Goal: Task Accomplishment & Management: Manage account settings

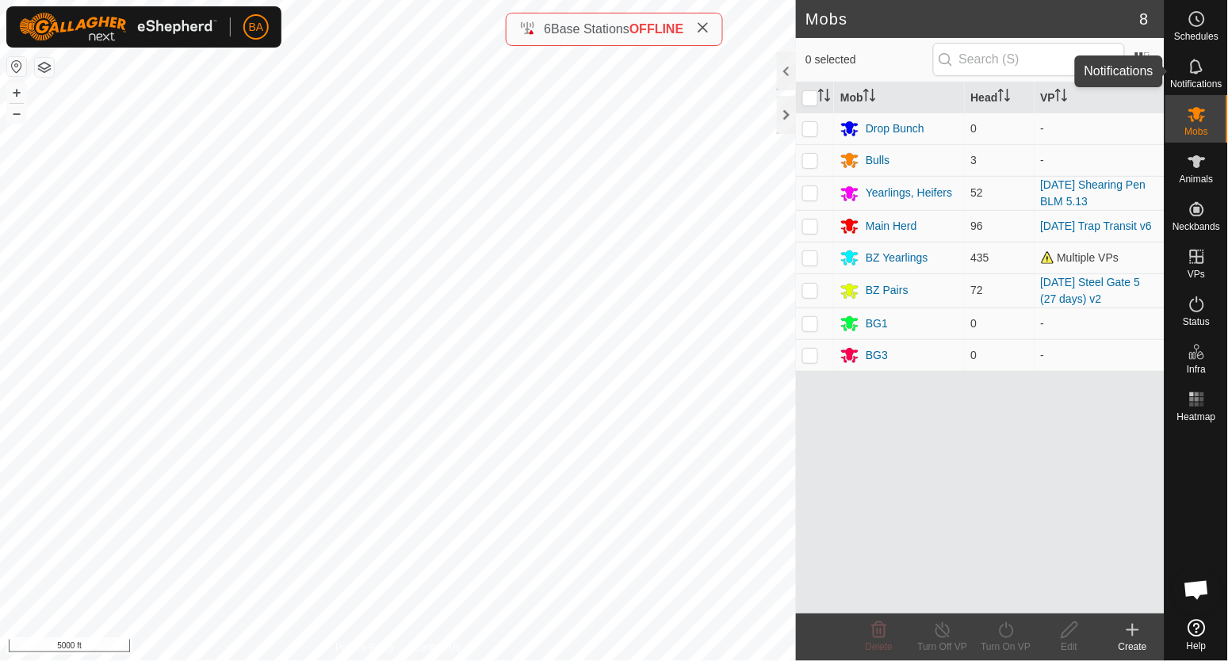
click at [1191, 63] on icon at bounding box center [1197, 66] width 19 height 19
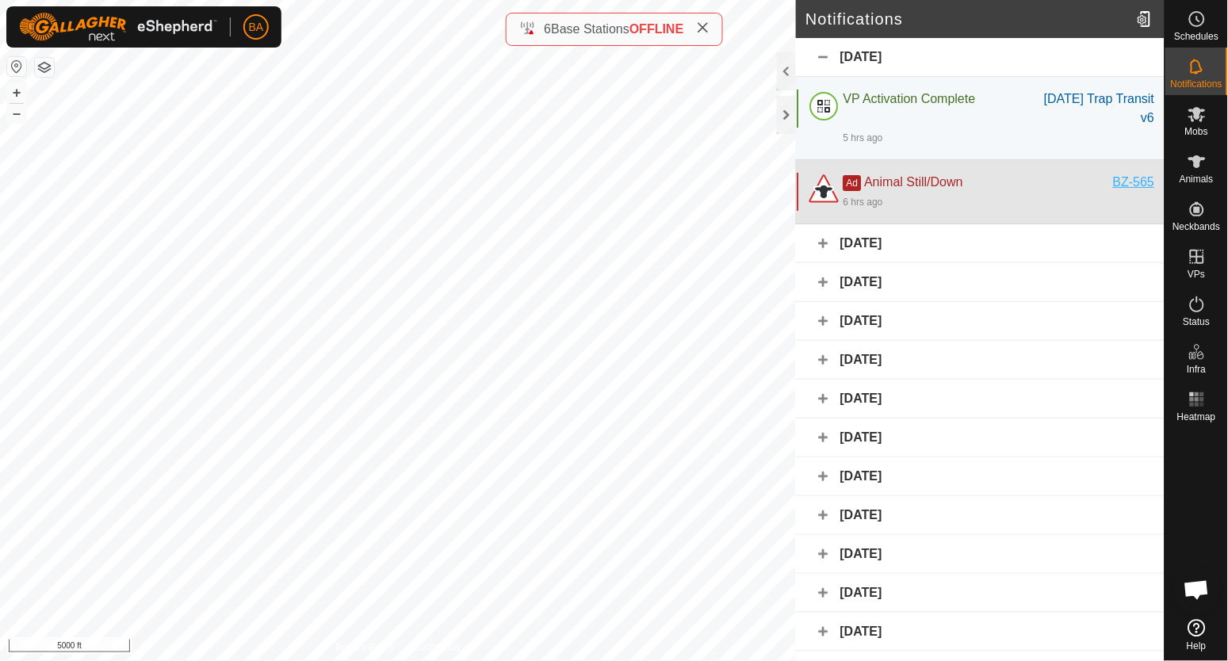
click at [1123, 180] on div "BZ-565" at bounding box center [1134, 182] width 41 height 19
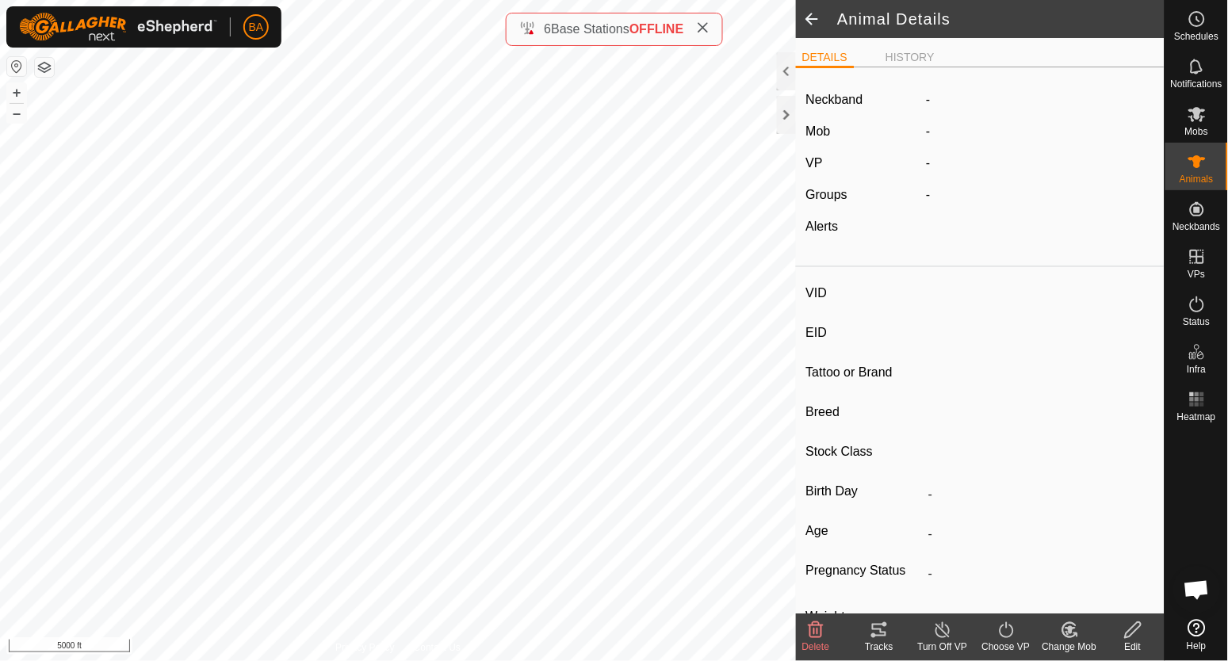
type input "BZ-565"
type input "-"
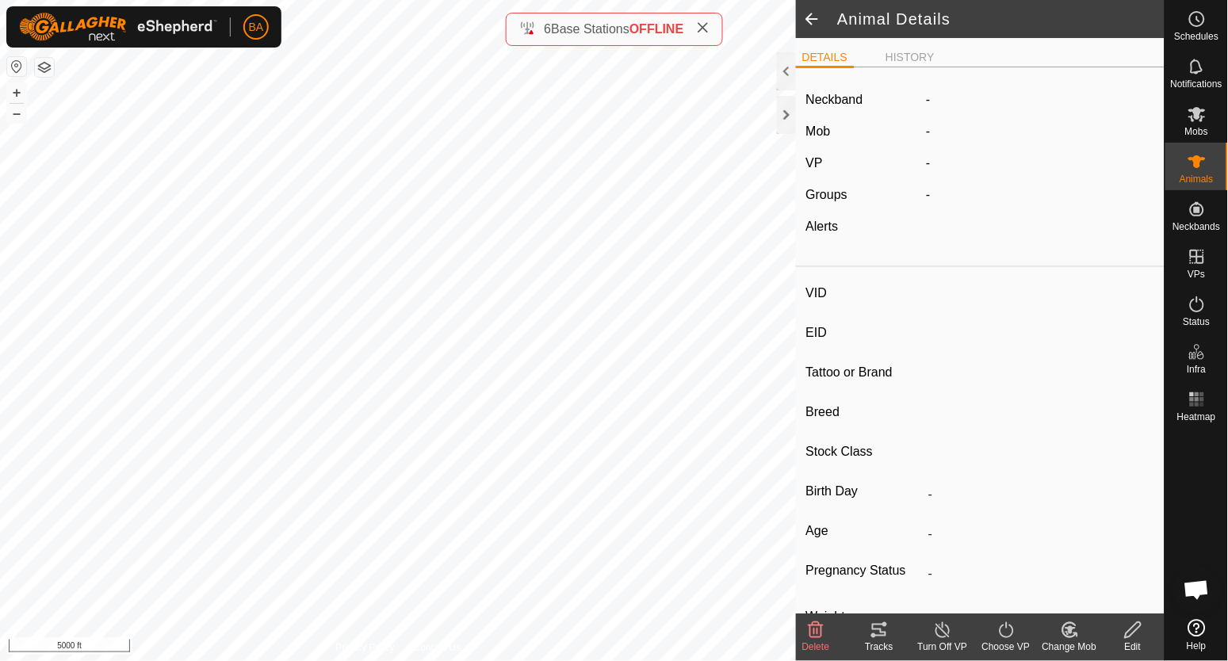
type input "-"
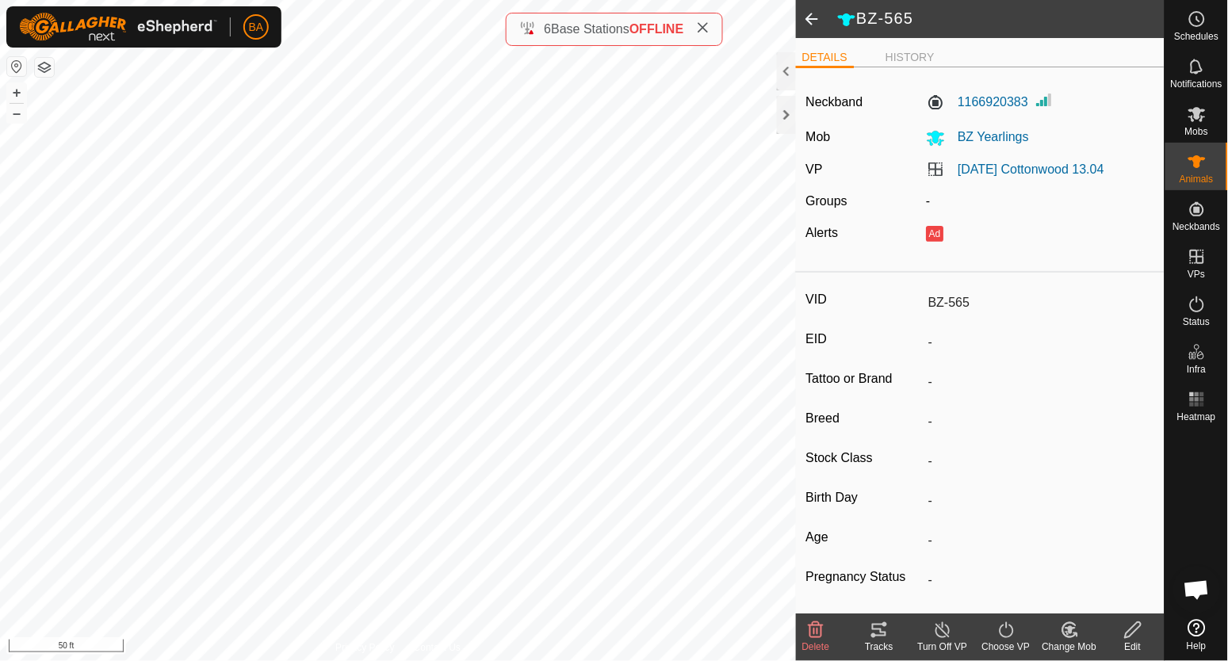
click at [886, 637] on icon at bounding box center [879, 630] width 14 height 13
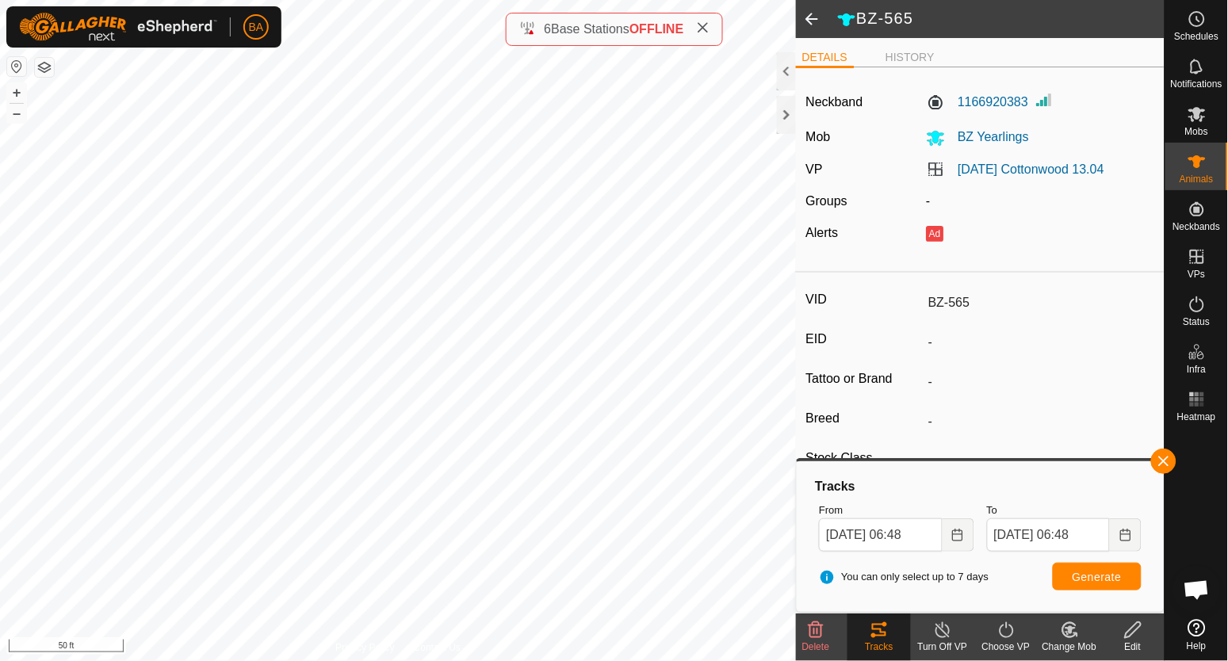
click at [817, 635] on icon at bounding box center [815, 630] width 19 height 19
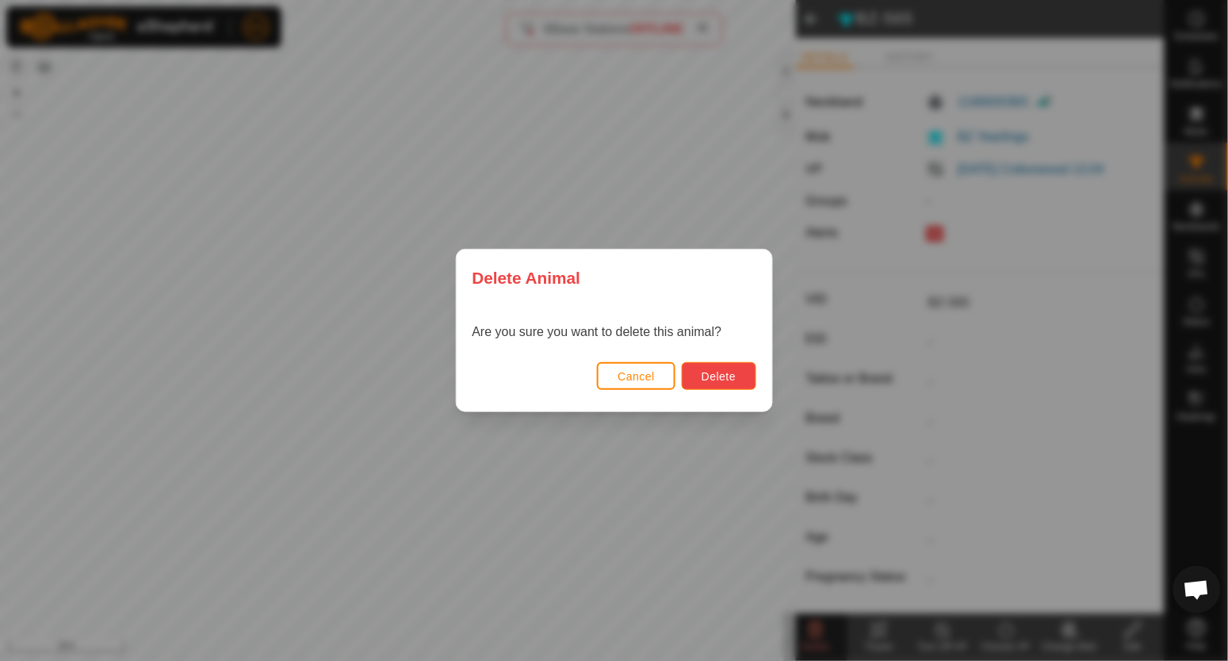
click at [736, 376] on span "Delete" at bounding box center [719, 376] width 34 height 13
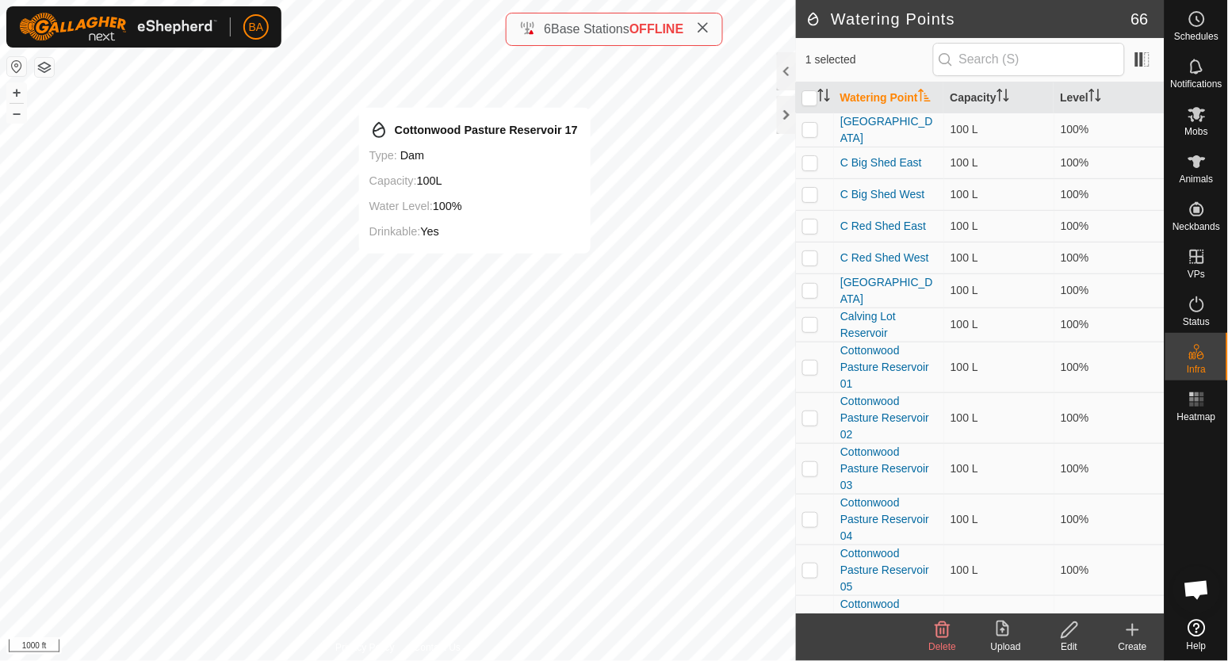
checkbox input "false"
checkbox input "true"
click at [1072, 628] on icon at bounding box center [1070, 630] width 20 height 19
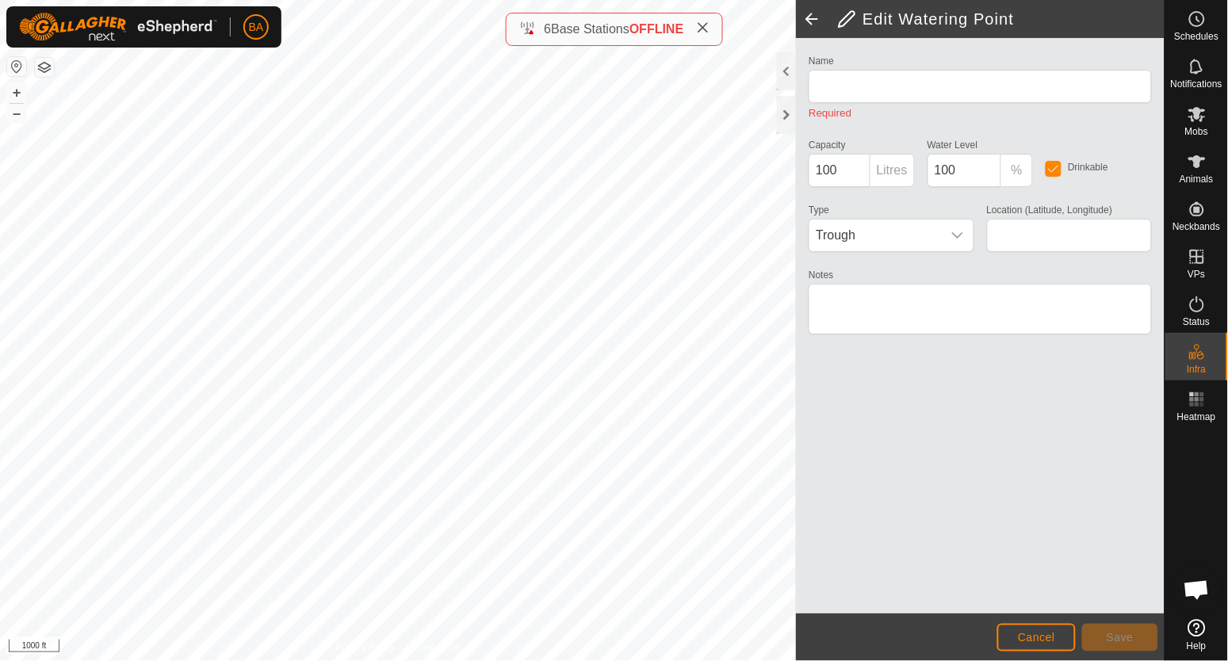
type input "Cottonwood Pasture Reservoir 17"
type input "45.241648, -104.520429"
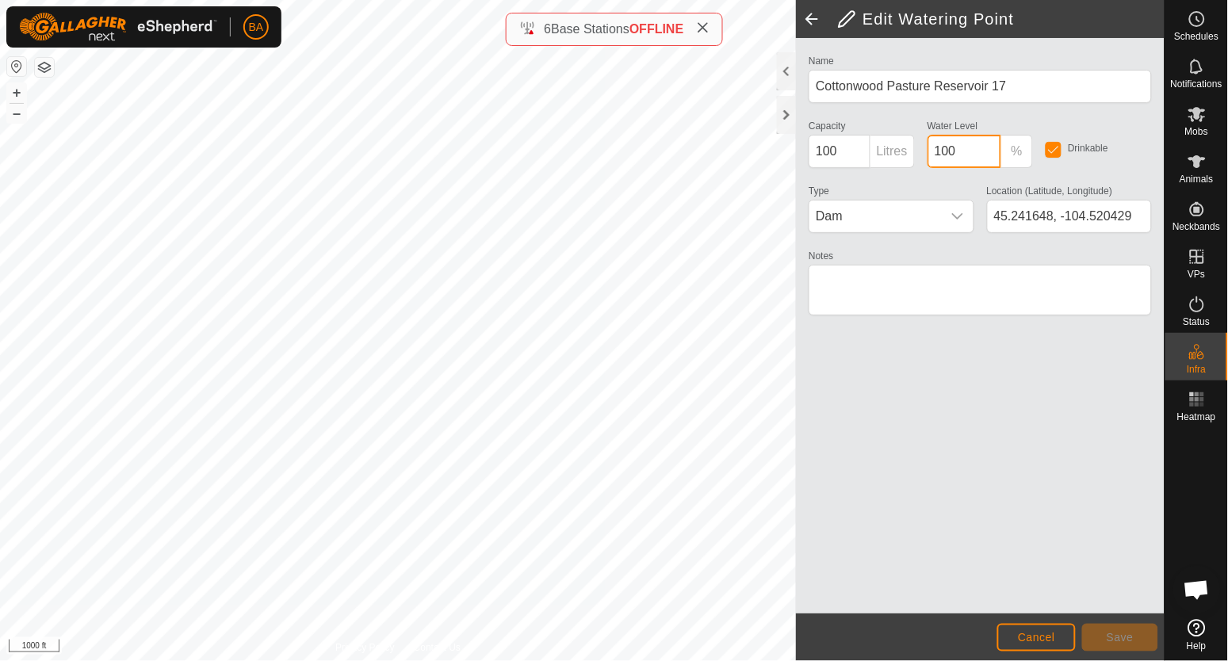
drag, startPoint x: 977, startPoint y: 149, endPoint x: 930, endPoint y: 166, distance: 50.4
click at [930, 166] on input "100" at bounding box center [965, 151] width 75 height 33
type input "50"
click at [1104, 630] on button "Save" at bounding box center [1120, 638] width 76 height 28
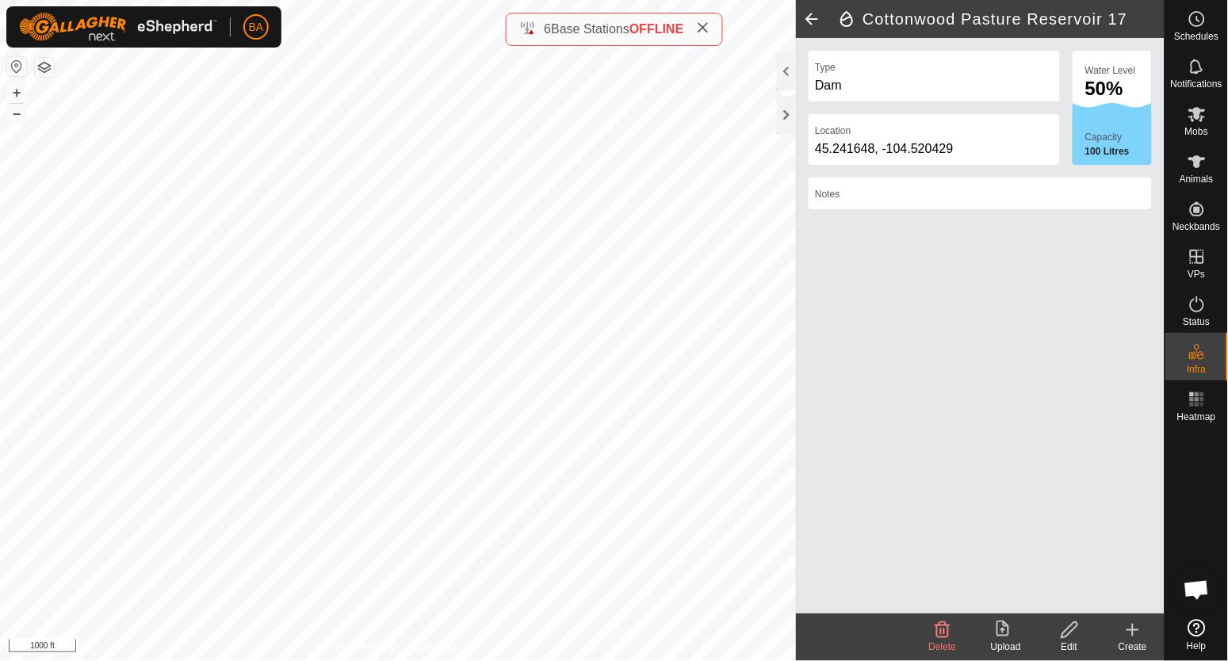
click at [1067, 633] on icon at bounding box center [1070, 630] width 20 height 19
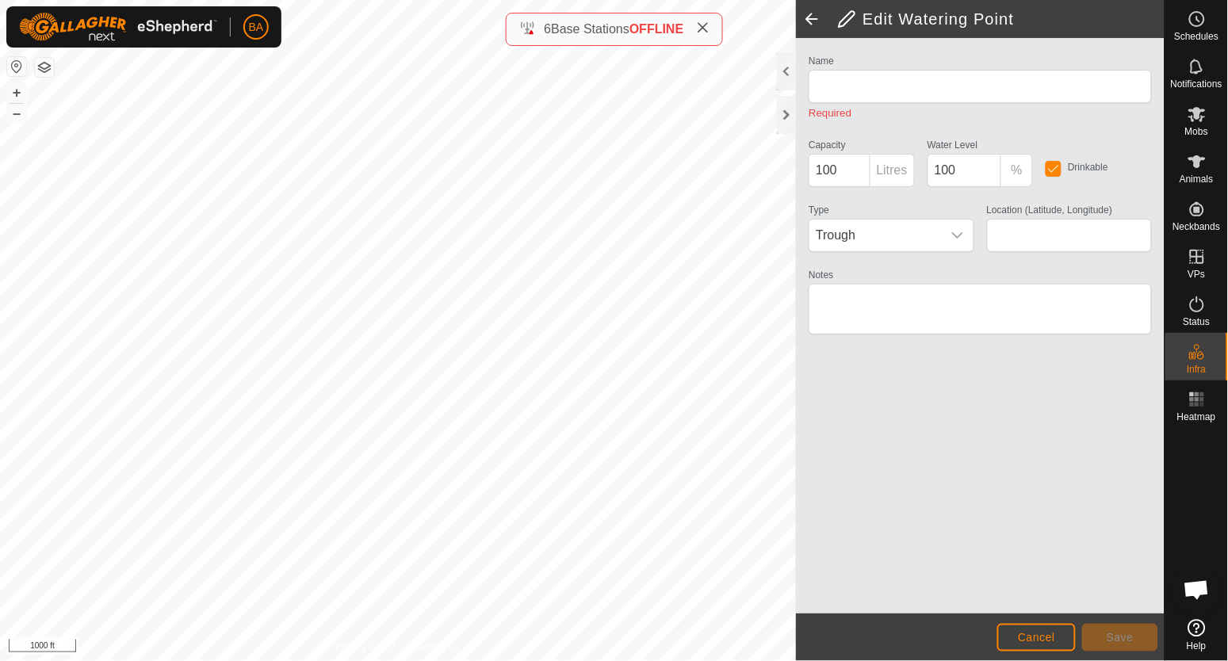
type input "Cottonwood Pasture Reservoir 17"
type input "50"
type input "45.241648, -104.520429"
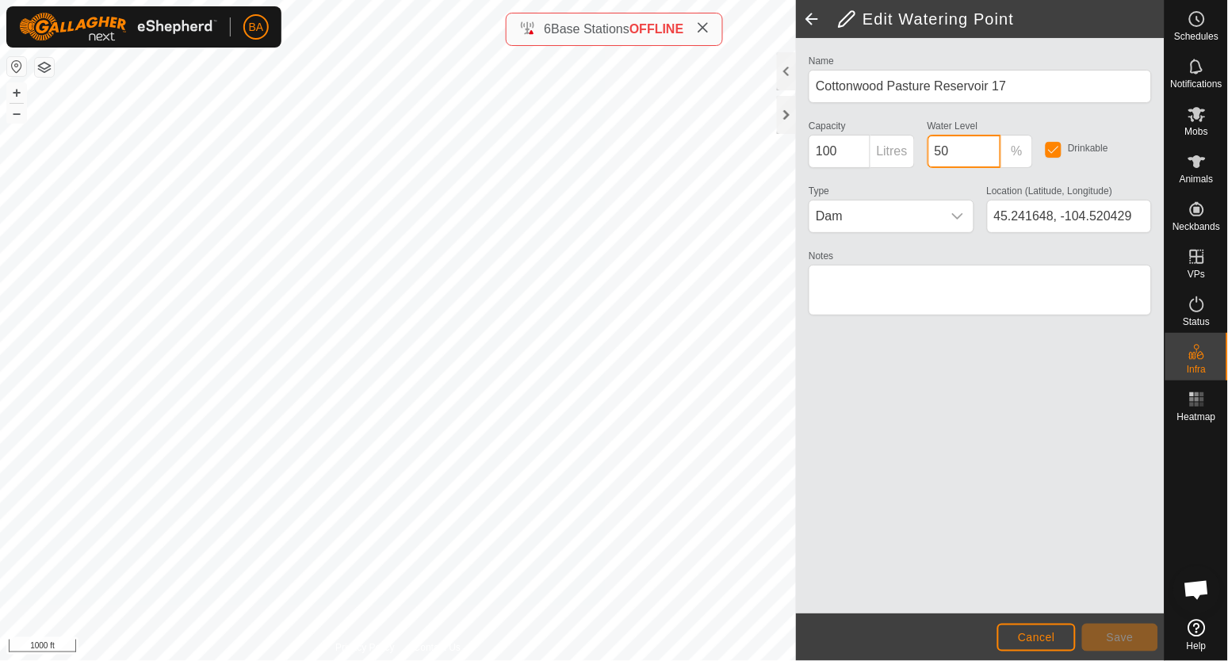
drag, startPoint x: 955, startPoint y: 148, endPoint x: 805, endPoint y: 172, distance: 151.7
click at [805, 172] on div "Name Cottonwood Pasture Reservoir 17 Capacity 100 Litres Water Level 50 % Drink…" at bounding box center [980, 192] width 356 height 283
type input "100"
click at [1104, 629] on button "Save" at bounding box center [1120, 638] width 76 height 28
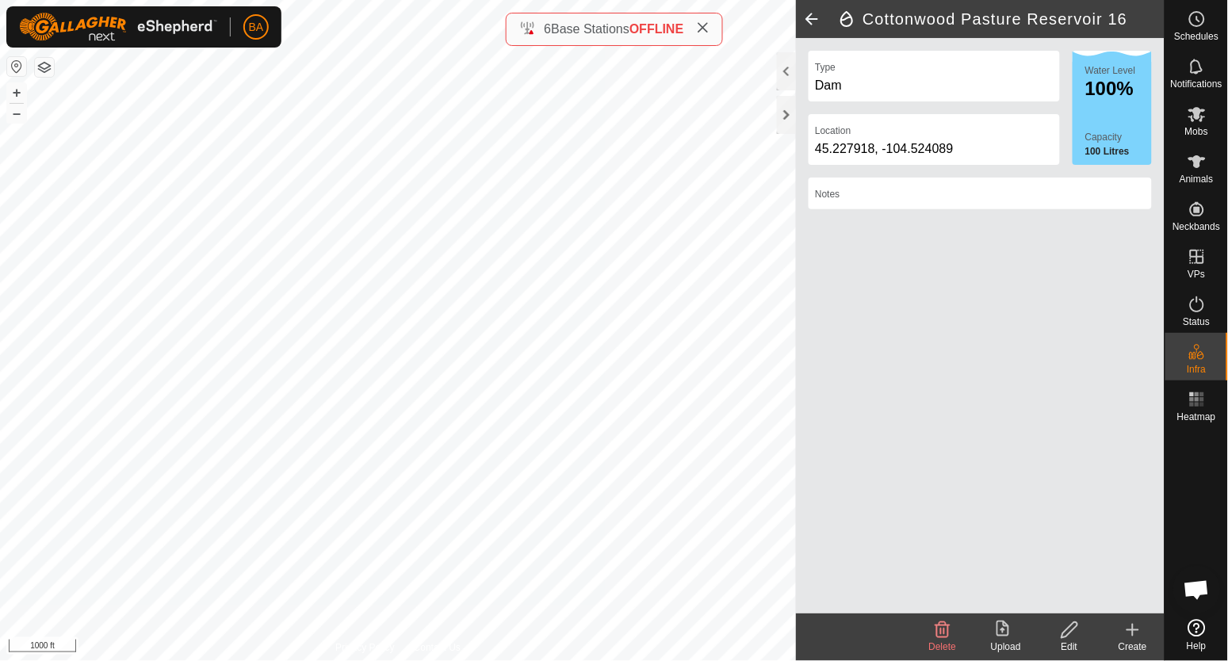
click at [1062, 635] on icon at bounding box center [1070, 630] width 20 height 19
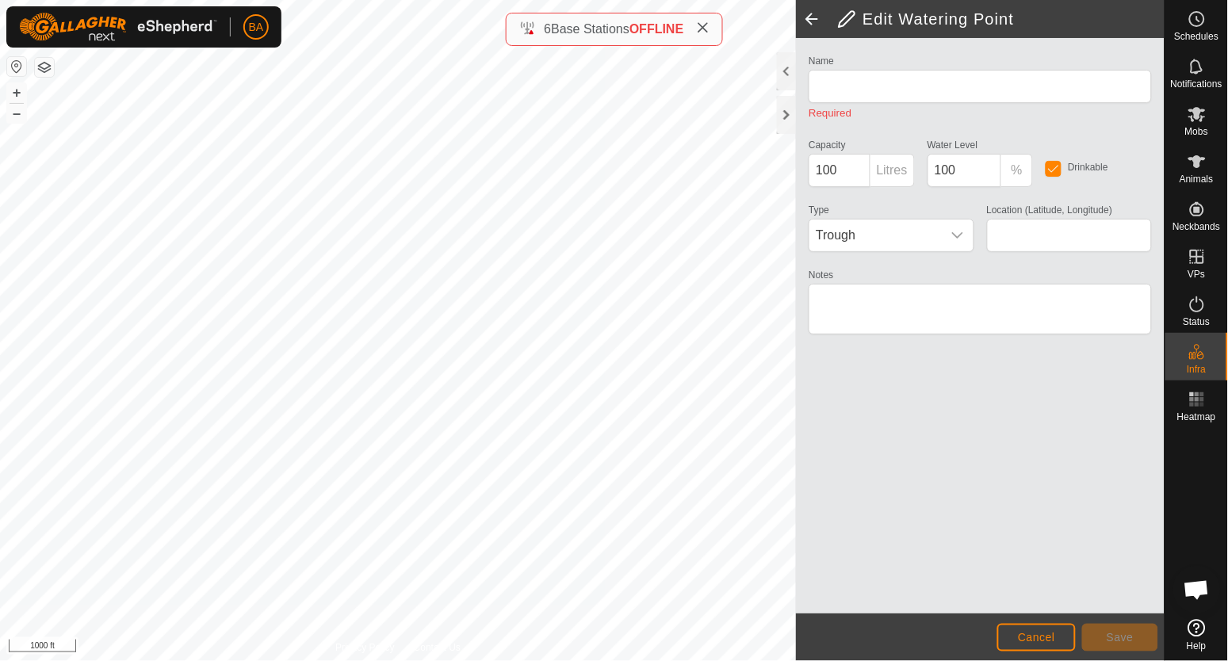
type input "Cottonwood Pasture Reservoir 16"
type input "45.227918, -104.524089"
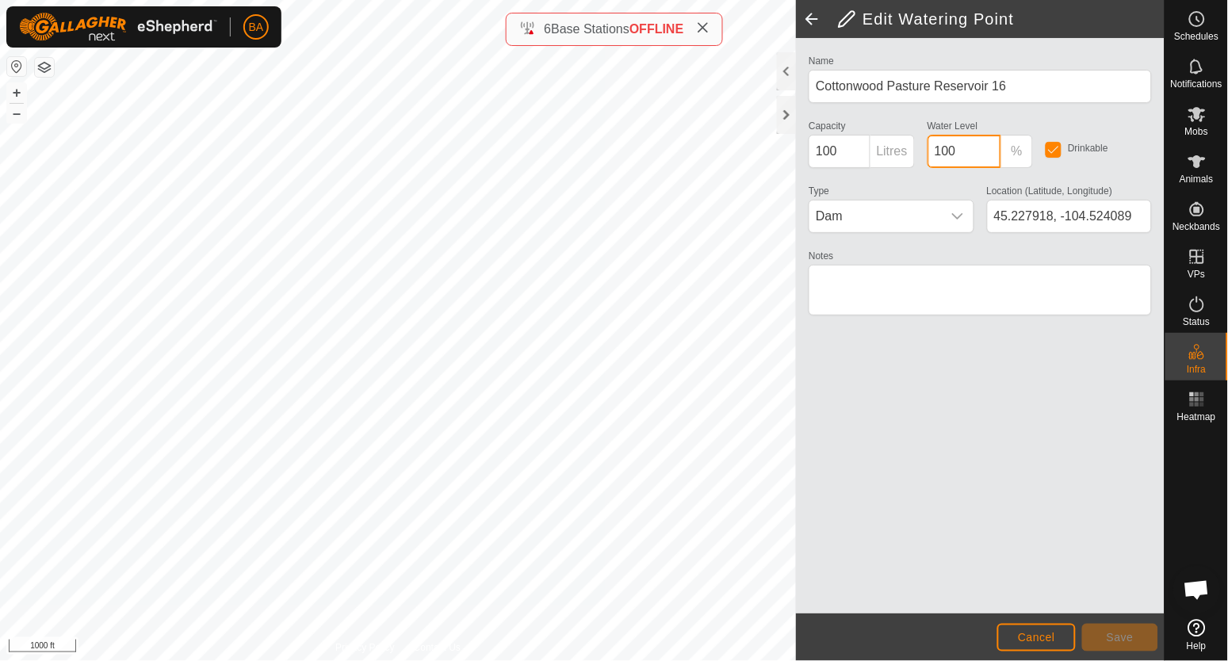
drag, startPoint x: 951, startPoint y: 151, endPoint x: 869, endPoint y: 182, distance: 88.1
click at [897, 172] on div "Name Cottonwood Pasture Reservoir 16 Capacity 100 Litres Water Level 100 % Drin…" at bounding box center [980, 192] width 356 height 283
type input "0"
click at [1119, 633] on span "Save" at bounding box center [1120, 637] width 27 height 13
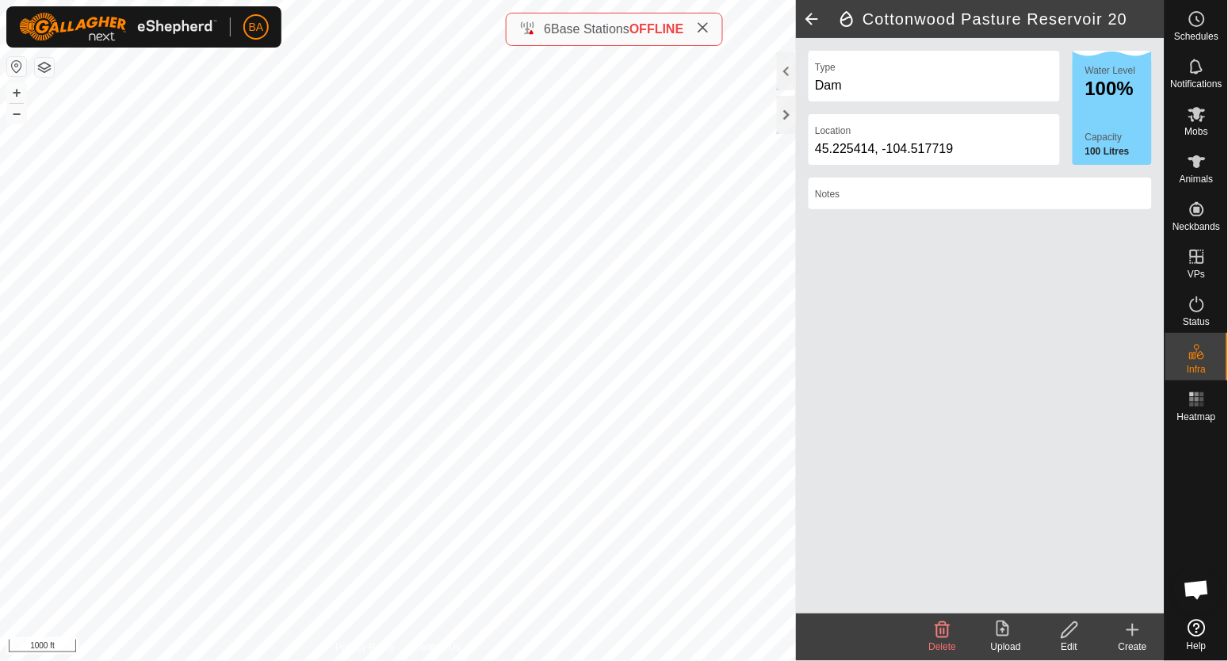
click at [1075, 625] on icon at bounding box center [1070, 630] width 20 height 19
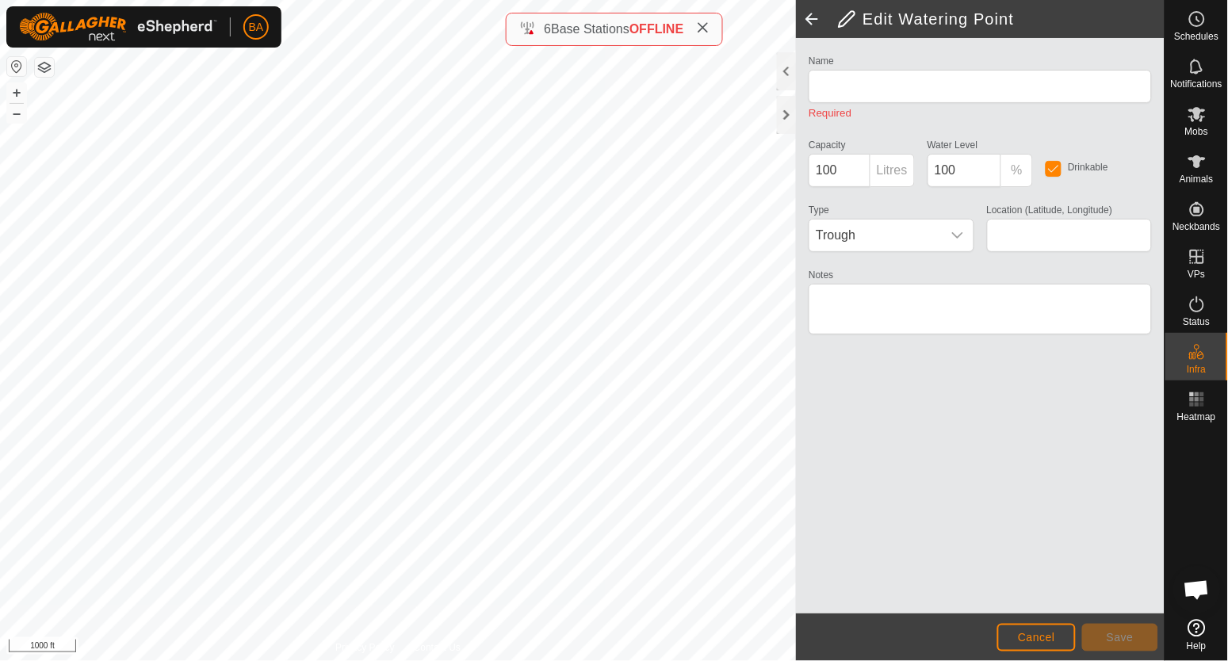
type input "Cottonwood Pasture Reservoir 20"
type input "45.225414, -104.517719"
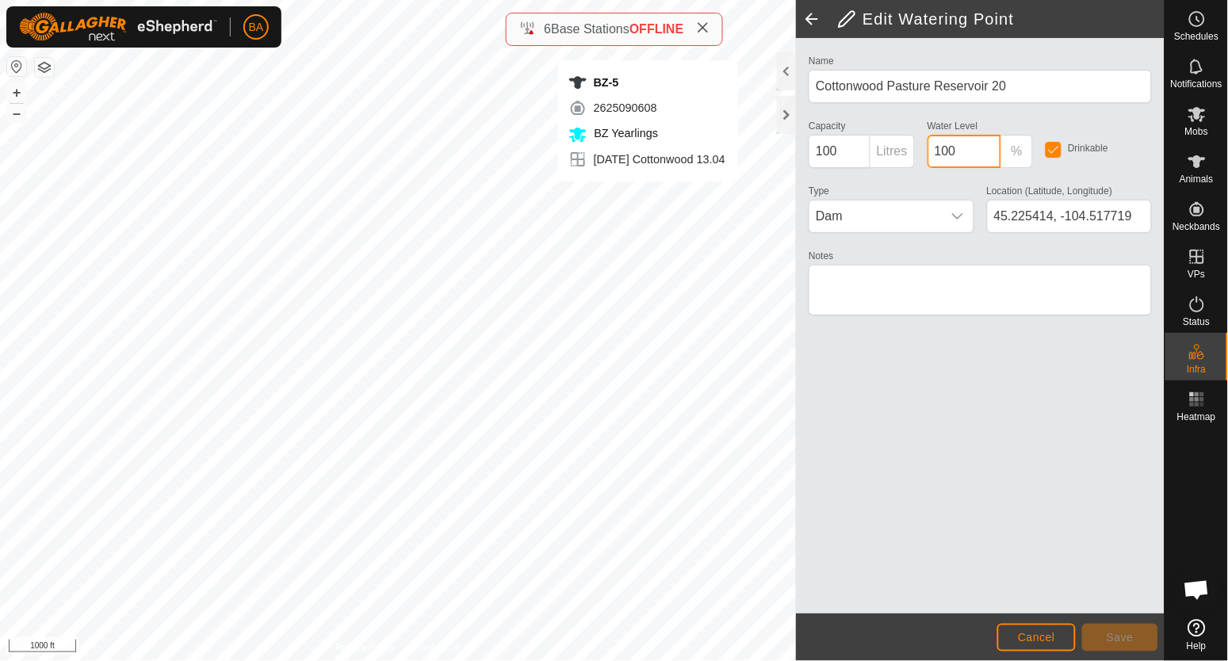
click at [534, 203] on div "Edit Watering Point Name Cottonwood Pasture Reservoir 20 Capacity 100 Litres Wa…" at bounding box center [582, 330] width 1165 height 661
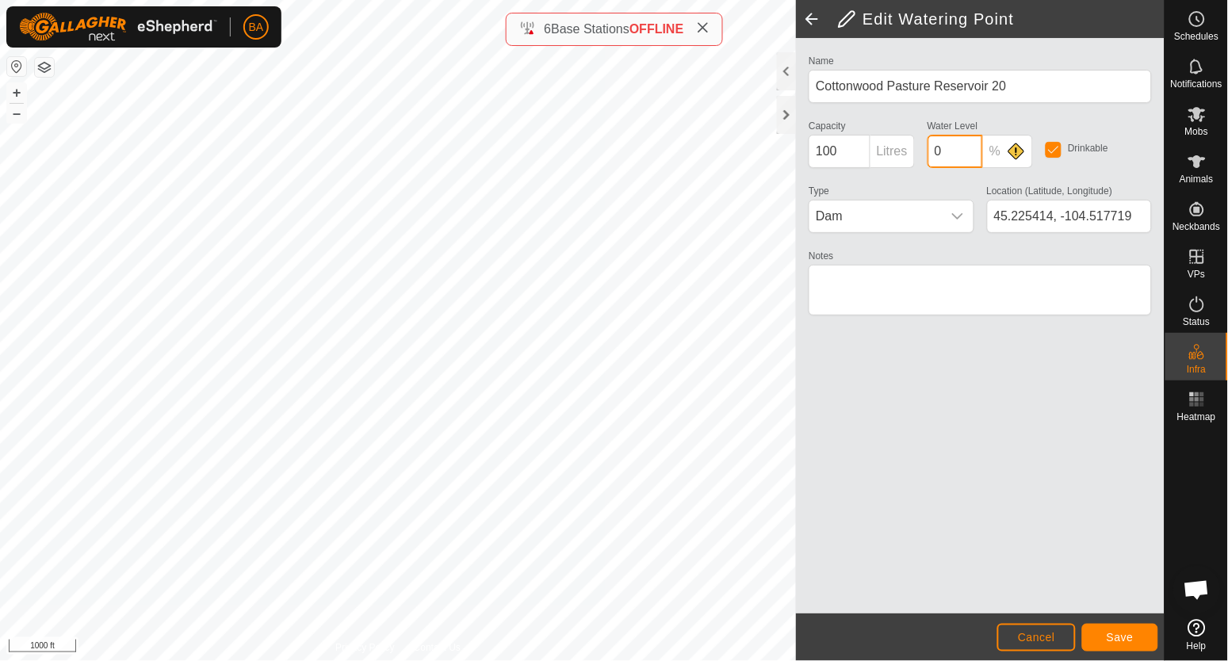
type input "0"
click at [1119, 637] on span "Save" at bounding box center [1120, 637] width 27 height 13
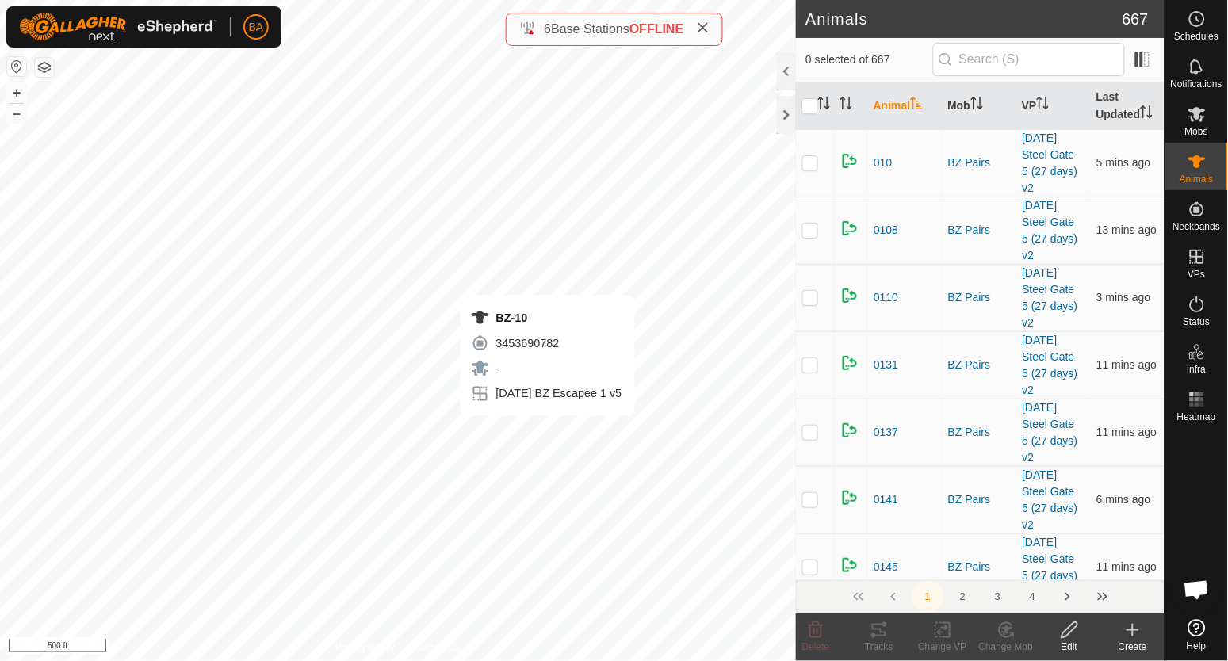
checkbox input "true"
click at [879, 624] on icon at bounding box center [879, 630] width 19 height 19
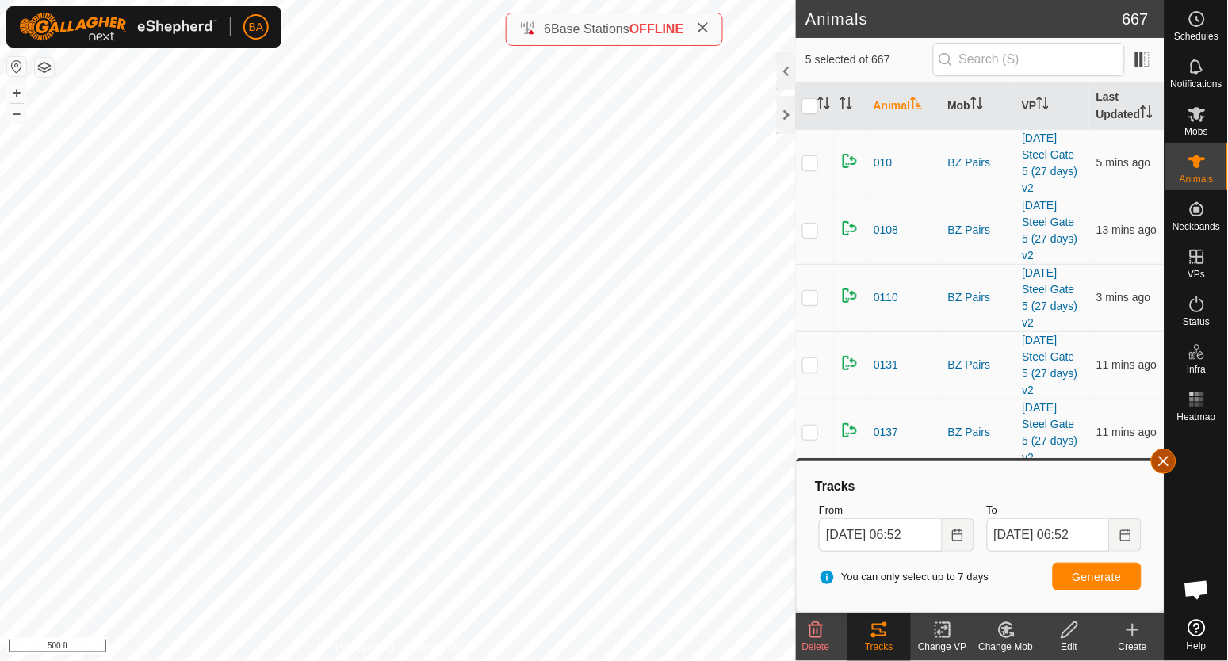
click at [1162, 461] on button "button" at bounding box center [1163, 461] width 25 height 25
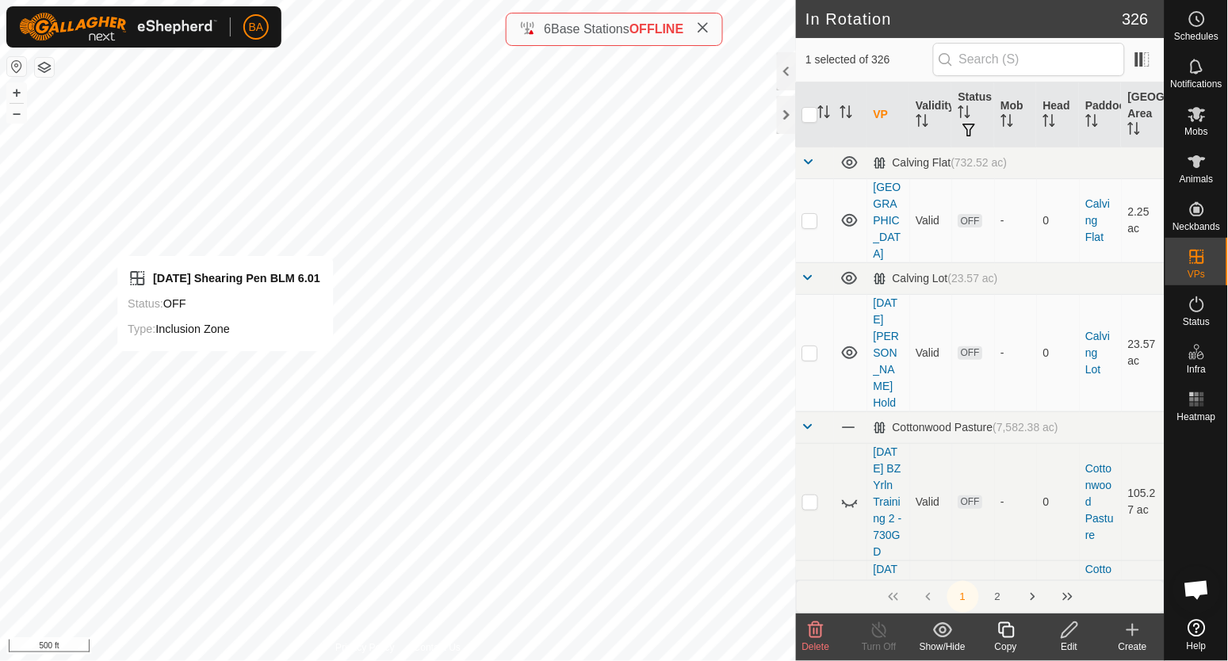
checkbox input "false"
checkbox input "true"
checkbox input "false"
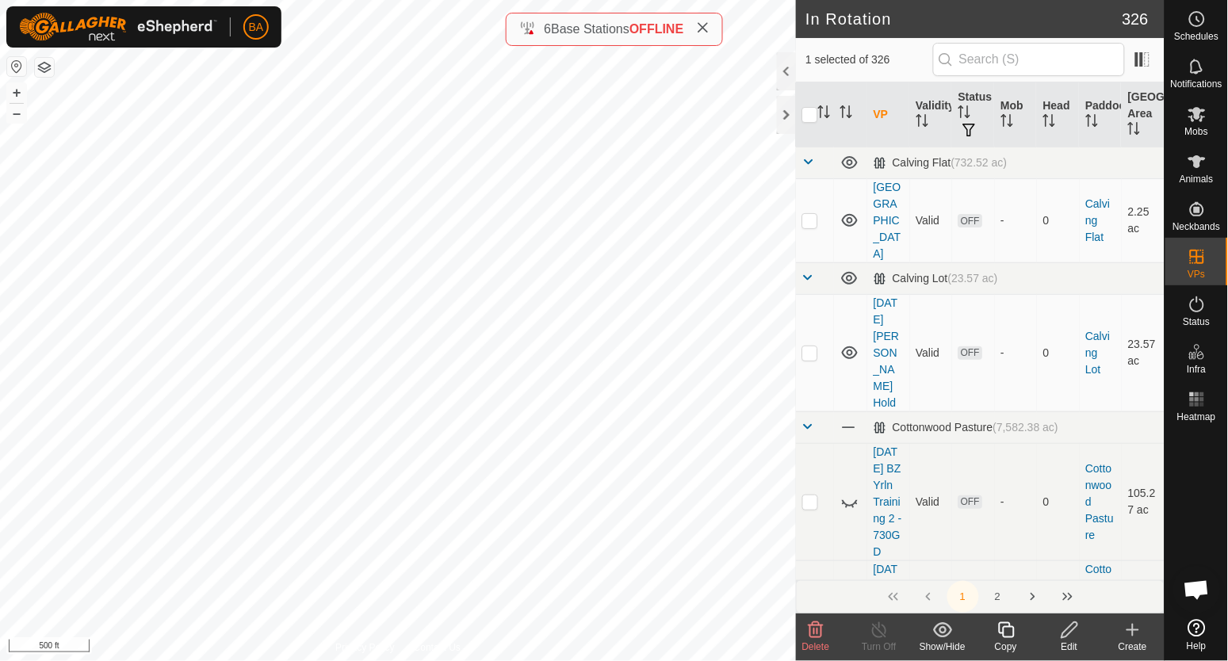
checkbox input "false"
checkbox input "true"
checkbox input "false"
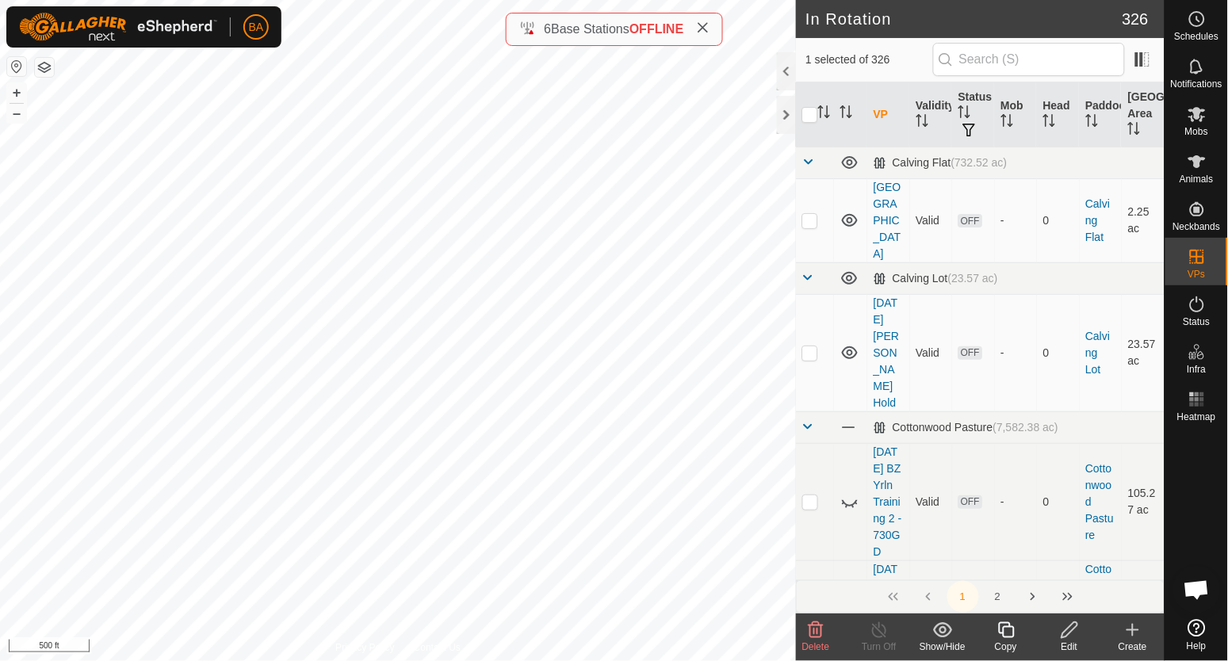
checkbox input "false"
checkbox input "true"
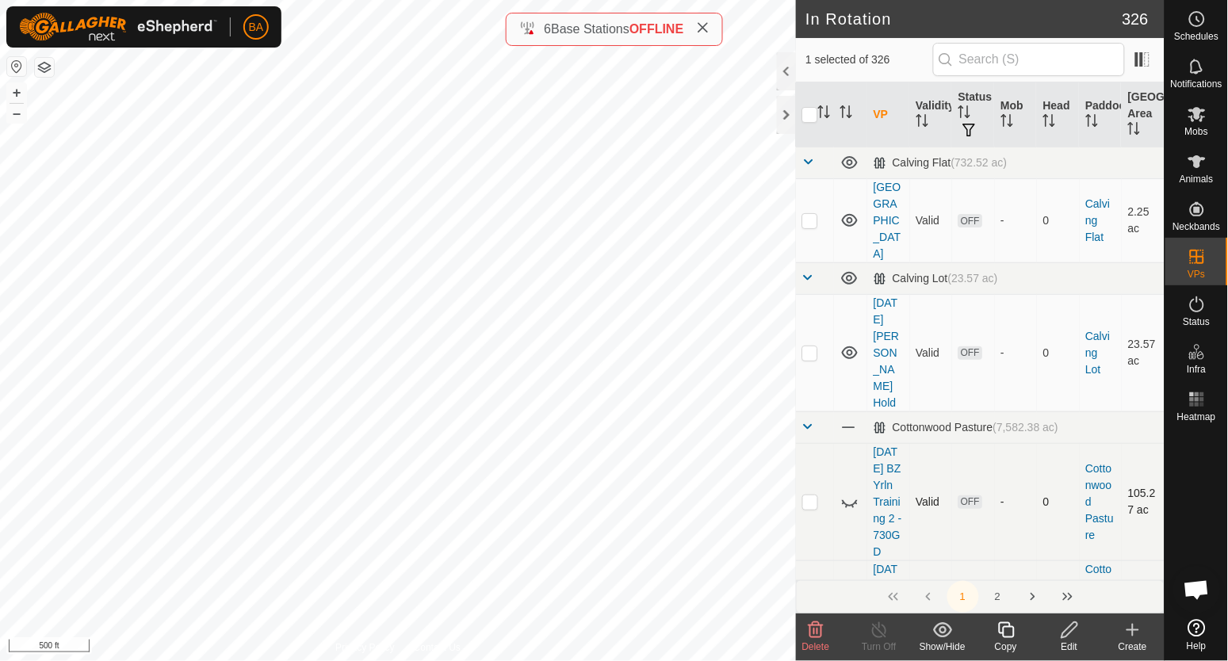
checkbox input "false"
checkbox input "true"
click at [1003, 634] on icon at bounding box center [1006, 630] width 16 height 16
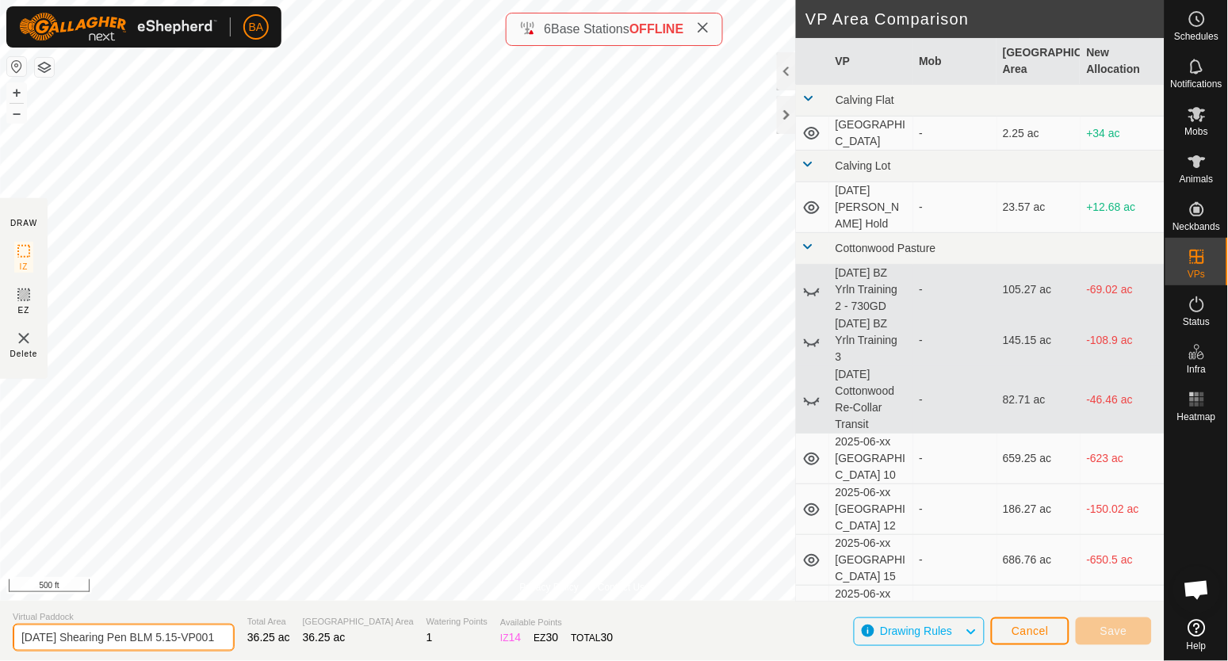
click at [56, 639] on input "[DATE] Shearing Pen BLM 5.15-VP001" at bounding box center [124, 638] width 222 height 28
drag, startPoint x: 67, startPoint y: 637, endPoint x: 94, endPoint y: 635, distance: 27.1
click at [94, 635] on input "[DATE] Shearing Pen BLM 5.15-VP001" at bounding box center [124, 638] width 222 height 28
click at [78, 640] on input "[DATE] Shearing Pen BLM 5.15-VP001" at bounding box center [124, 638] width 222 height 28
click at [76, 635] on input "[DATE] Shearing Pen BLM 5.15-VP001" at bounding box center [124, 638] width 222 height 28
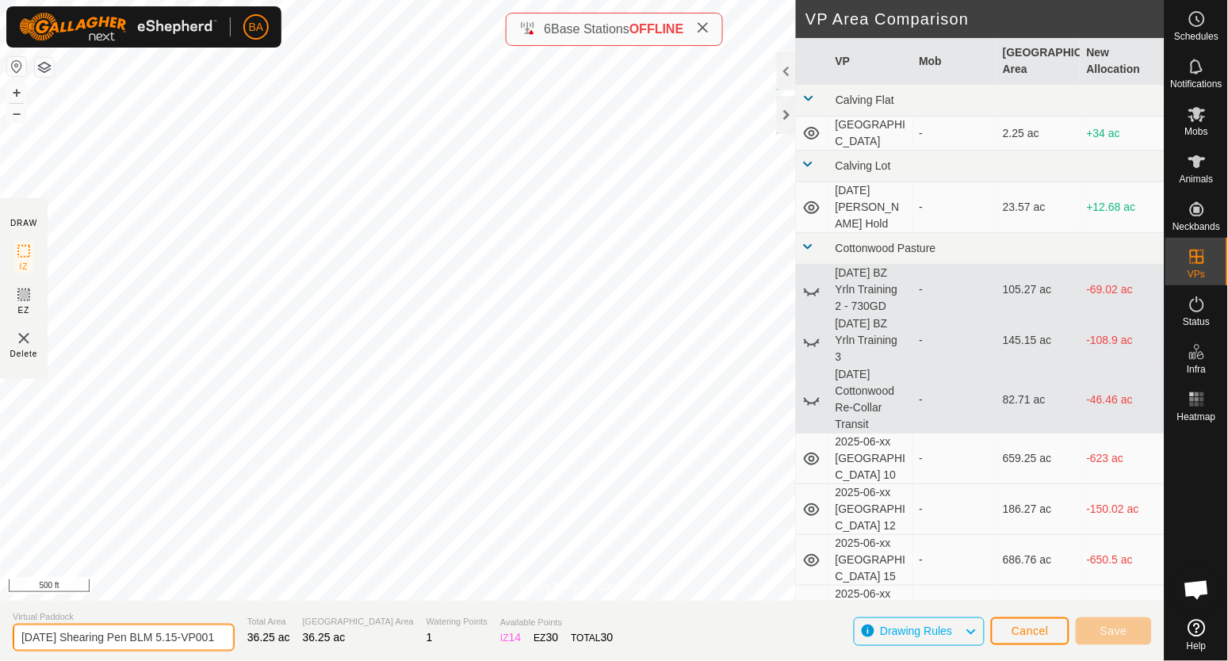
click at [74, 638] on input "[DATE] Shearing Pen BLM 5.15-VP001" at bounding box center [124, 638] width 222 height 28
drag, startPoint x: 65, startPoint y: 638, endPoint x: 78, endPoint y: 641, distance: 13.8
click at [78, 641] on input "[DATE] Shearing Pen BLM 5.15-VP001" at bounding box center [124, 638] width 222 height 28
drag, startPoint x: 180, startPoint y: 641, endPoint x: 406, endPoint y: 635, distance: 226.0
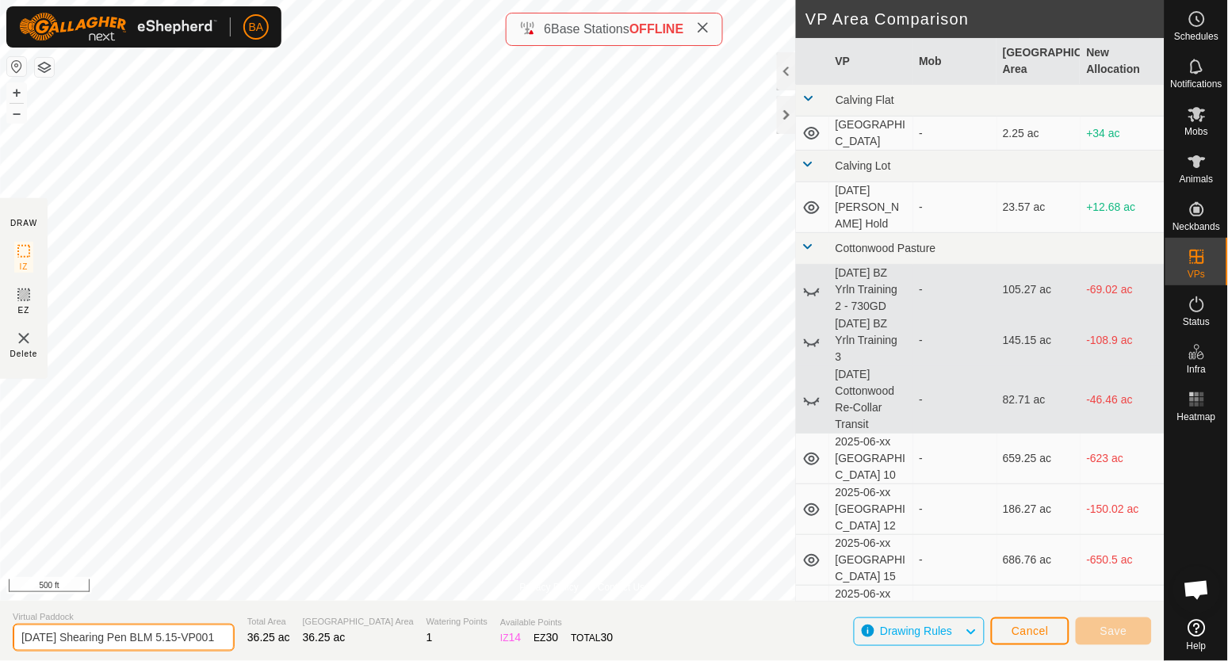
click at [406, 635] on section "Virtual Paddock [DATE] Shearing Pen BLM 5.15-VP001 Total Area 36.25 ac Grazing …" at bounding box center [582, 631] width 1165 height 60
type input "[DATE] Shearing Pen BLM 5-6"
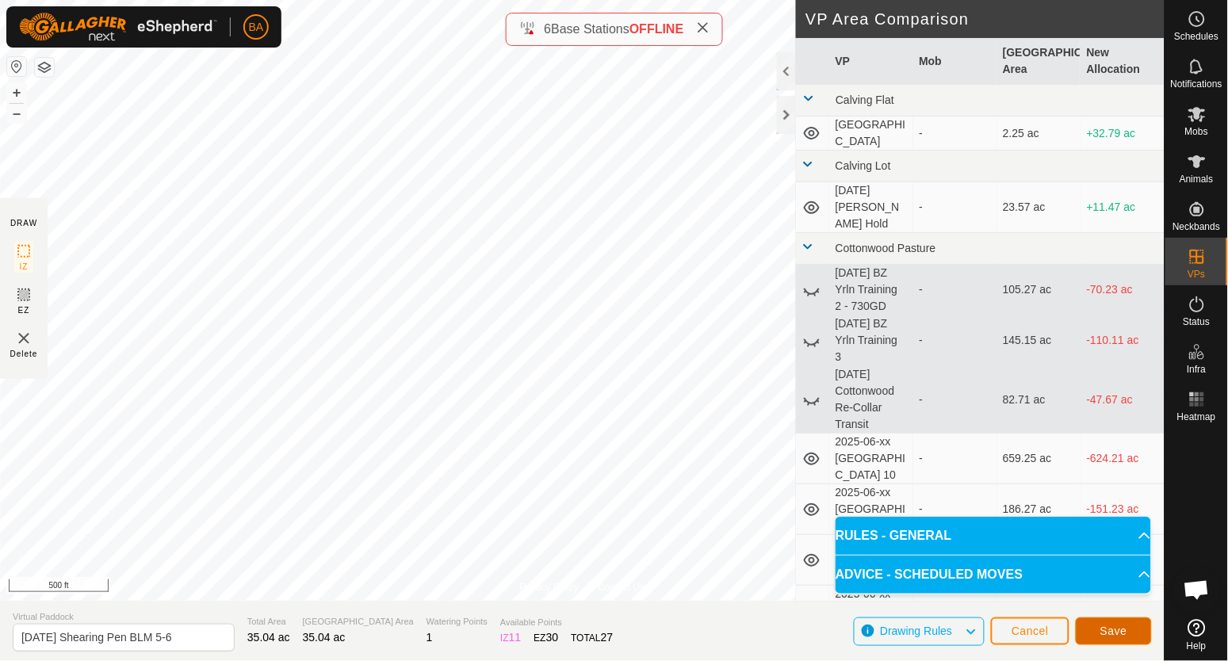
click at [1097, 628] on button "Save" at bounding box center [1114, 632] width 76 height 28
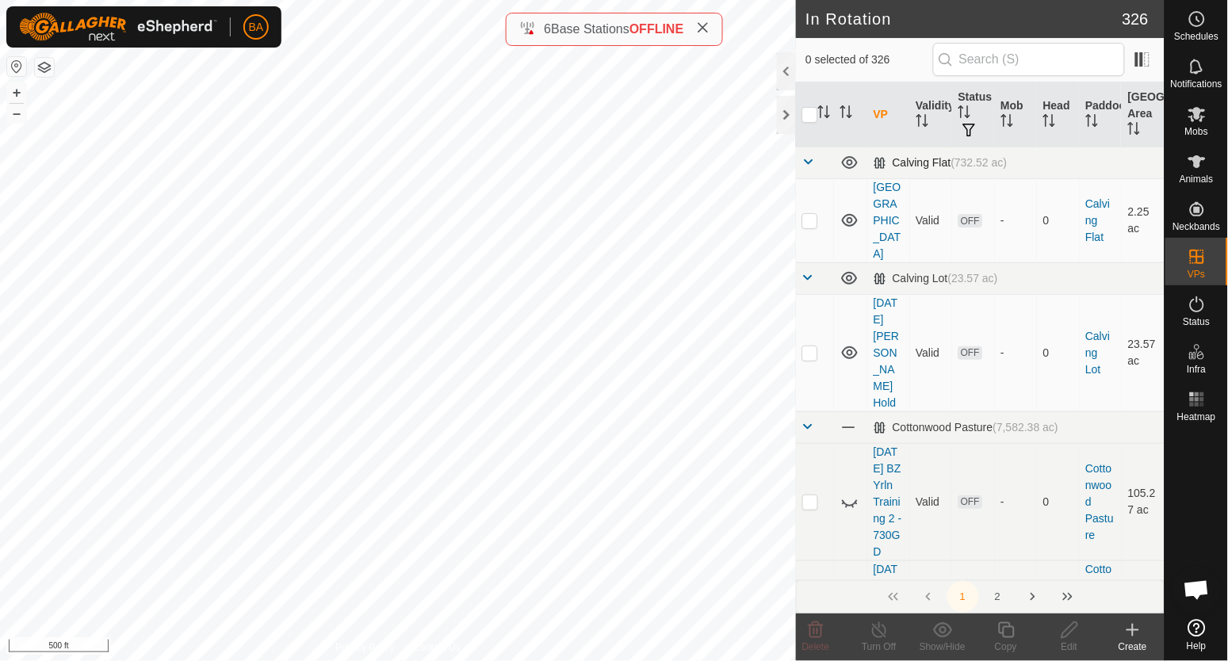
checkbox input "true"
click at [997, 629] on icon at bounding box center [1007, 630] width 20 height 19
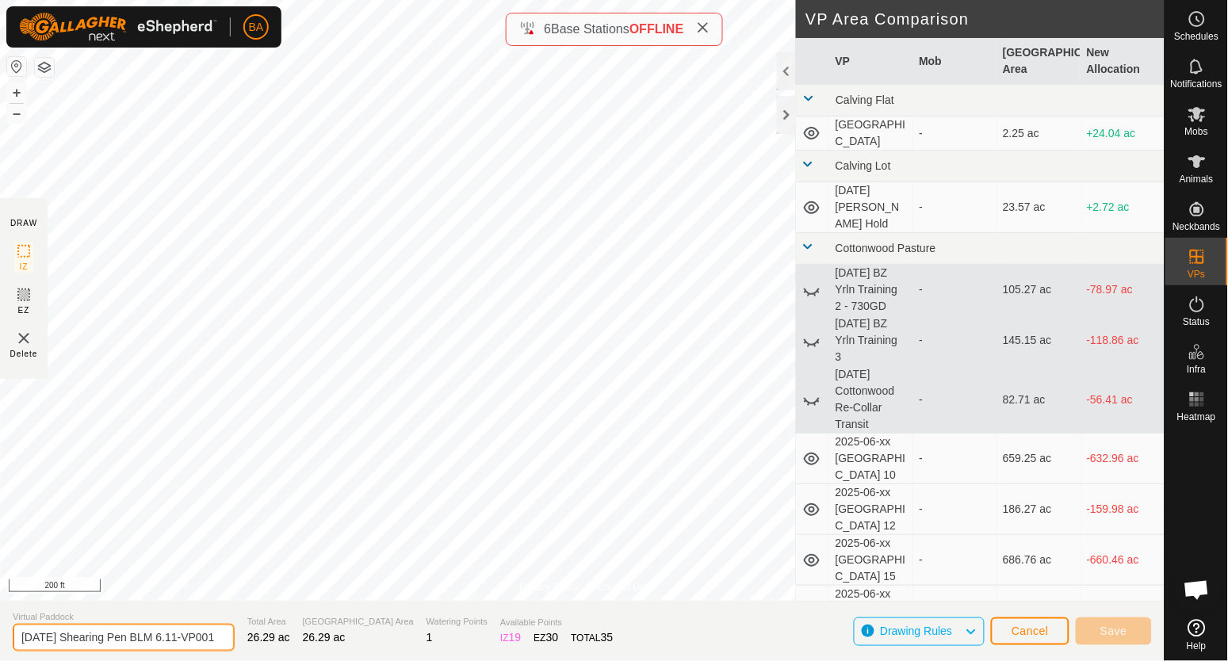
scroll to position [0, 21]
drag, startPoint x: 193, startPoint y: 638, endPoint x: 470, endPoint y: 668, distance: 279.0
click at [470, 660] on html "BA Schedules Notifications Mobs Animals Neckbands VPs Status Infra Heatmap Help…" at bounding box center [614, 330] width 1228 height 661
drag, startPoint x: 192, startPoint y: 641, endPoint x: 534, endPoint y: 631, distance: 342.6
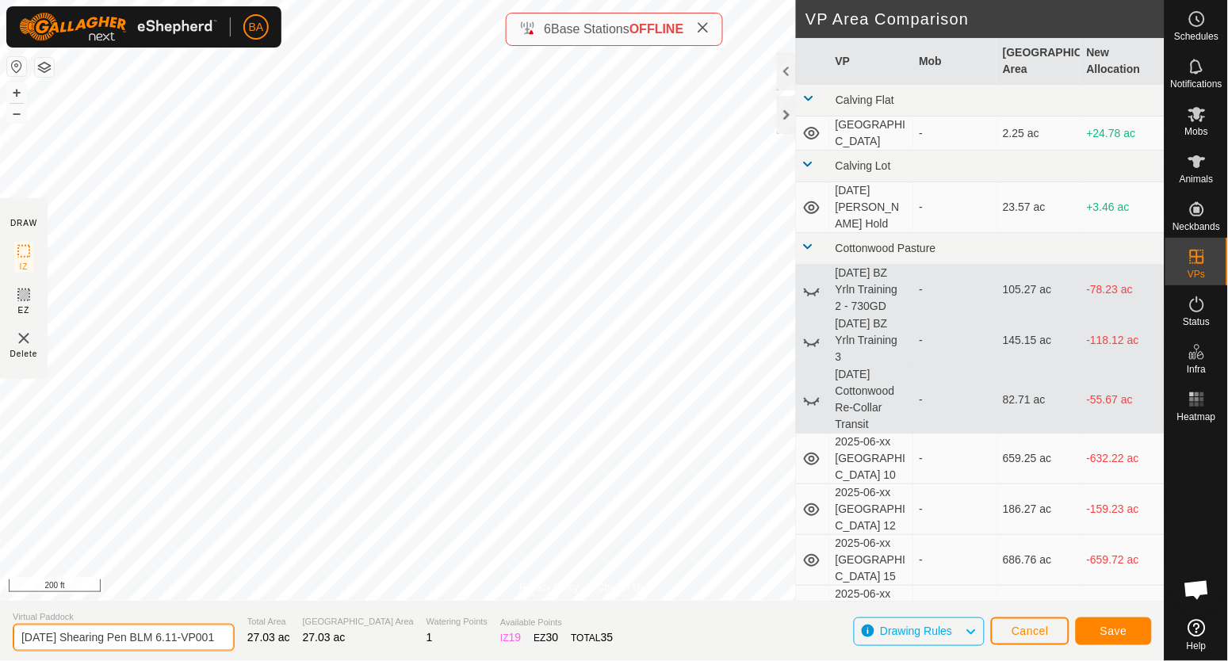
click at [515, 631] on section "Virtual Paddock [DATE] Shearing Pen BLM 6.11-VP001 Total Area 27.03 ac Grazing …" at bounding box center [582, 631] width 1165 height 60
type input "[DATE] Shearing Pen BLM 6.12"
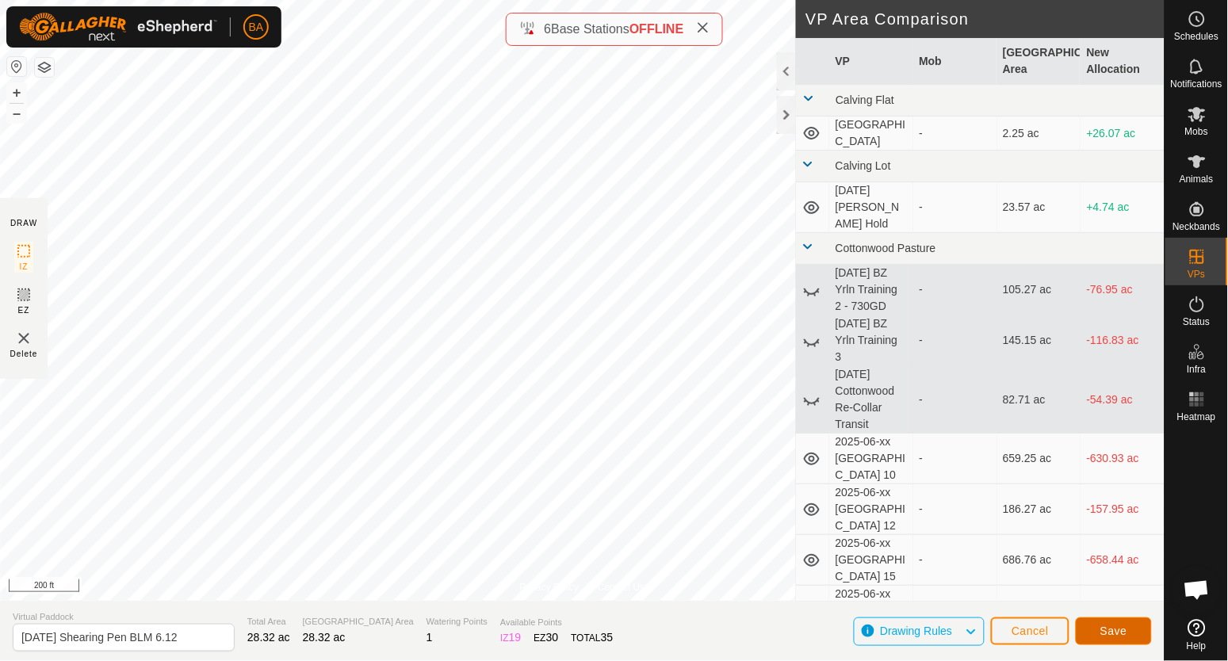
click at [1104, 624] on button "Save" at bounding box center [1114, 632] width 76 height 28
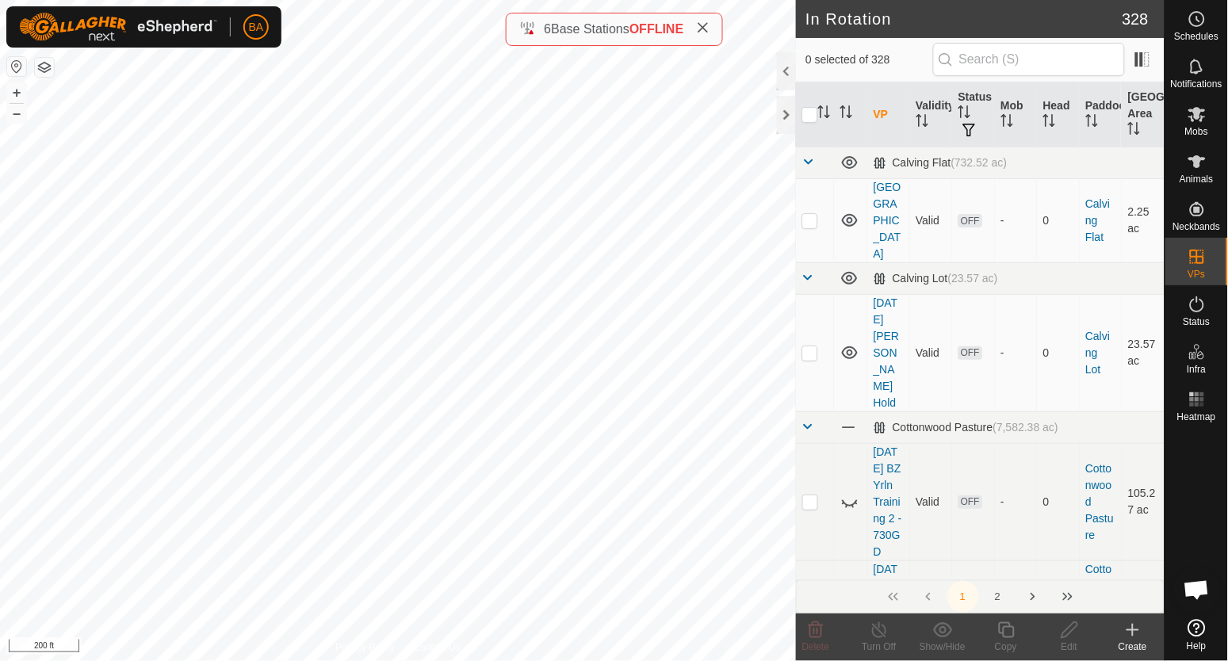
checkbox input "true"
click at [1004, 624] on icon at bounding box center [1006, 630] width 16 height 16
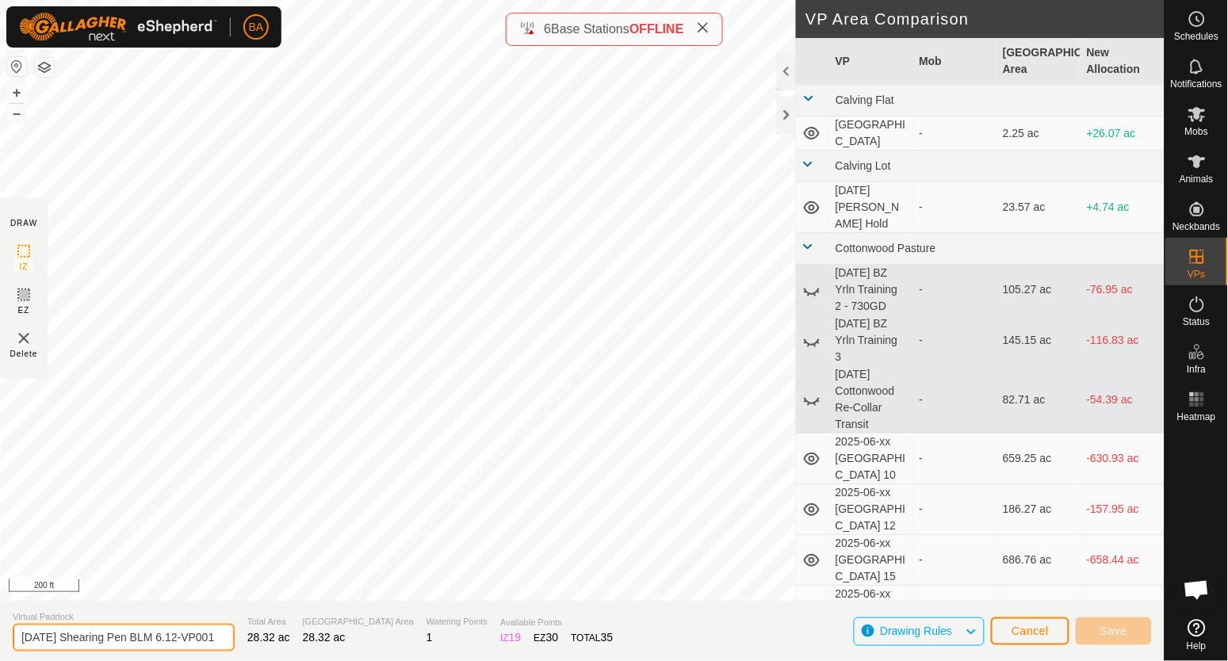
scroll to position [0, 22]
drag, startPoint x: 193, startPoint y: 637, endPoint x: 411, endPoint y: 640, distance: 218.0
click at [411, 640] on section "Virtual Paddock [DATE] Shearing Pen BLM 6.12-VP001 Total Area 28.32 ac Grazing …" at bounding box center [582, 631] width 1165 height 60
type input "[DATE] Shearing Pen BLM 6.13"
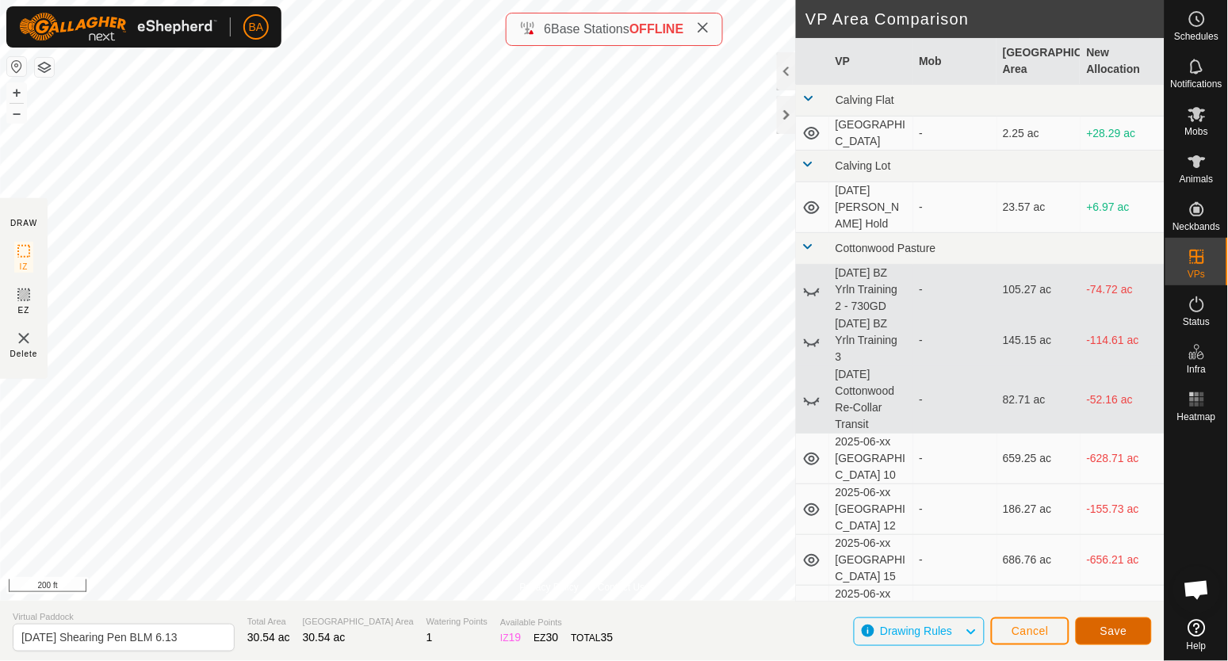
click at [1106, 638] on button "Save" at bounding box center [1114, 632] width 76 height 28
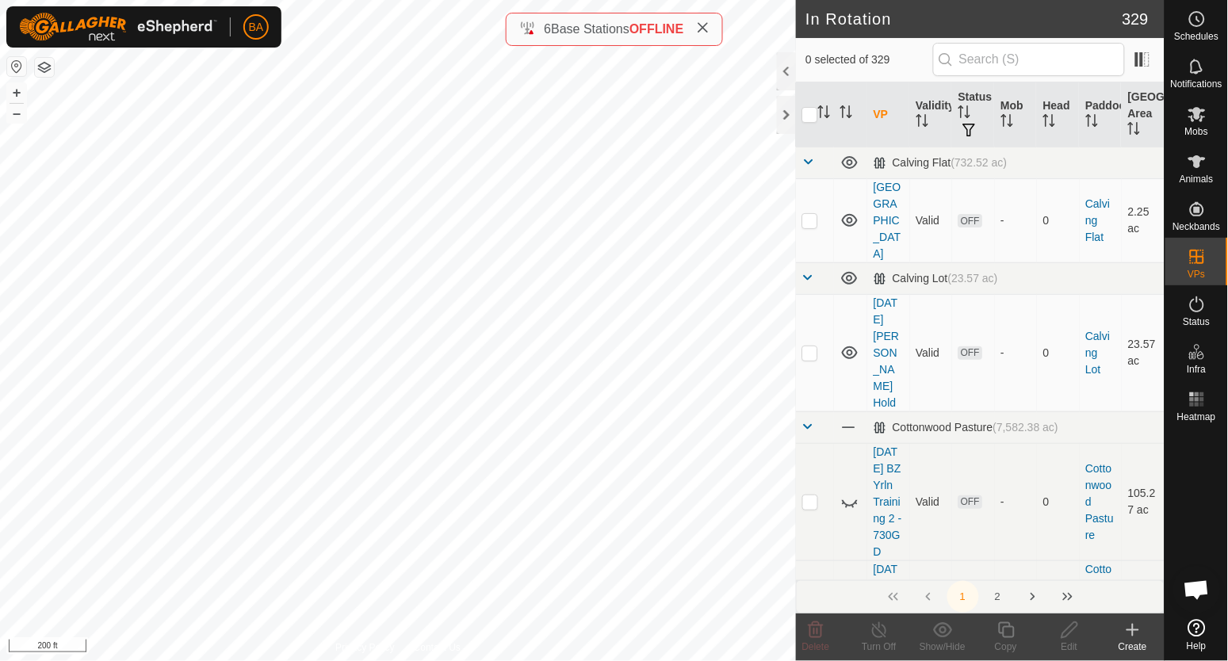
checkbox input "true"
click at [1000, 632] on icon at bounding box center [1006, 630] width 16 height 16
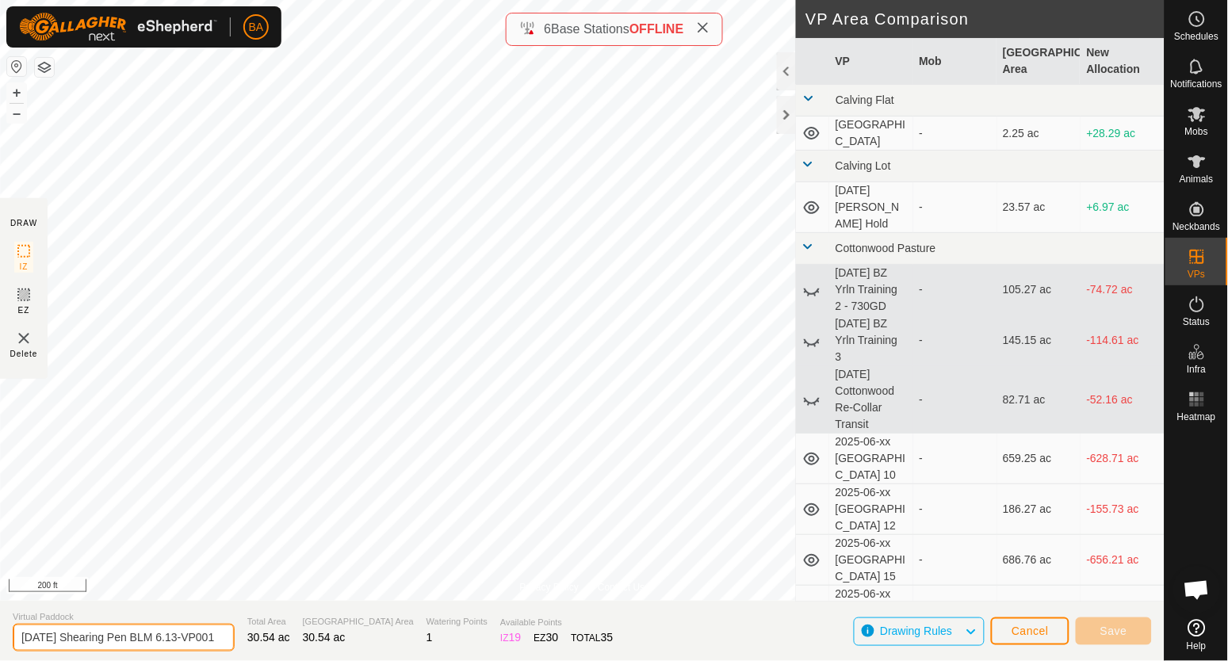
scroll to position [0, 22]
drag, startPoint x: 225, startPoint y: 637, endPoint x: 296, endPoint y: 634, distance: 71.4
click at [296, 634] on section "Virtual Paddock [DATE] Shearing Pen BLM 6.13-VP001 Total Area 30.54 ac Grazing …" at bounding box center [582, 631] width 1165 height 60
drag, startPoint x: 169, startPoint y: 638, endPoint x: 375, endPoint y: 645, distance: 206.2
click at [311, 633] on section "Virtual Paddock [DATE] Shearing Pen BLM 6.13-VP001 Total Area 30.54 ac Grazing …" at bounding box center [582, 631] width 1165 height 60
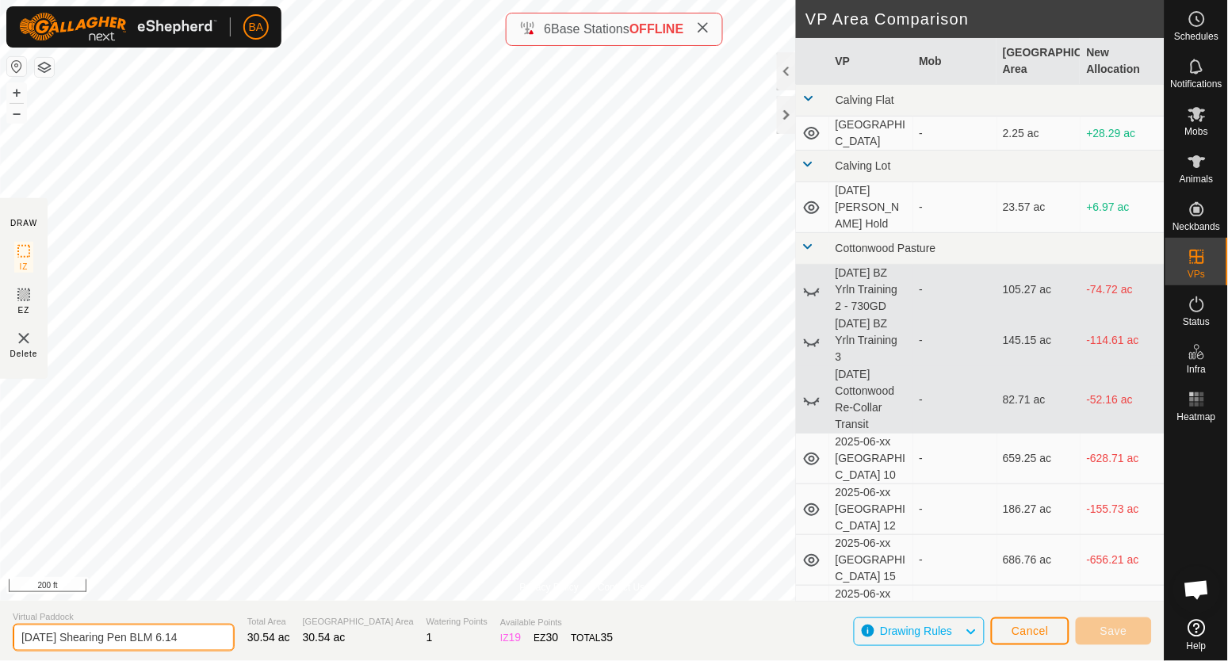
scroll to position [0, 0]
type input "[DATE] Shearing Pen BLM 6.14"
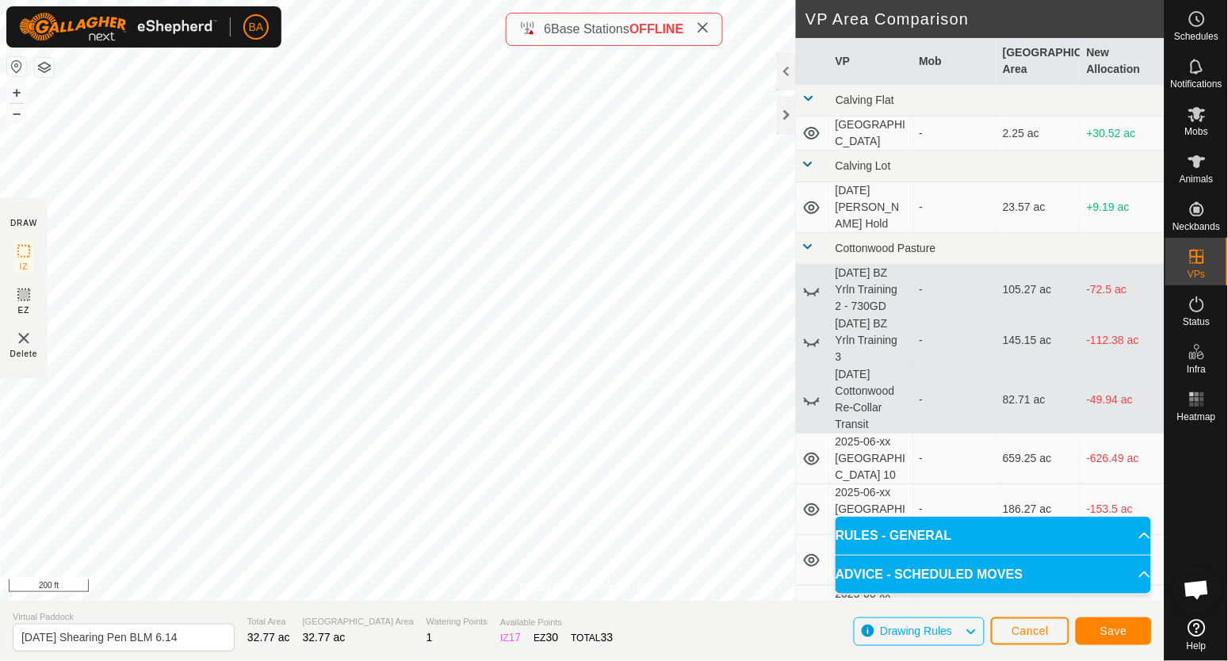
click at [1118, 628] on span "Save" at bounding box center [1113, 631] width 27 height 13
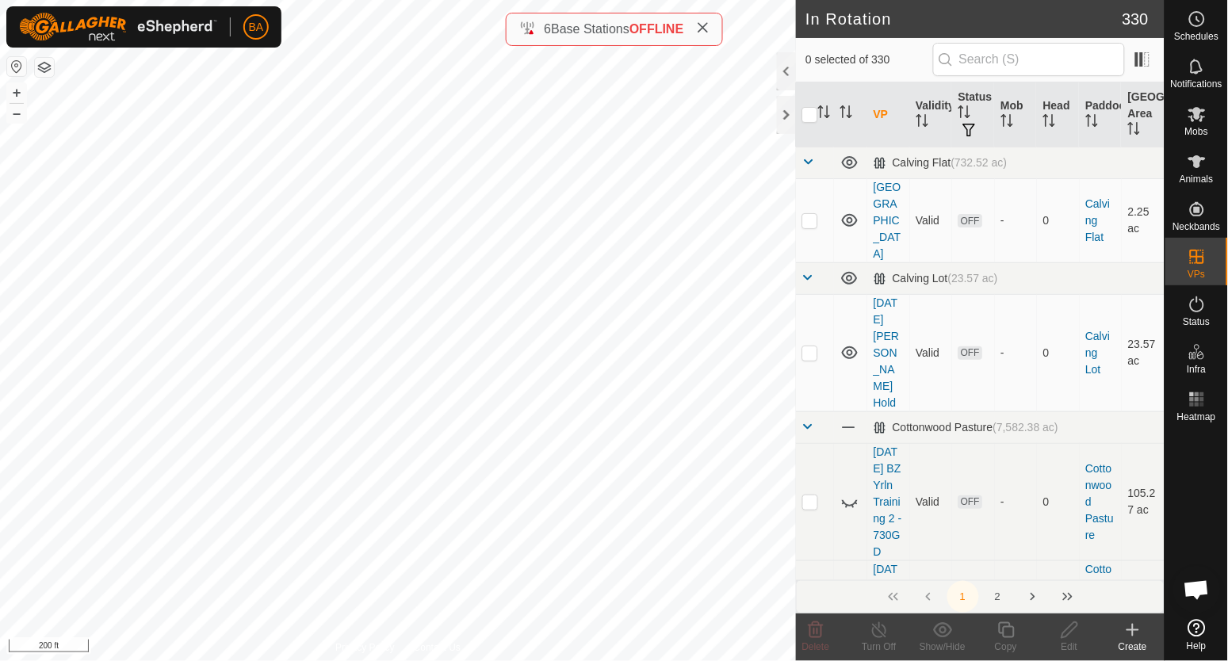
checkbox input "true"
click at [1006, 640] on div "Copy" at bounding box center [1005, 647] width 63 height 14
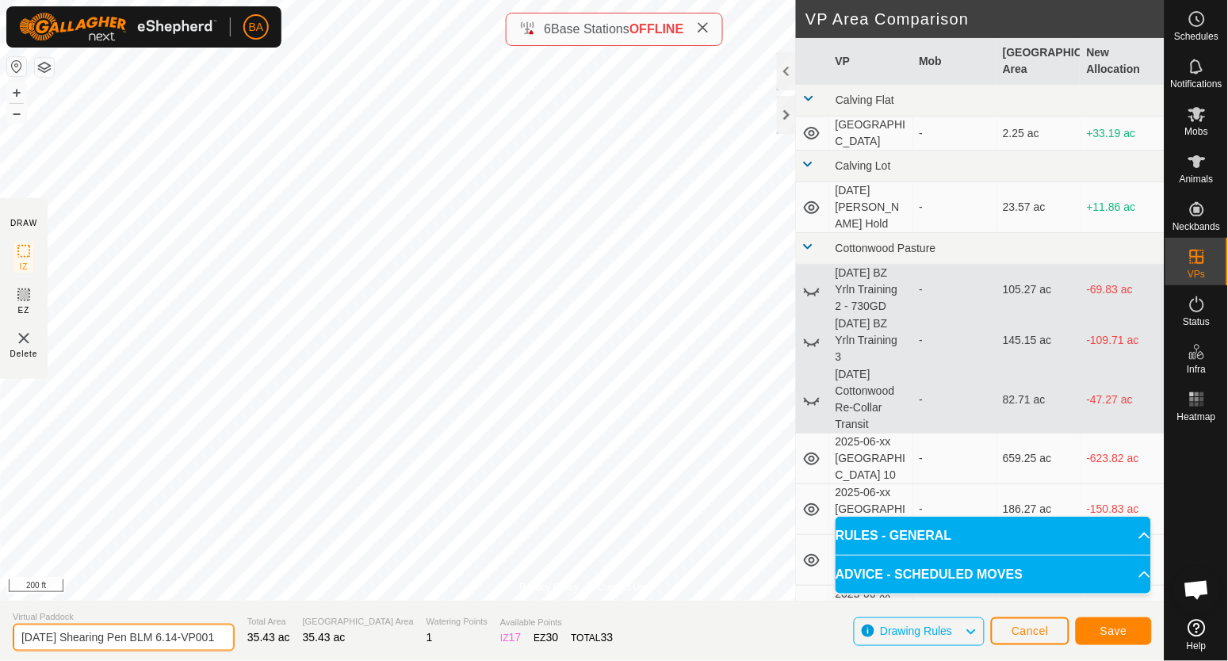
scroll to position [0, 22]
drag, startPoint x: 193, startPoint y: 640, endPoint x: 446, endPoint y: 641, distance: 252.9
click at [444, 641] on section "Virtual Paddock [DATE] Shearing Pen BLM 6.14-VP001 Total Area 35.43 ac Grazing …" at bounding box center [582, 631] width 1165 height 60
type input "[DATE] Shearing Pen BLM 6.15"
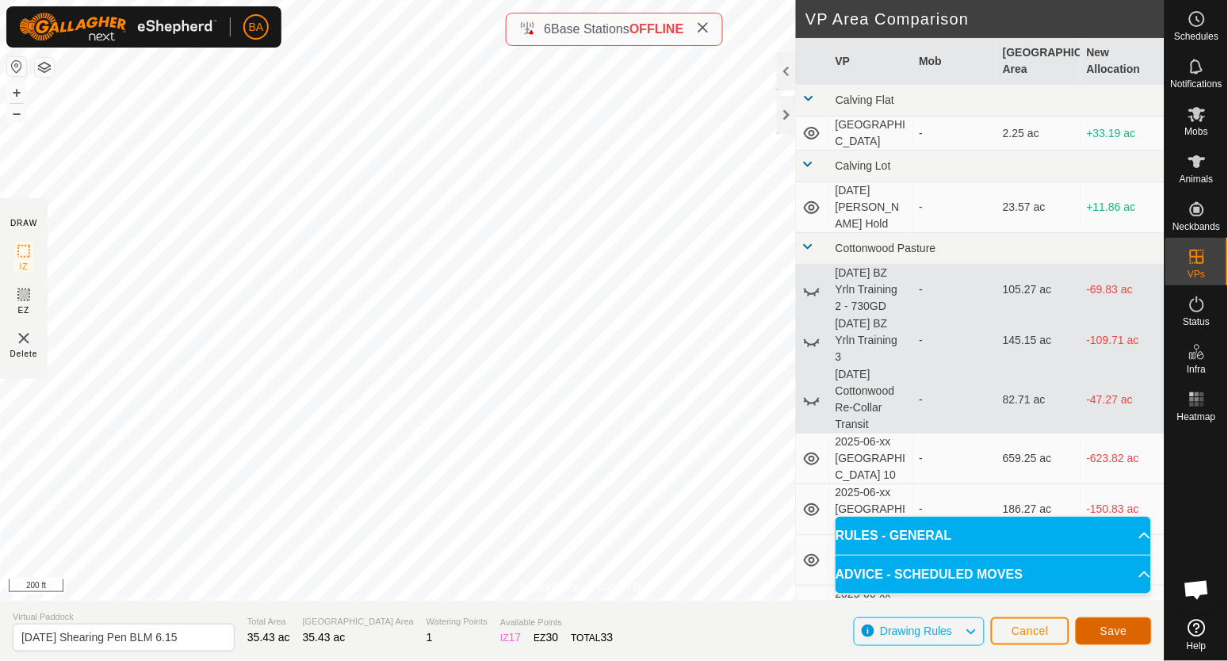
click at [1107, 630] on span "Save" at bounding box center [1113, 631] width 27 height 13
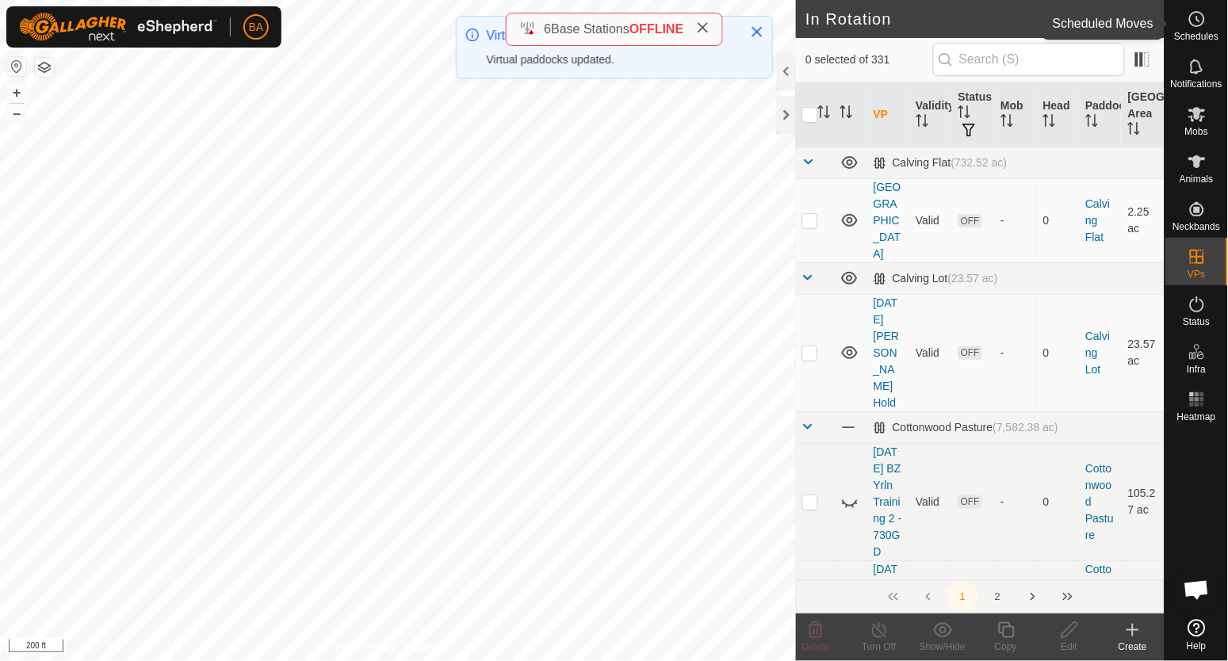
click at [1193, 19] on icon at bounding box center [1197, 19] width 19 height 19
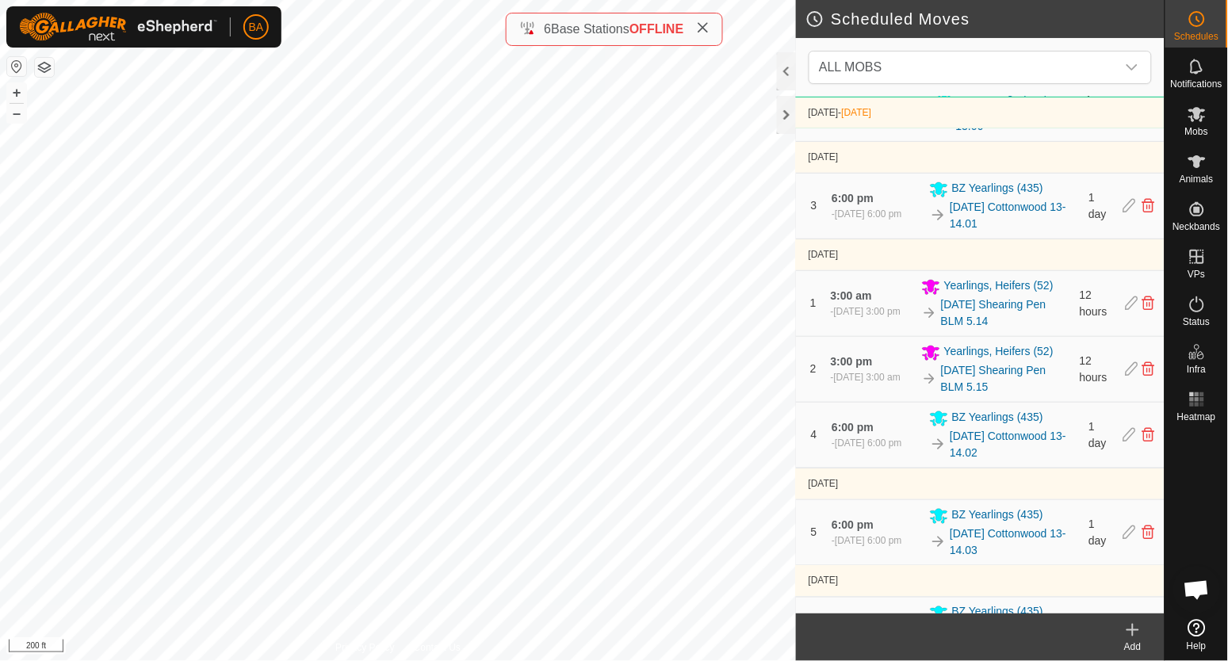
scroll to position [396, 0]
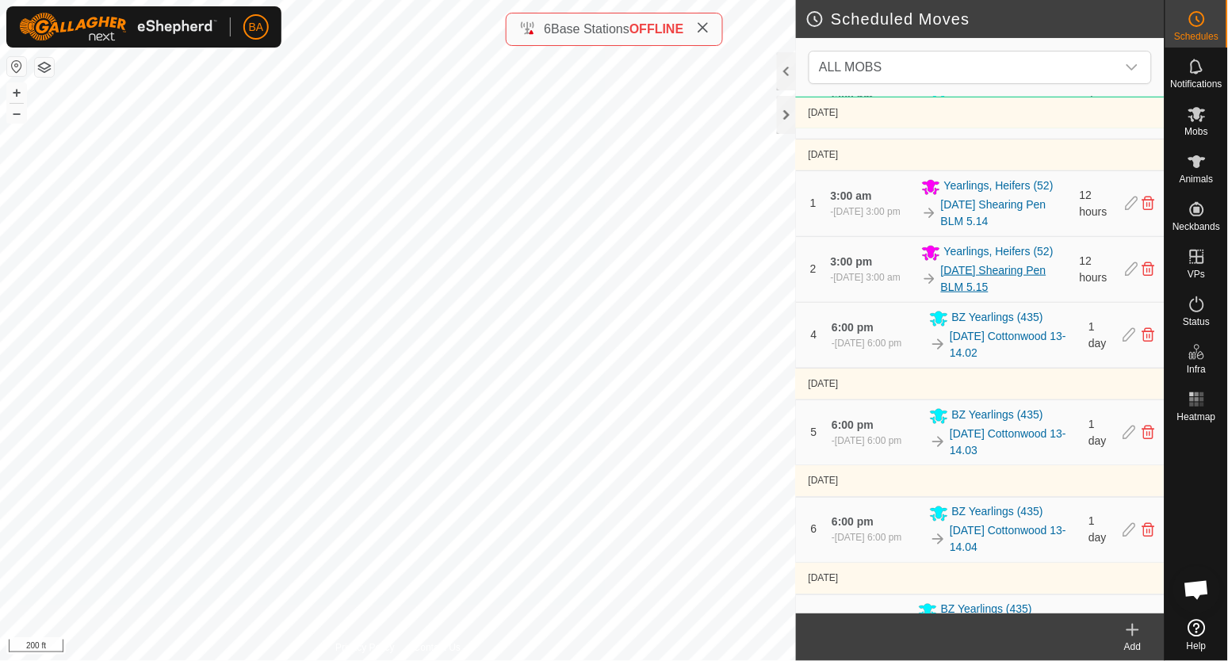
click at [960, 285] on link "[DATE] Shearing Pen BLM 5.15" at bounding box center [1005, 278] width 129 height 33
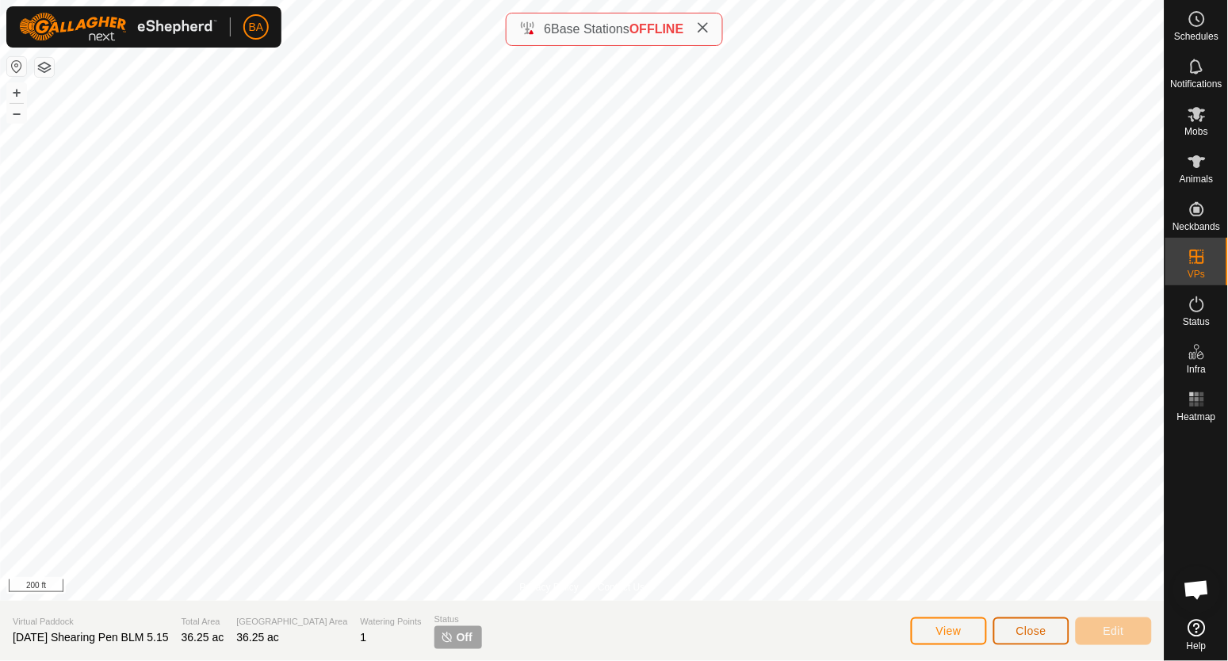
click at [1038, 627] on span "Close" at bounding box center [1031, 631] width 30 height 13
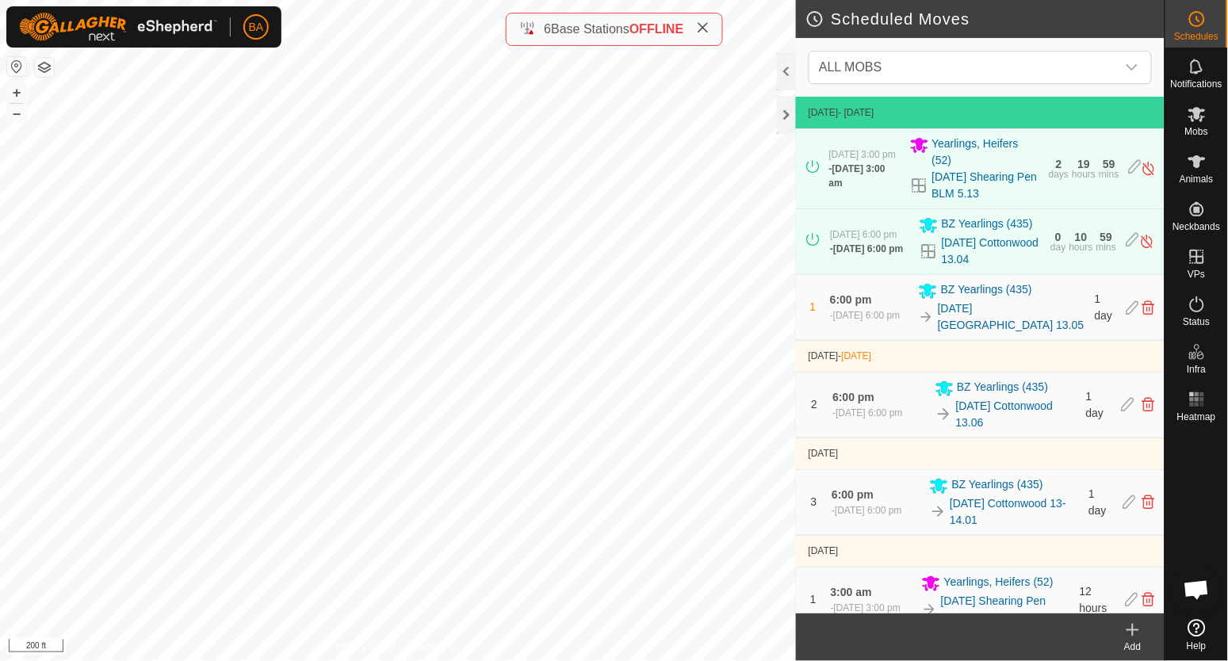
click at [1126, 637] on icon at bounding box center [1132, 630] width 19 height 19
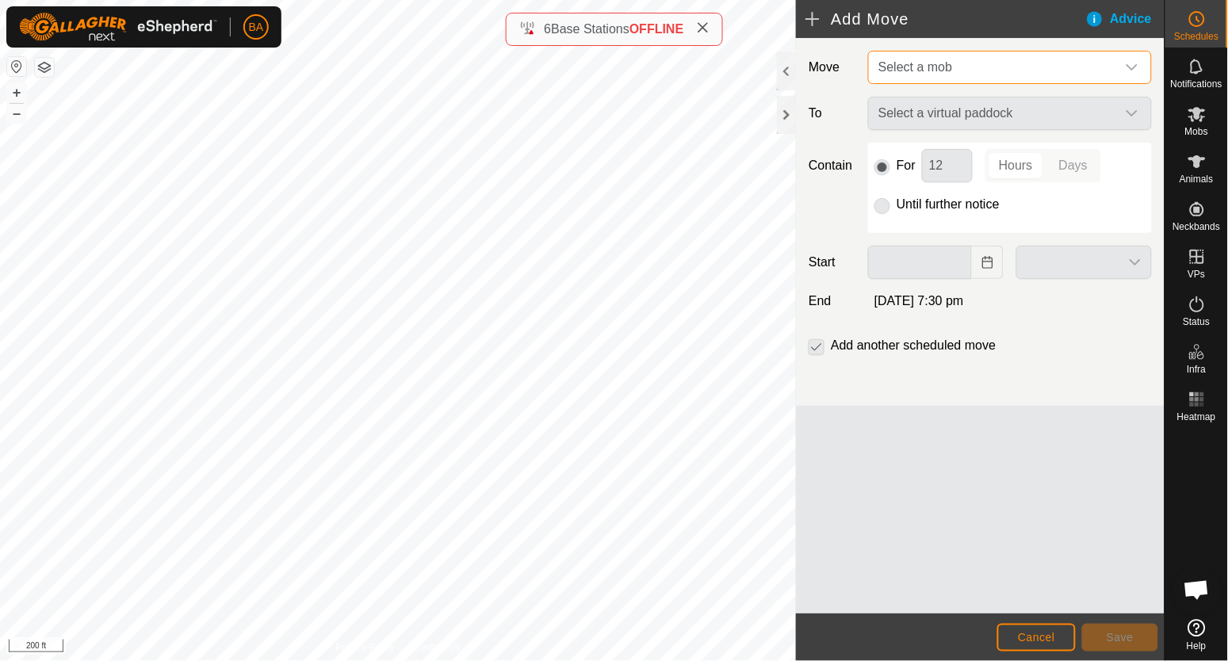
click at [963, 71] on span "Select a mob" at bounding box center [994, 68] width 244 height 32
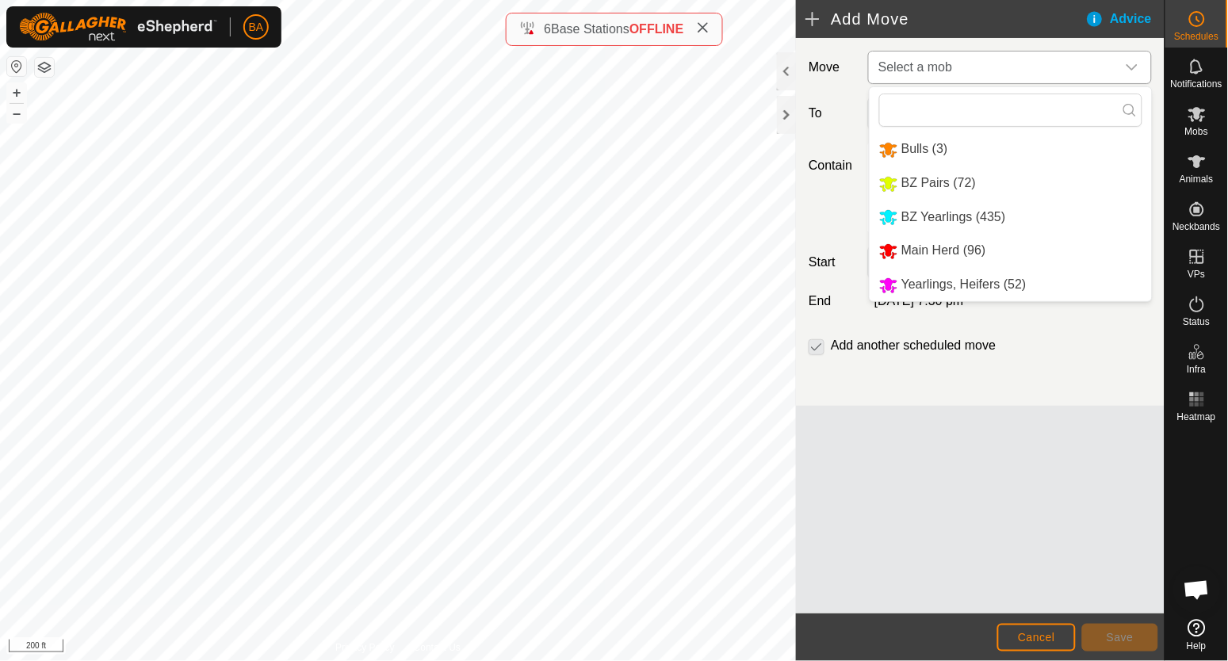
click at [941, 290] on li "Yearlings, Heifers (52)" at bounding box center [1011, 285] width 282 height 33
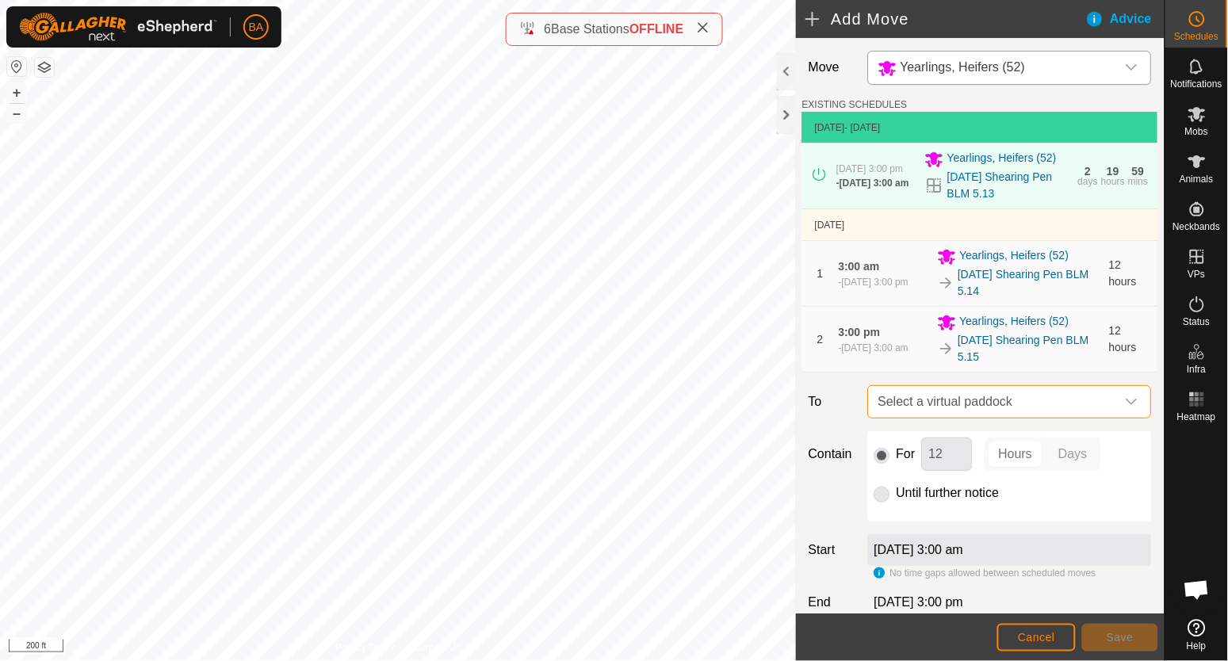
click at [947, 410] on span "Select a virtual paddock" at bounding box center [994, 402] width 244 height 32
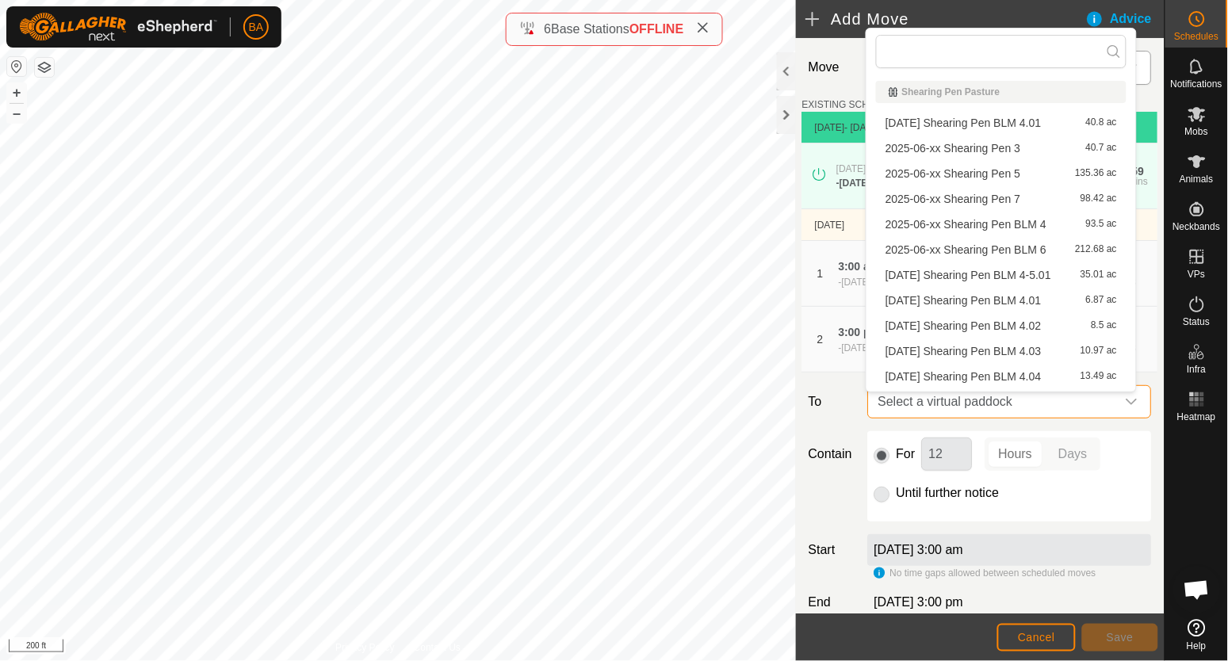
drag, startPoint x: 947, startPoint y: 410, endPoint x: 805, endPoint y: 448, distance: 146.2
click at [805, 448] on div "Contain For 12 Hours Days Until further notice" at bounding box center [980, 476] width 356 height 90
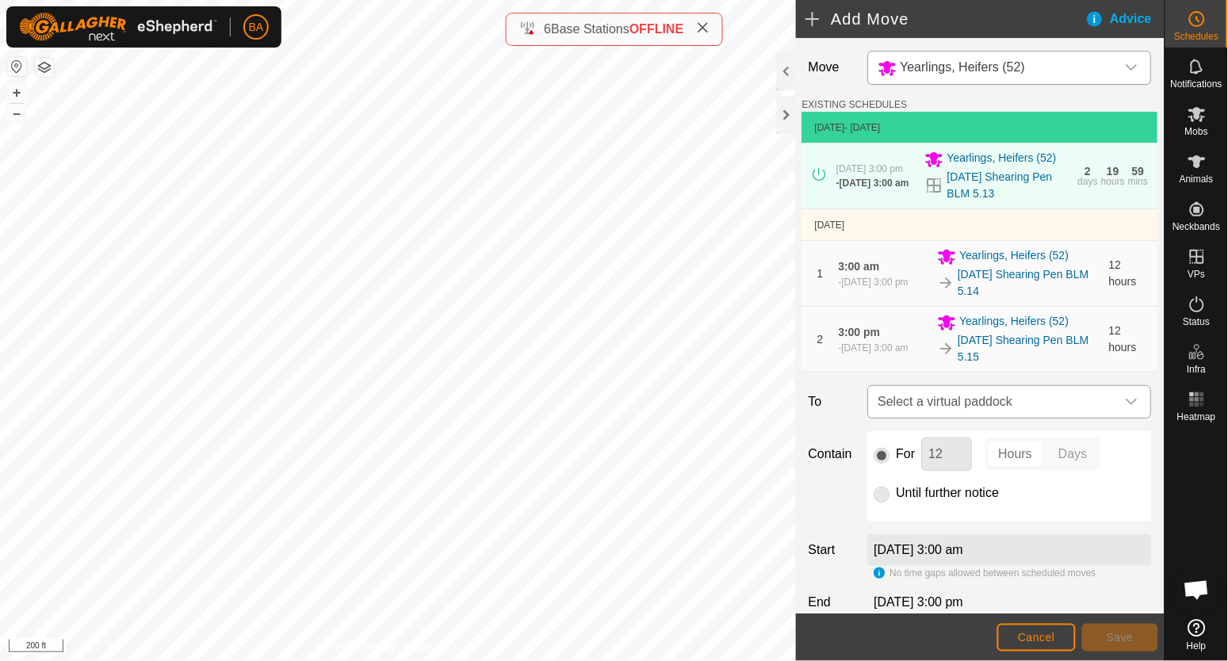
click at [909, 410] on span "Select a virtual paddock" at bounding box center [994, 402] width 244 height 32
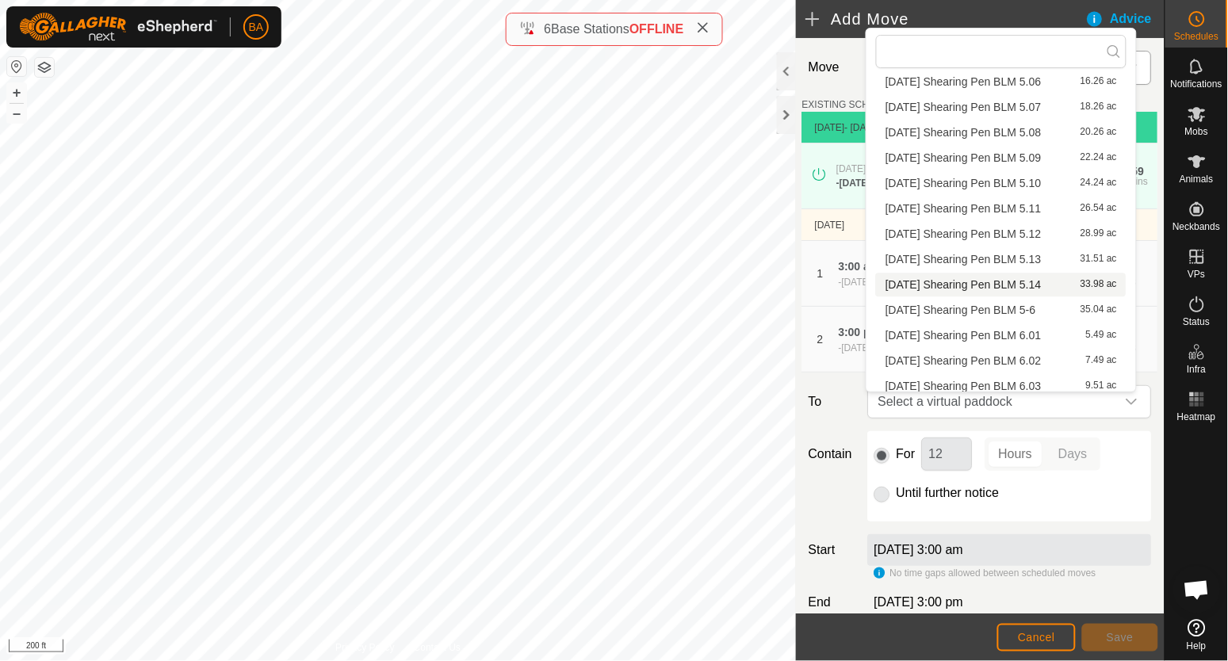
scroll to position [716, 0]
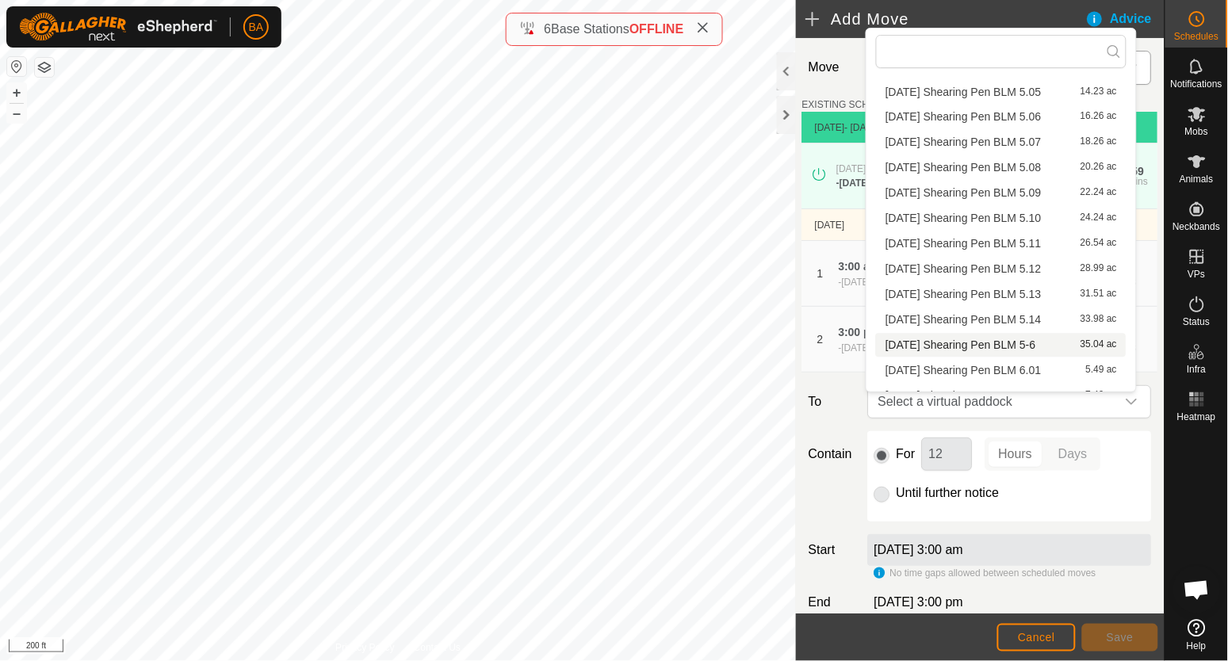
click at [939, 346] on li "[DATE] Shearing Pen BLM 5-6 35.04 ac" at bounding box center [1001, 346] width 251 height 24
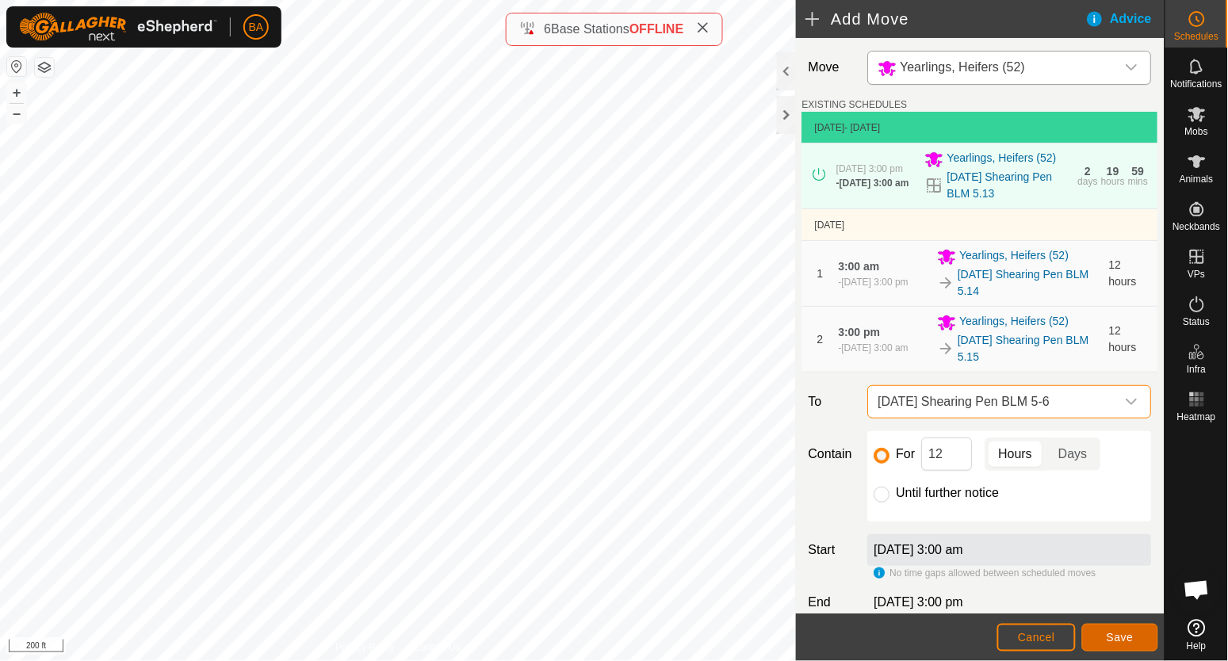
click at [1127, 641] on span "Save" at bounding box center [1120, 637] width 27 height 13
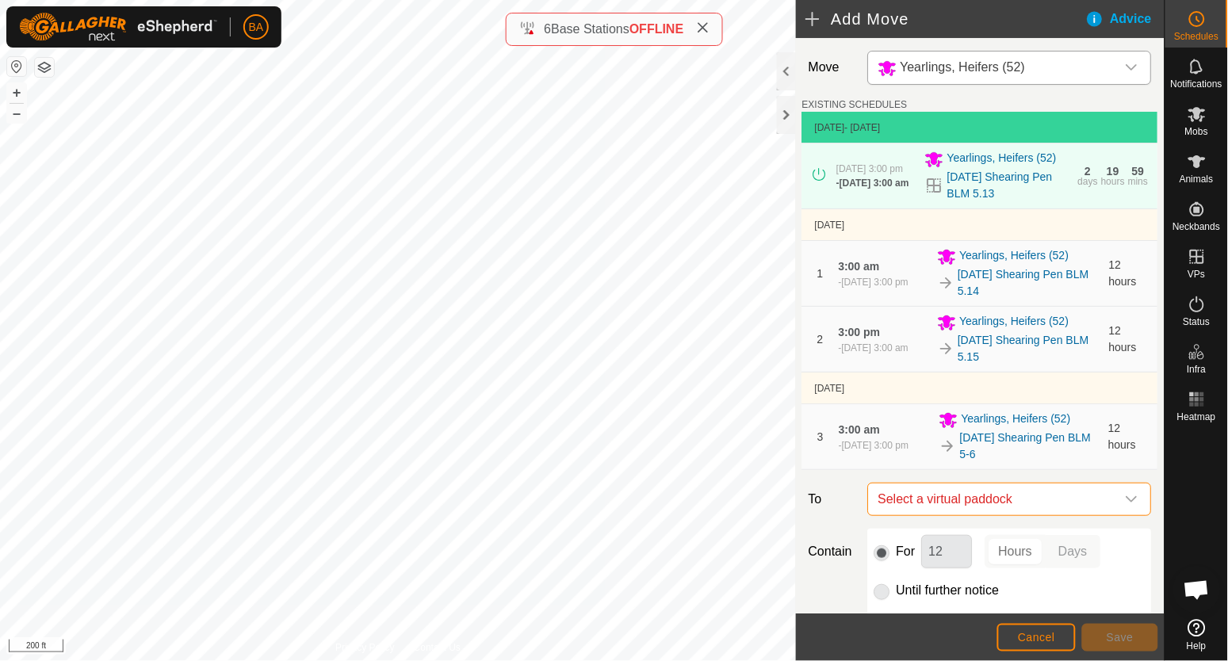
click at [909, 503] on span "Select a virtual paddock" at bounding box center [994, 500] width 244 height 32
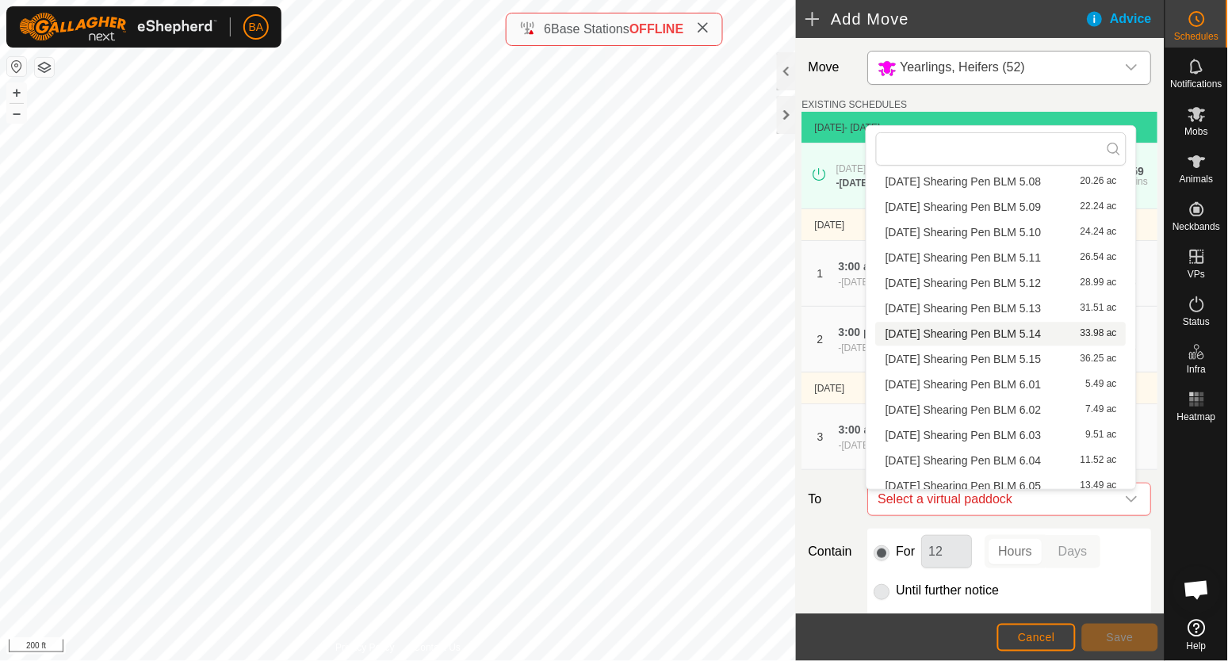
scroll to position [892, 0]
click at [940, 312] on span "[DATE] Shearing Pen BLM 6.02" at bounding box center [964, 317] width 156 height 11
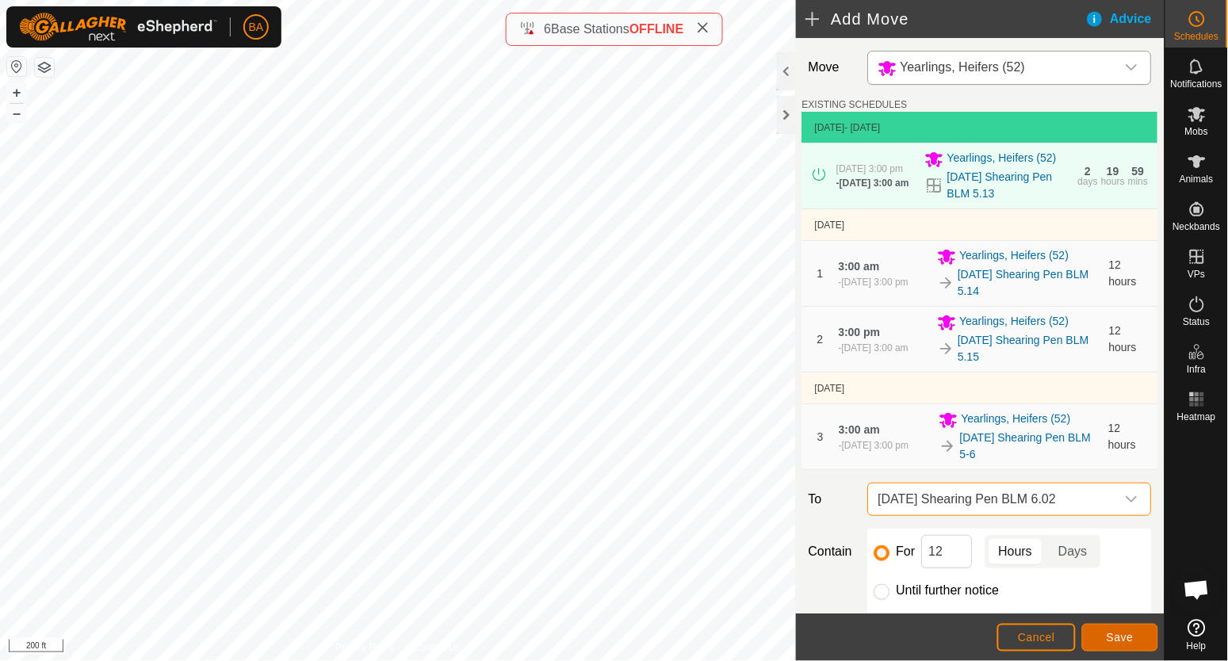
click at [1127, 640] on span "Save" at bounding box center [1120, 637] width 27 height 13
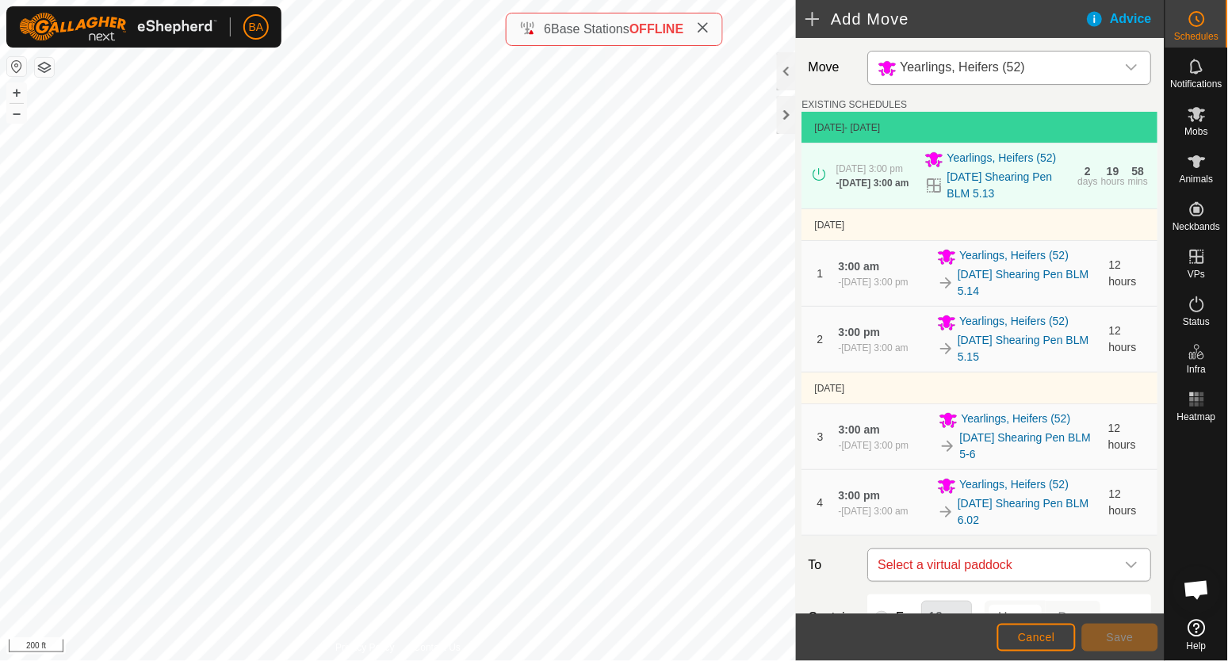
click at [950, 564] on span "Select a virtual paddock" at bounding box center [994, 565] width 244 height 32
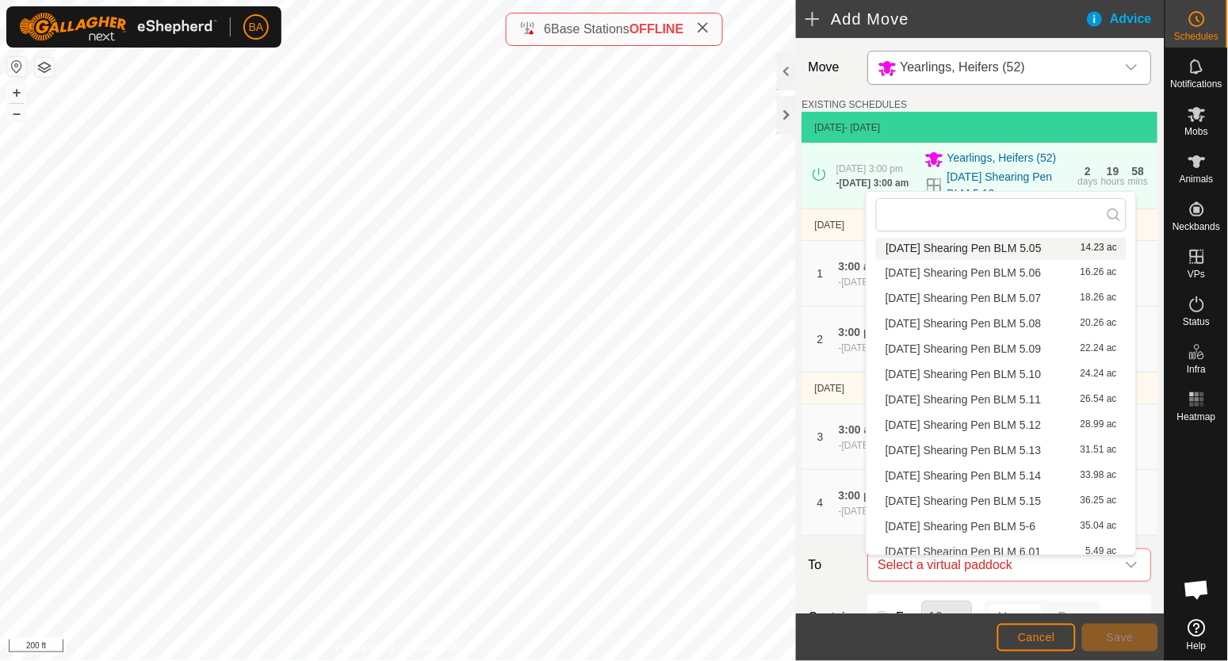
scroll to position [814, 0]
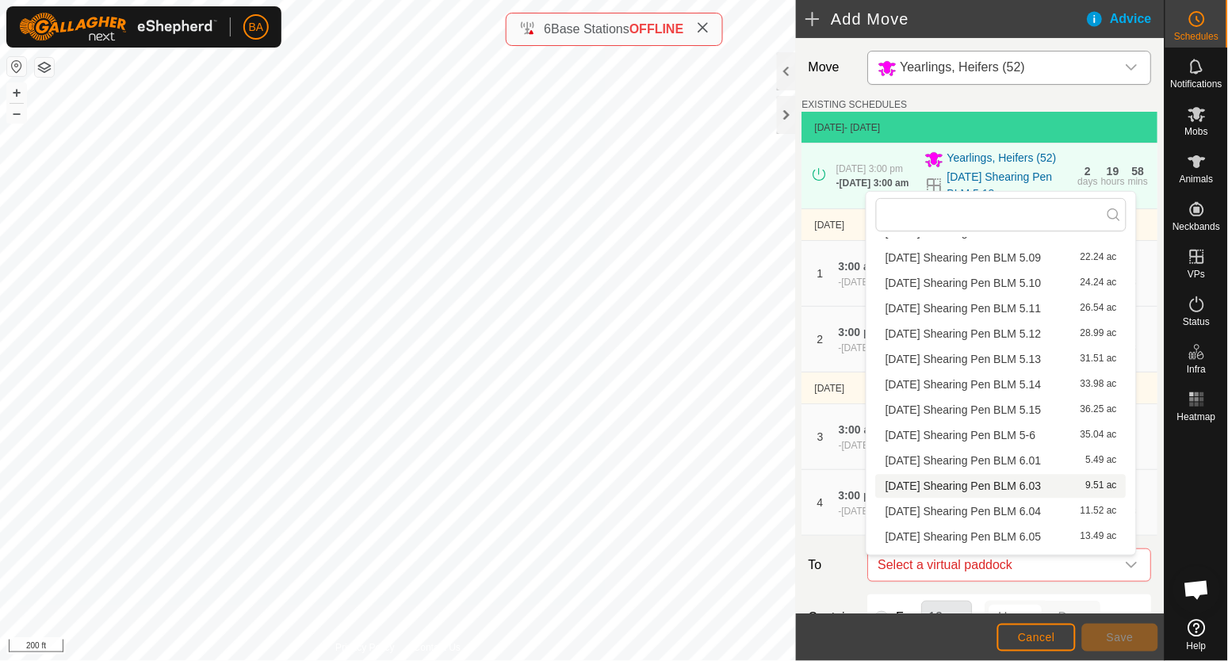
click at [962, 488] on li "[DATE] Shearing Pen BLM 6.03 9.51 ac" at bounding box center [1001, 487] width 251 height 24
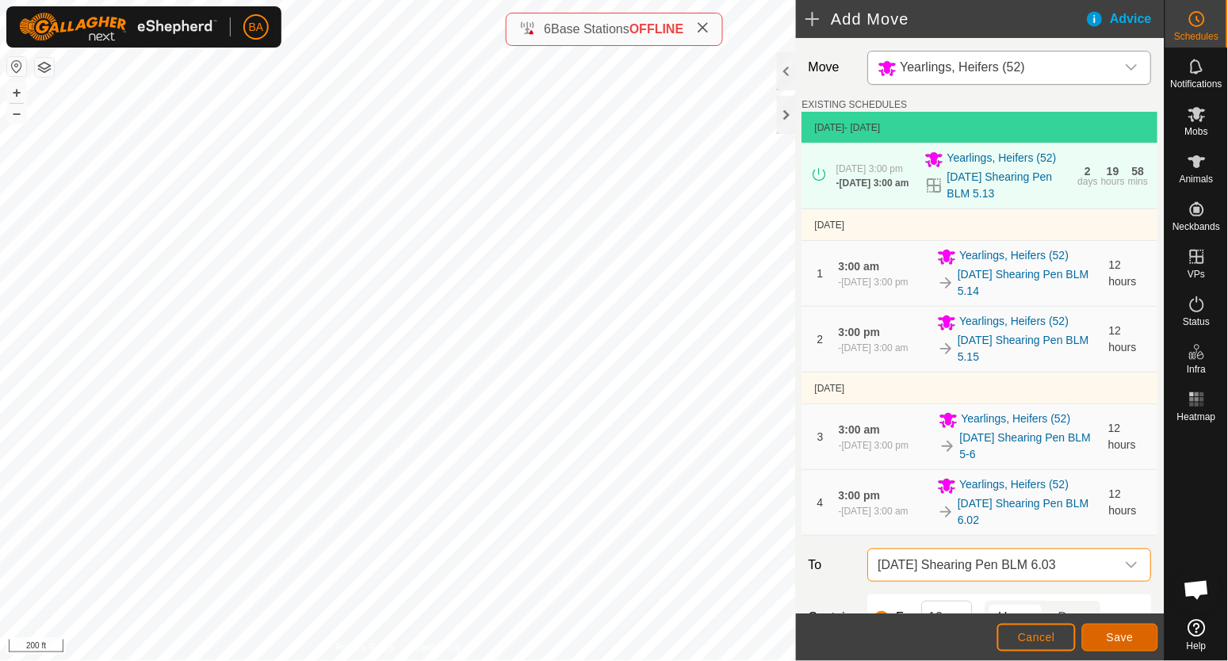
click at [1109, 637] on span "Save" at bounding box center [1120, 637] width 27 height 13
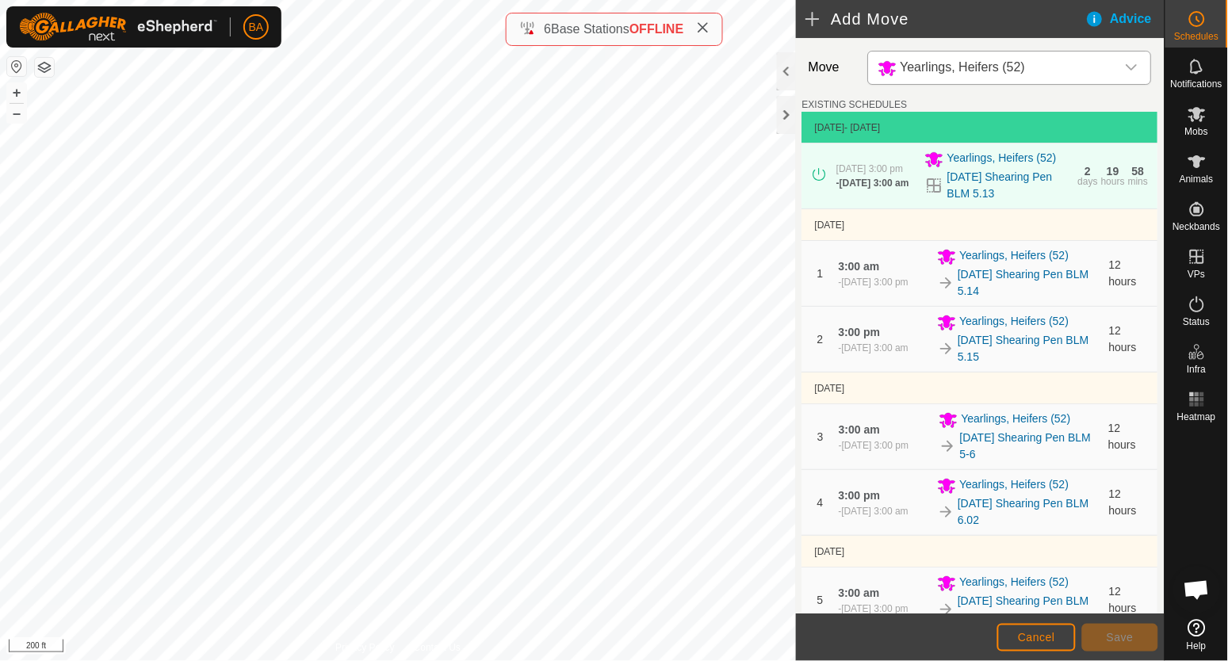
scroll to position [359, 0]
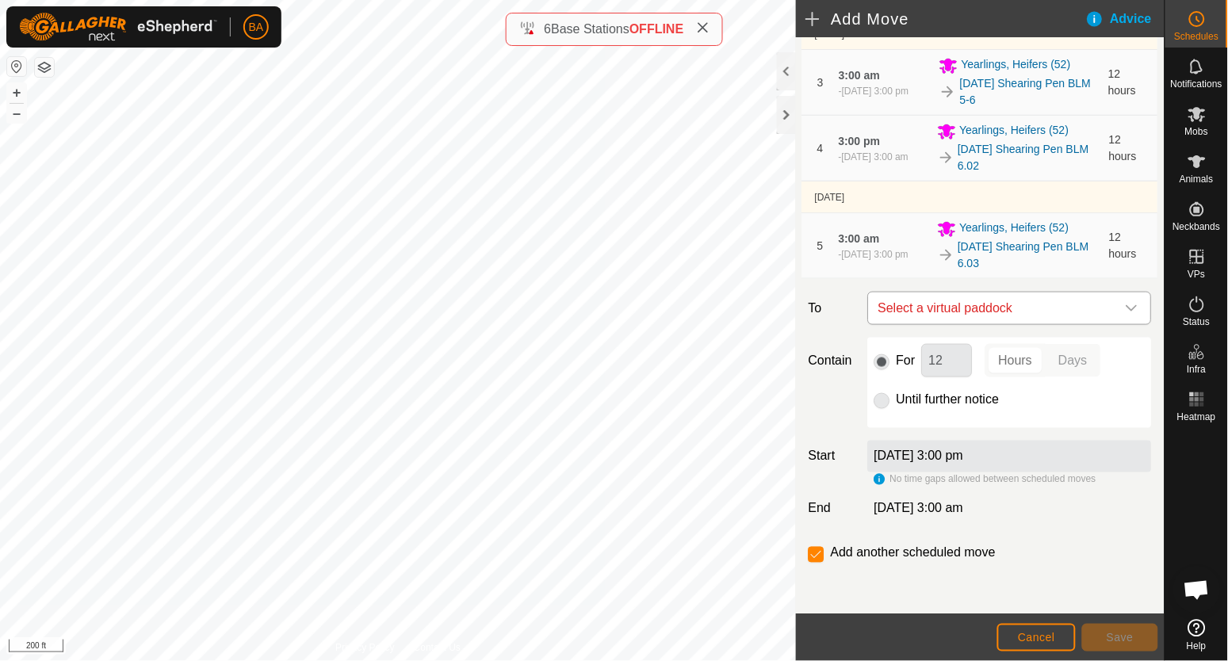
click at [939, 308] on span "Select a virtual paddock" at bounding box center [994, 309] width 244 height 32
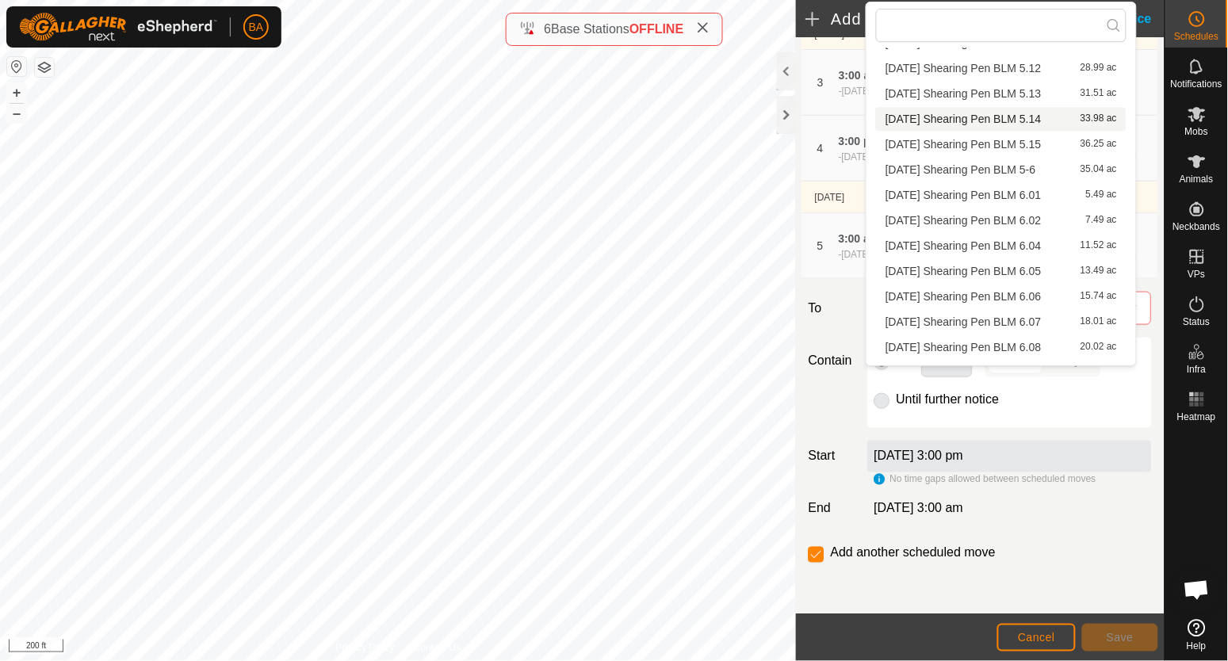
scroll to position [892, 0]
click at [938, 250] on li "[DATE] Shearing Pen BLM 6.04 11.52 ac" at bounding box center [1001, 245] width 251 height 24
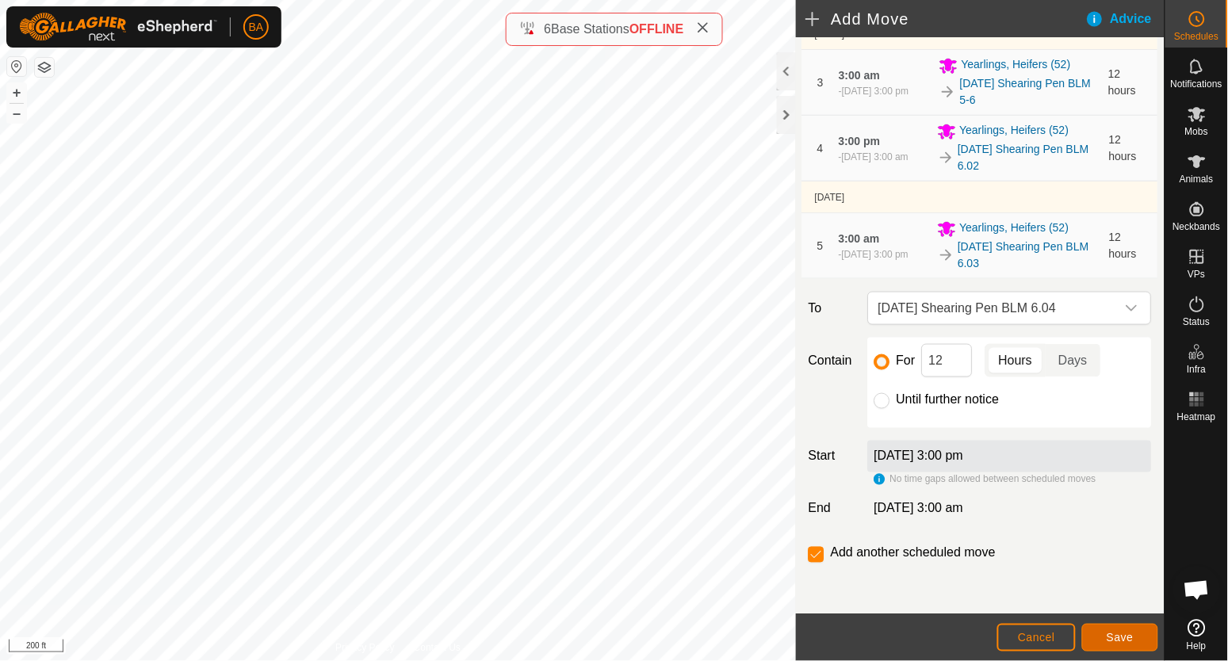
click at [1123, 638] on span "Save" at bounding box center [1120, 637] width 27 height 13
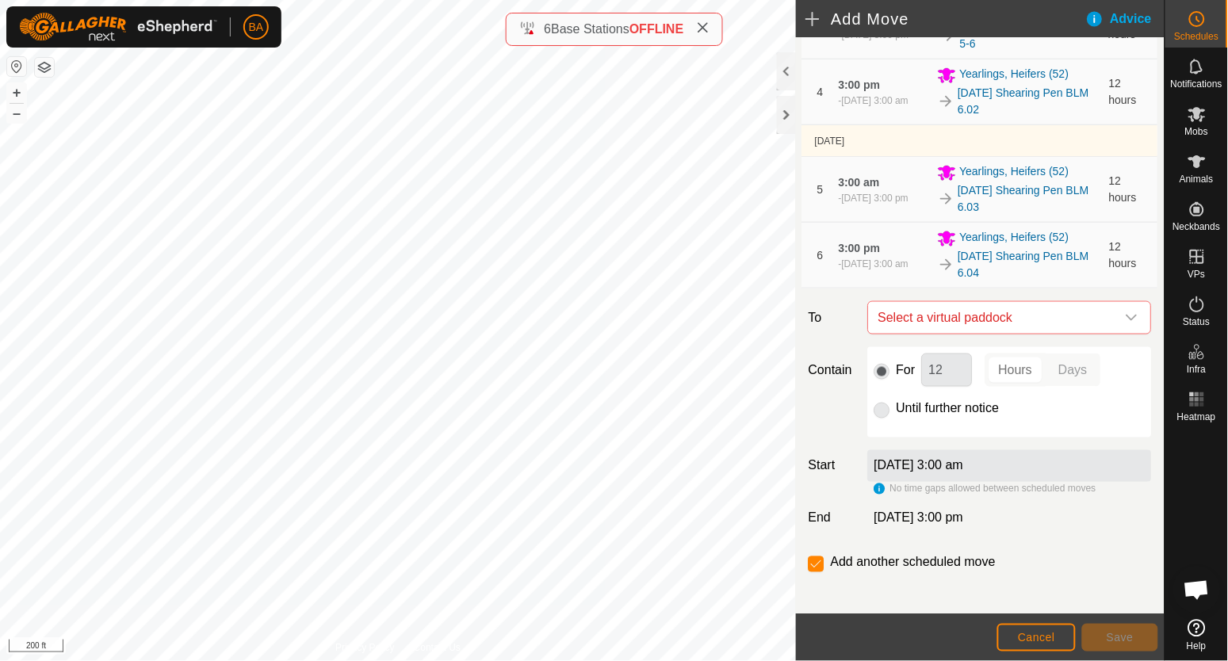
scroll to position [425, 0]
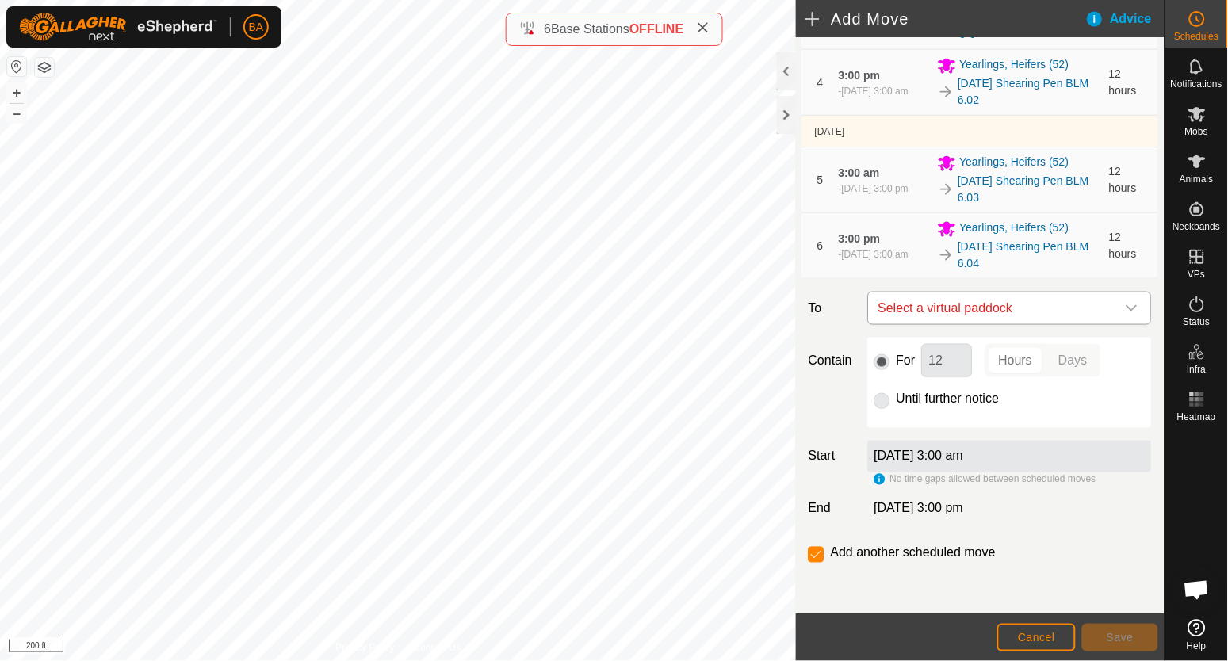
click at [919, 300] on span "Select a virtual paddock" at bounding box center [994, 309] width 244 height 32
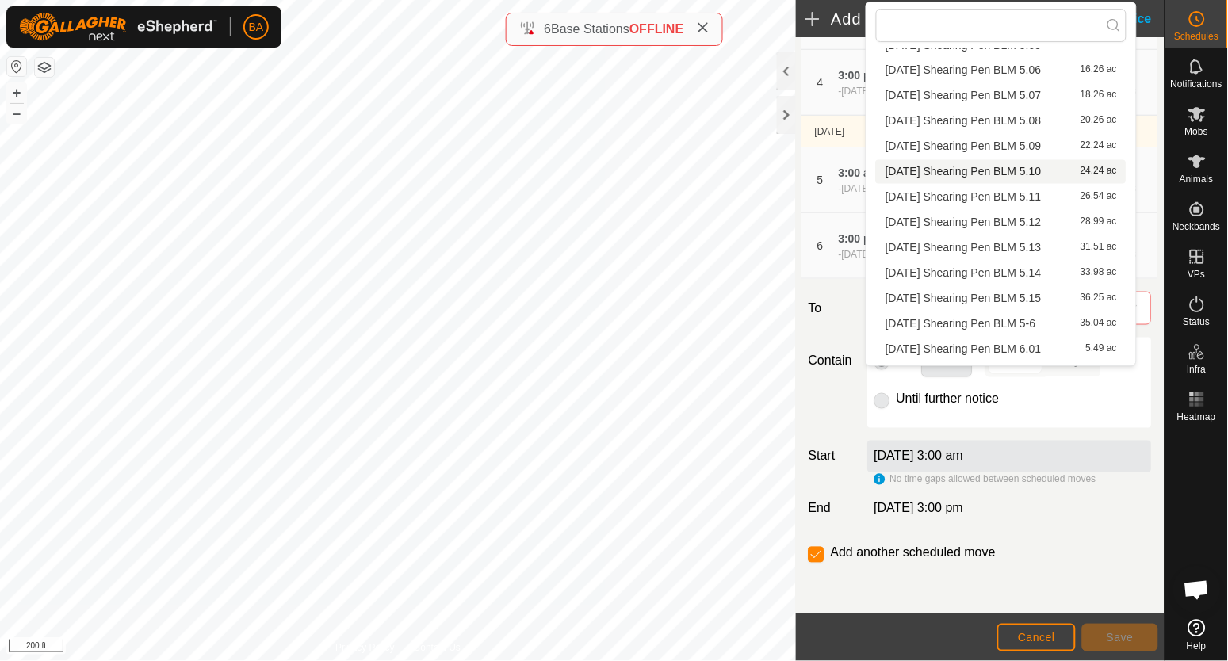
scroll to position [990, 0]
click at [922, 166] on li "[DATE] Shearing Pen BLM 6.05 13.49 ac" at bounding box center [1001, 172] width 251 height 24
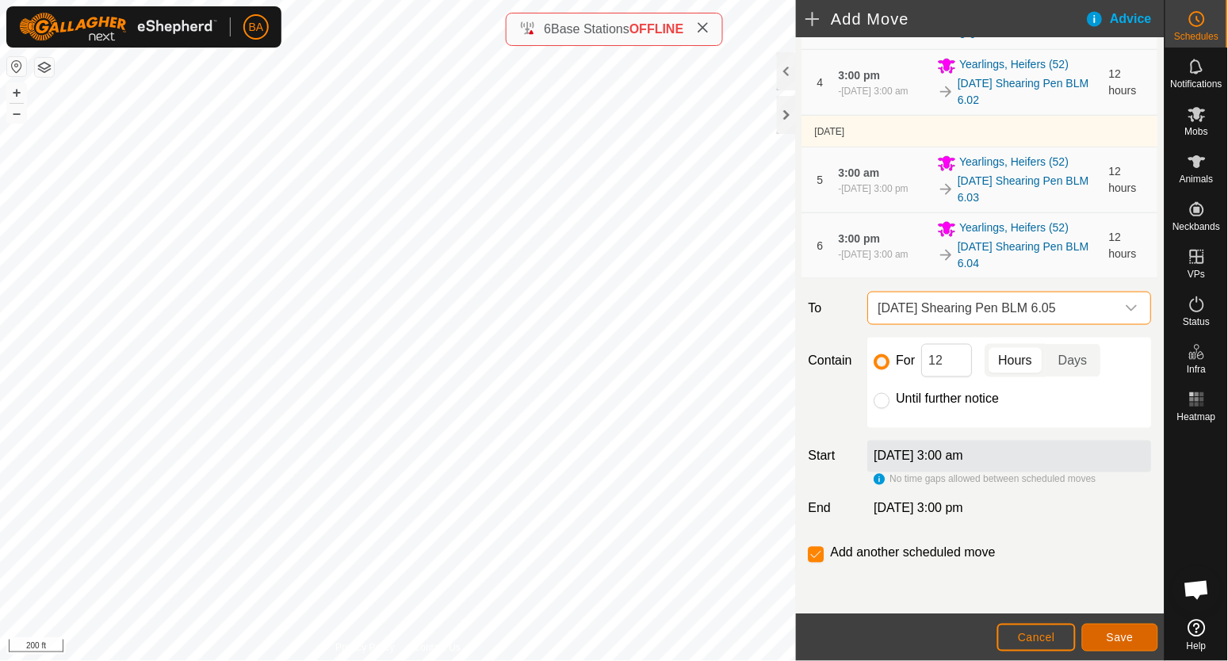
click at [1101, 633] on button "Save" at bounding box center [1120, 638] width 76 height 28
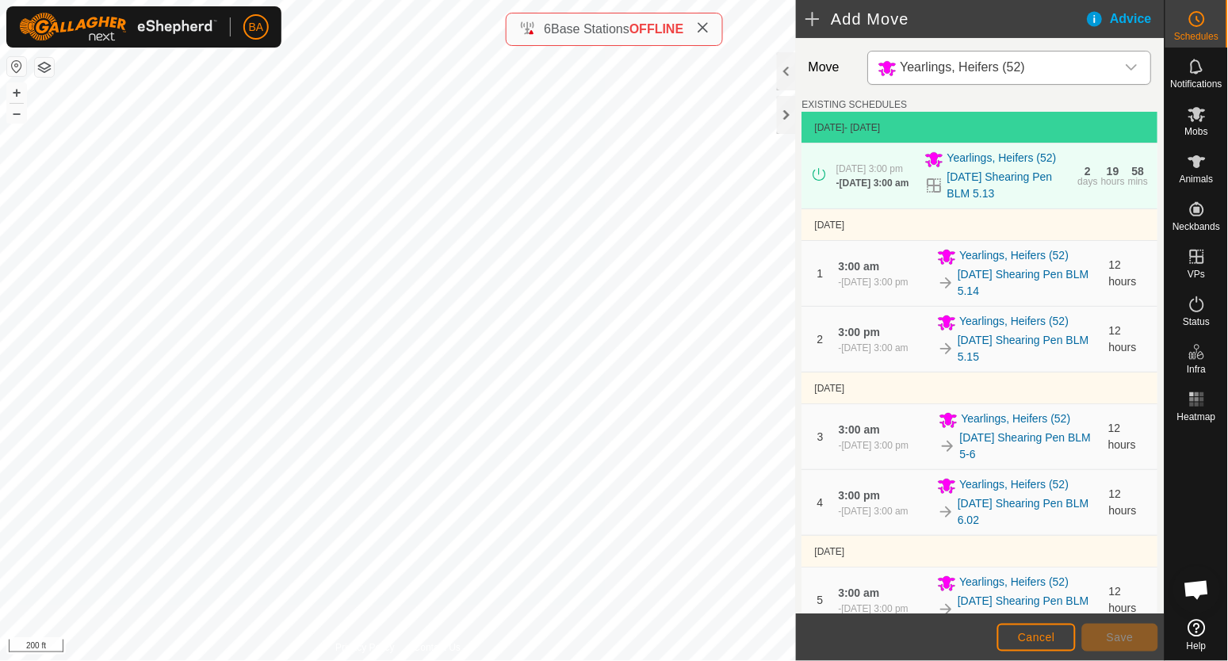
scroll to position [495, 0]
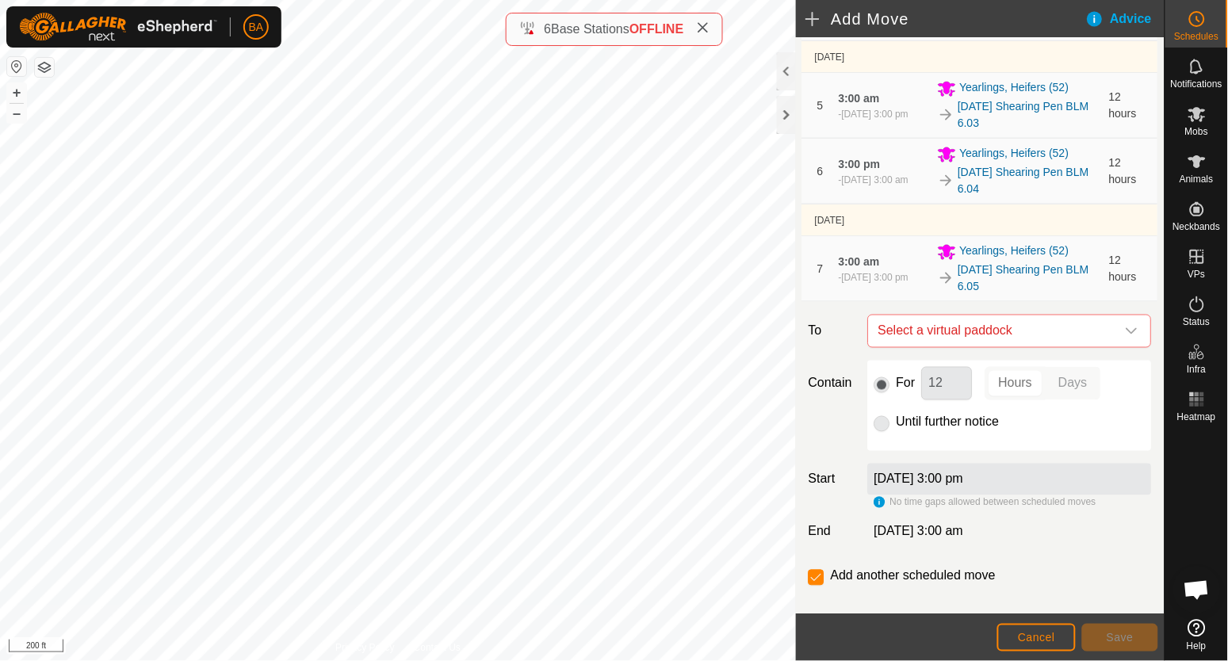
click at [934, 313] on div "Move Yearlings, Heifers (52) EXISTING SCHEDULES [DATE] - [DATE] [DATE] 3:00 pm …" at bounding box center [980, 89] width 369 height 1093
click at [934, 327] on span "Select a virtual paddock" at bounding box center [994, 332] width 244 height 32
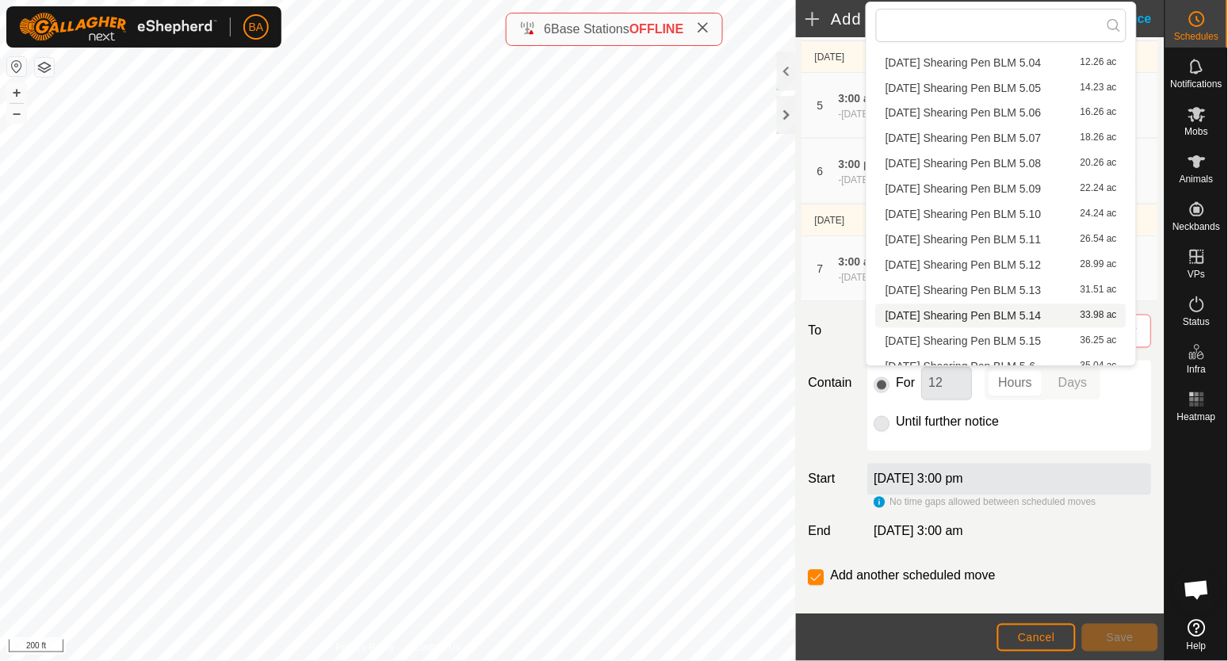
scroll to position [1061, 0]
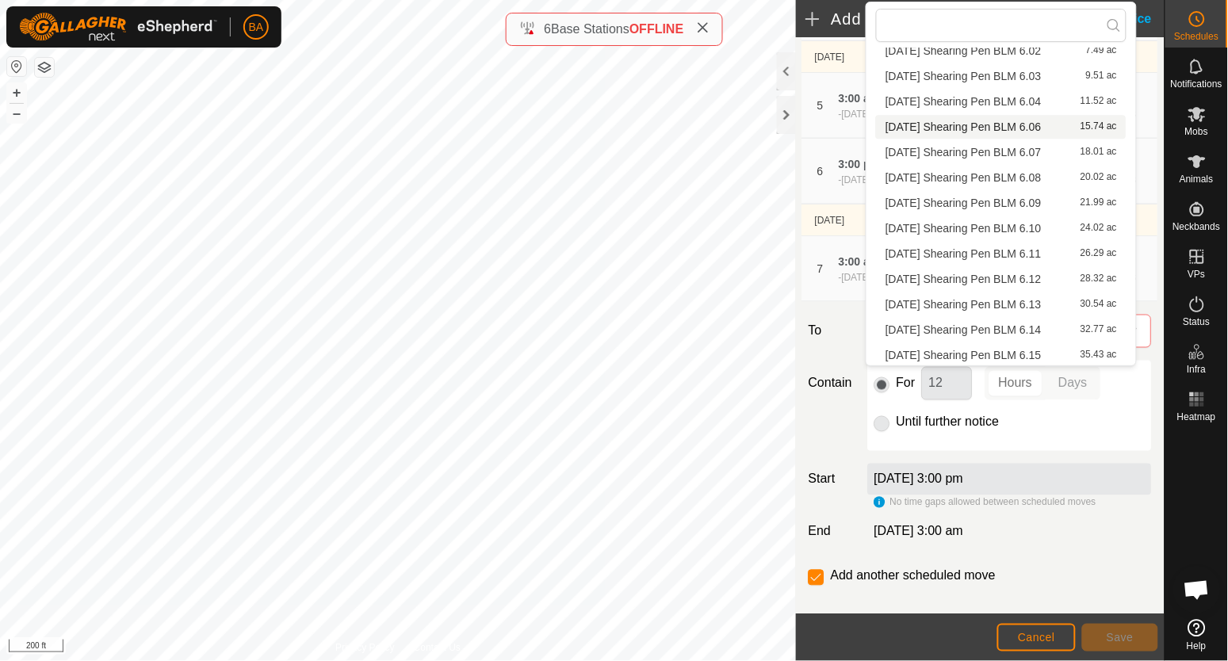
click at [952, 130] on li "[DATE] Shearing Pen BLM 6.06 15.74 ac" at bounding box center [1001, 127] width 251 height 24
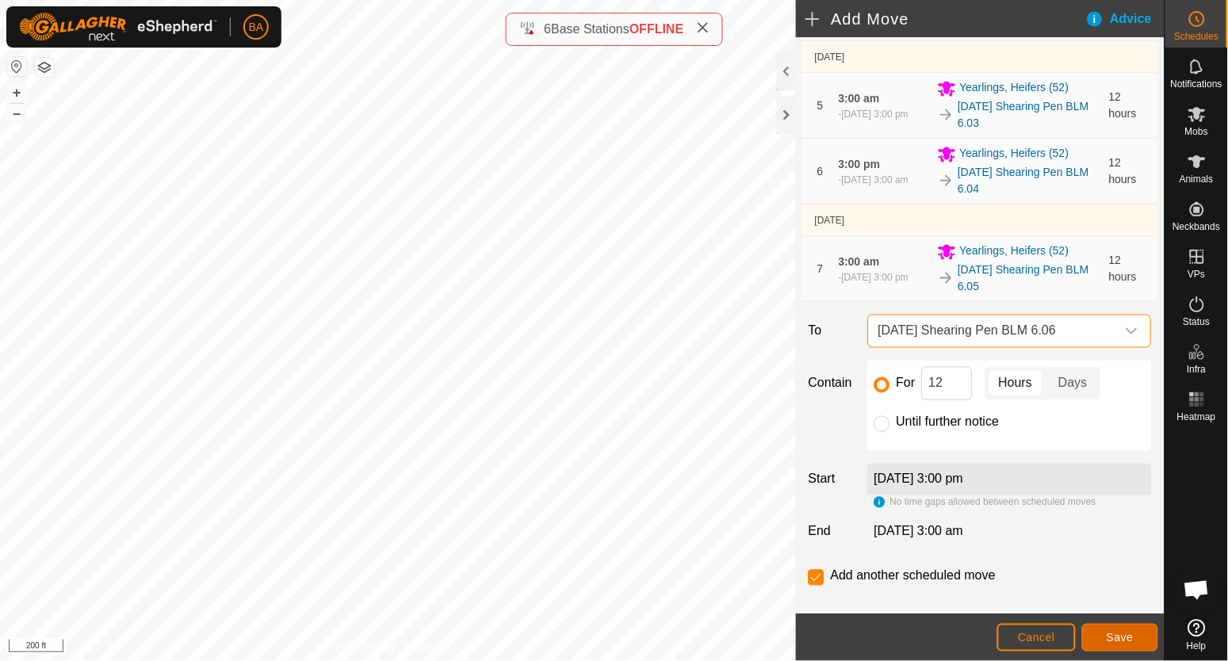
click at [1120, 635] on span "Save" at bounding box center [1120, 637] width 27 height 13
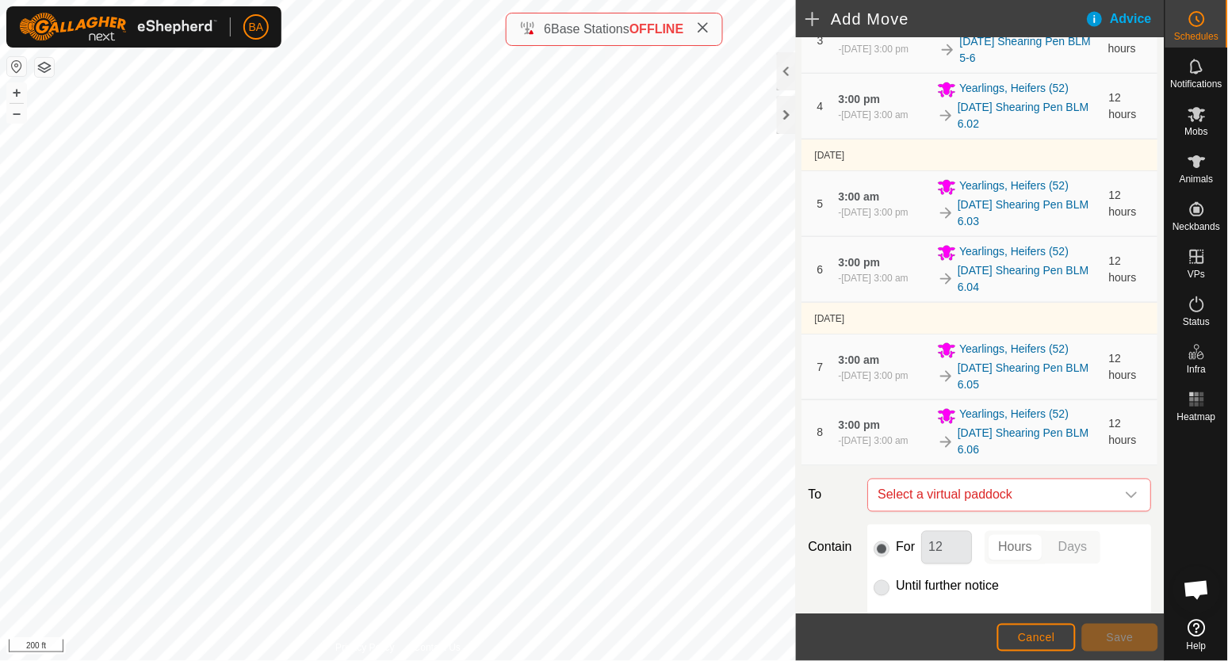
scroll to position [495, 0]
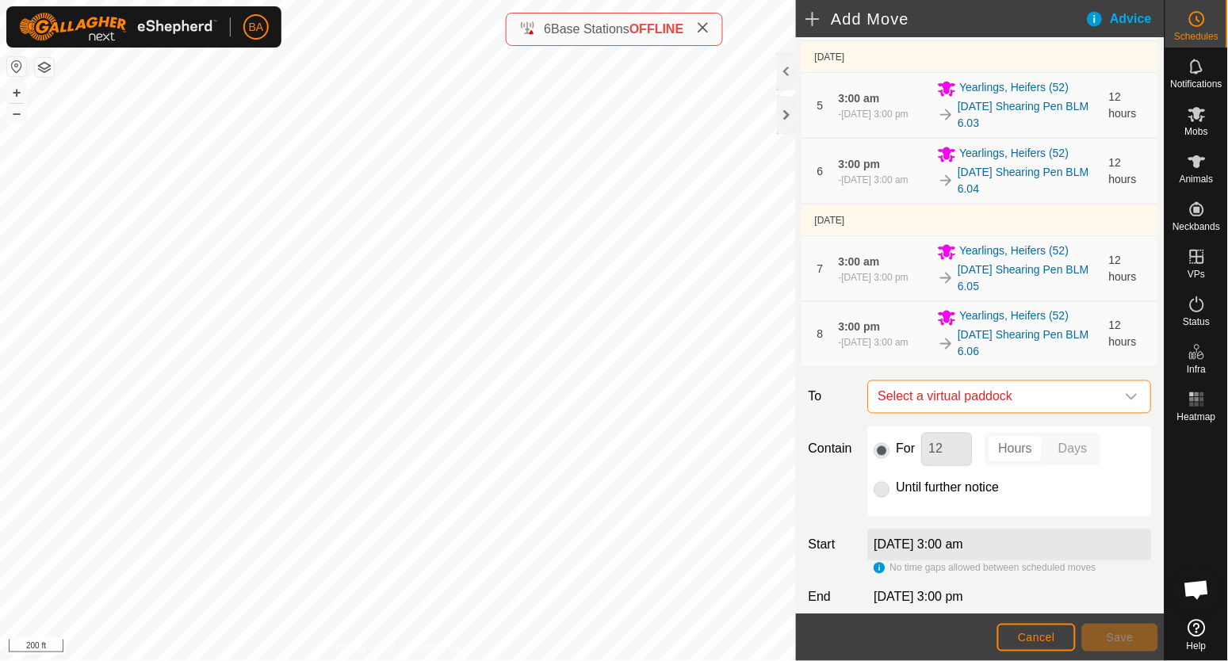
click at [928, 399] on span "Select a virtual paddock" at bounding box center [994, 397] width 244 height 32
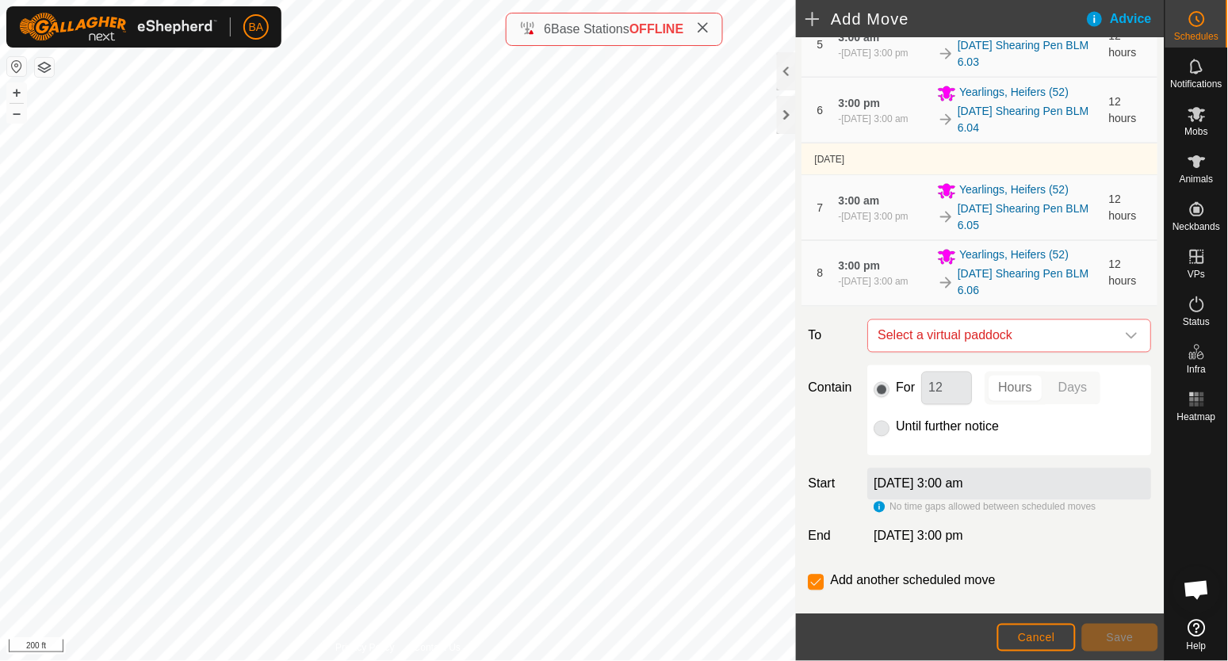
scroll to position [588, 0]
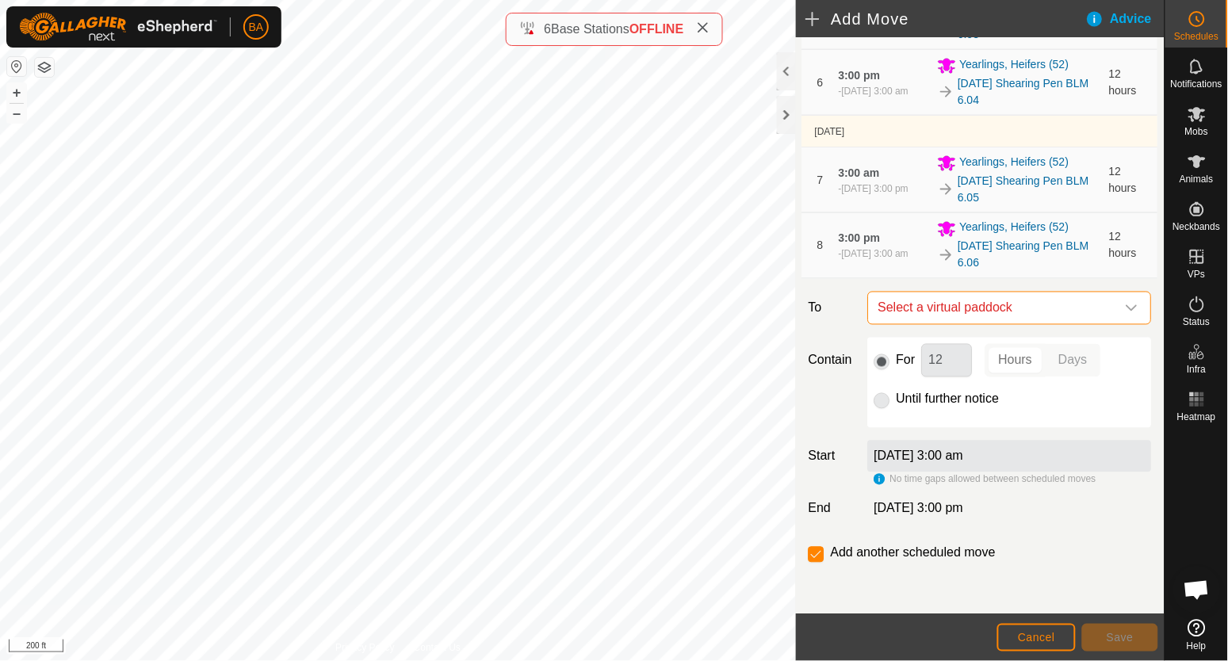
click at [934, 296] on span "Select a virtual paddock" at bounding box center [994, 309] width 244 height 32
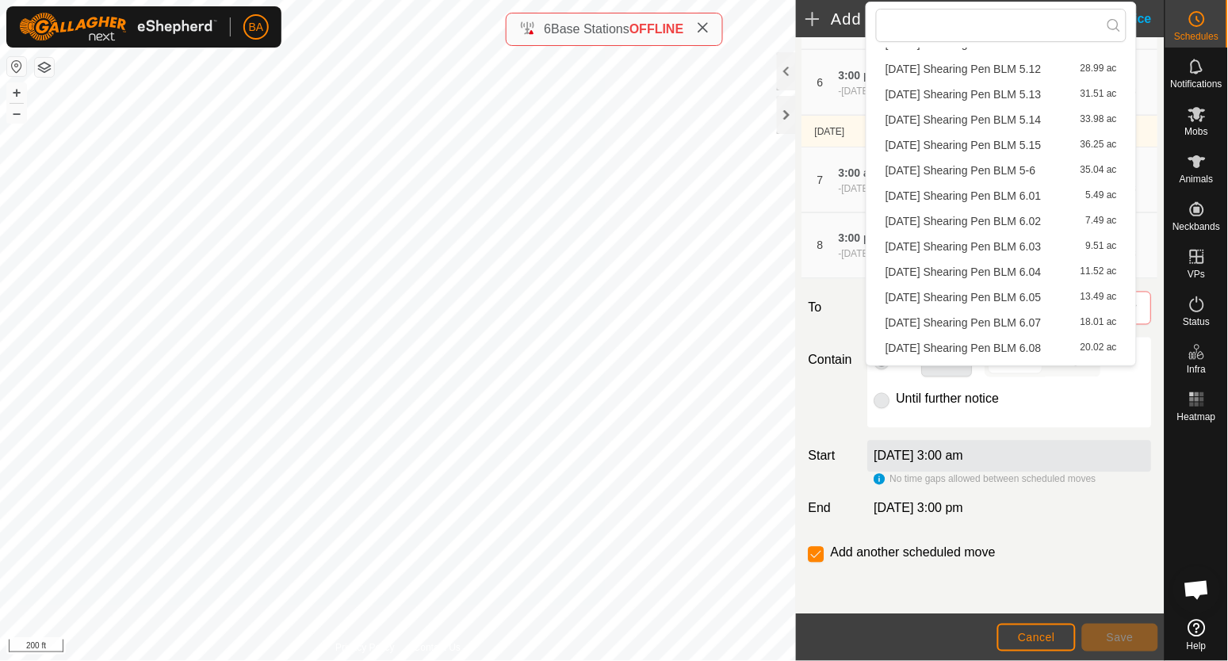
scroll to position [990, 0]
click at [939, 218] on li "[DATE] Shearing Pen BLM 6.07 18.01 ac" at bounding box center [1001, 223] width 251 height 24
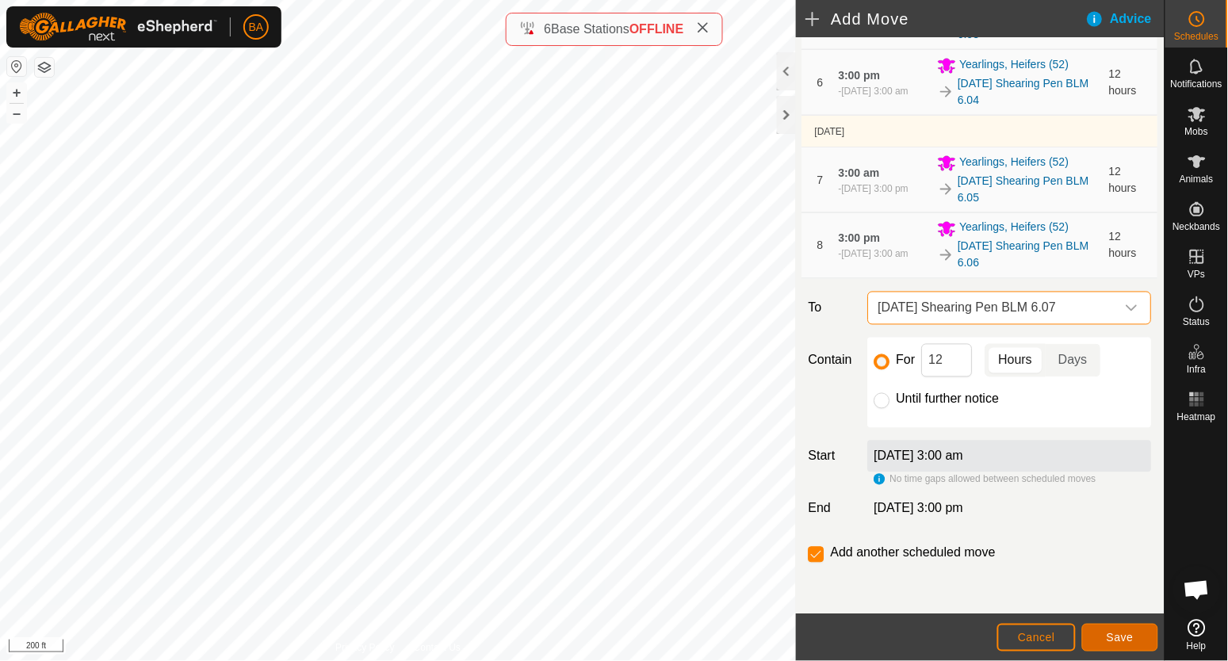
click at [1123, 633] on span "Save" at bounding box center [1120, 637] width 27 height 13
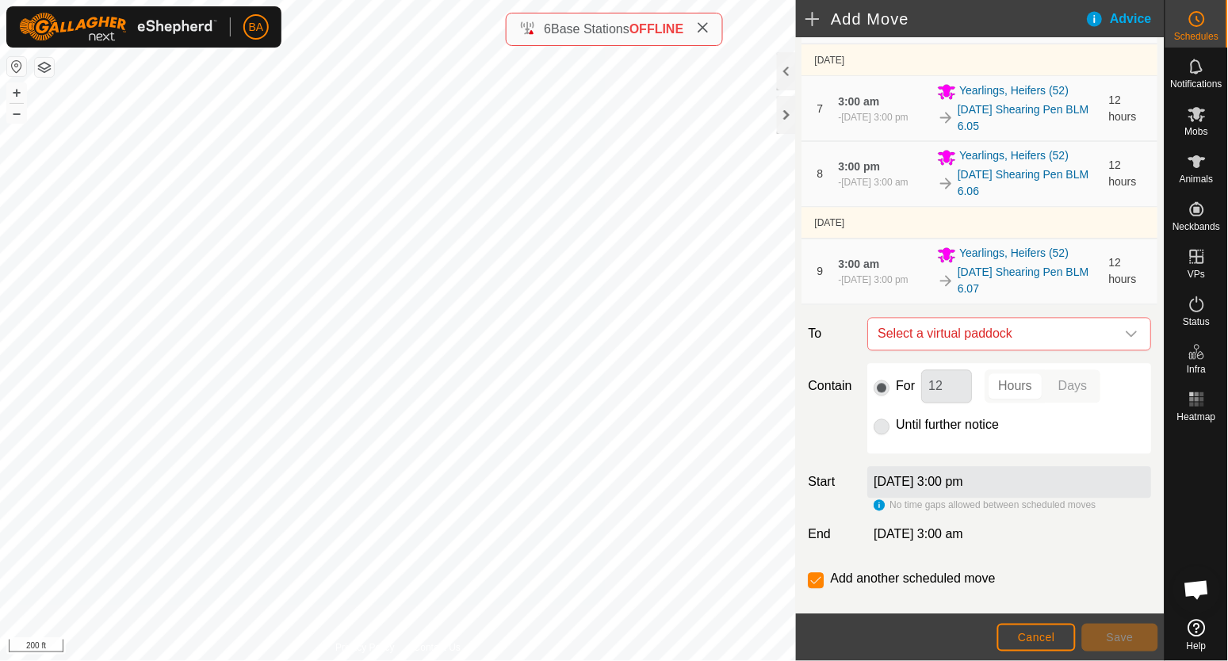
scroll to position [687, 0]
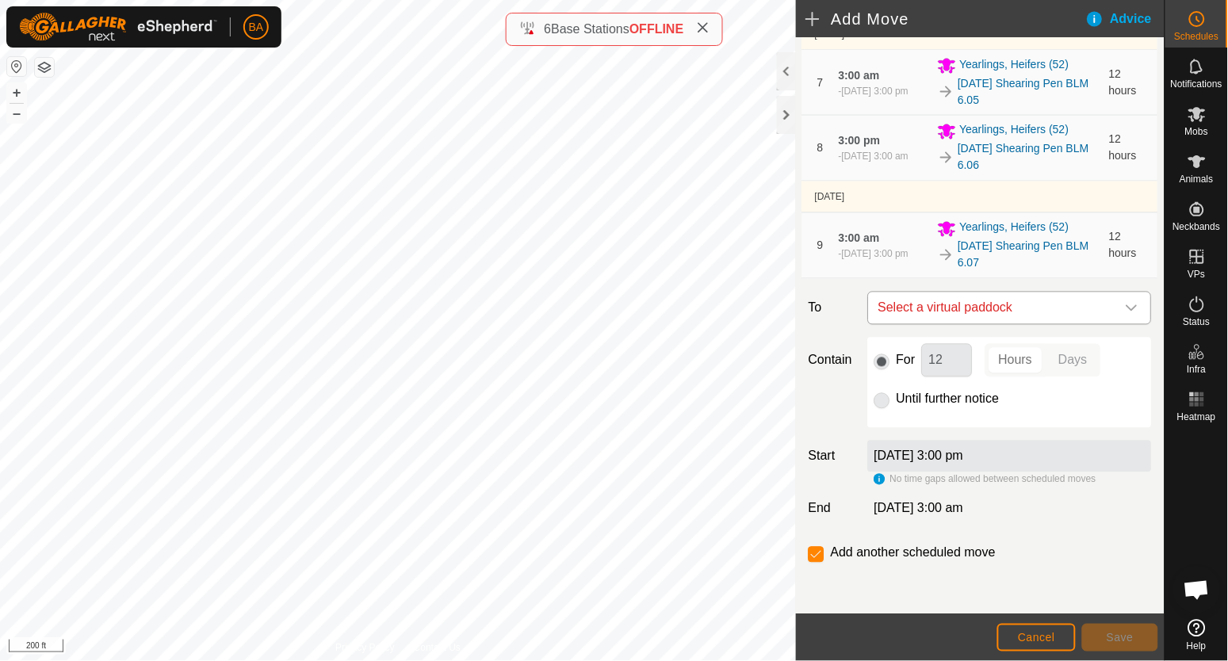
click at [896, 306] on span "Select a virtual paddock" at bounding box center [994, 309] width 244 height 32
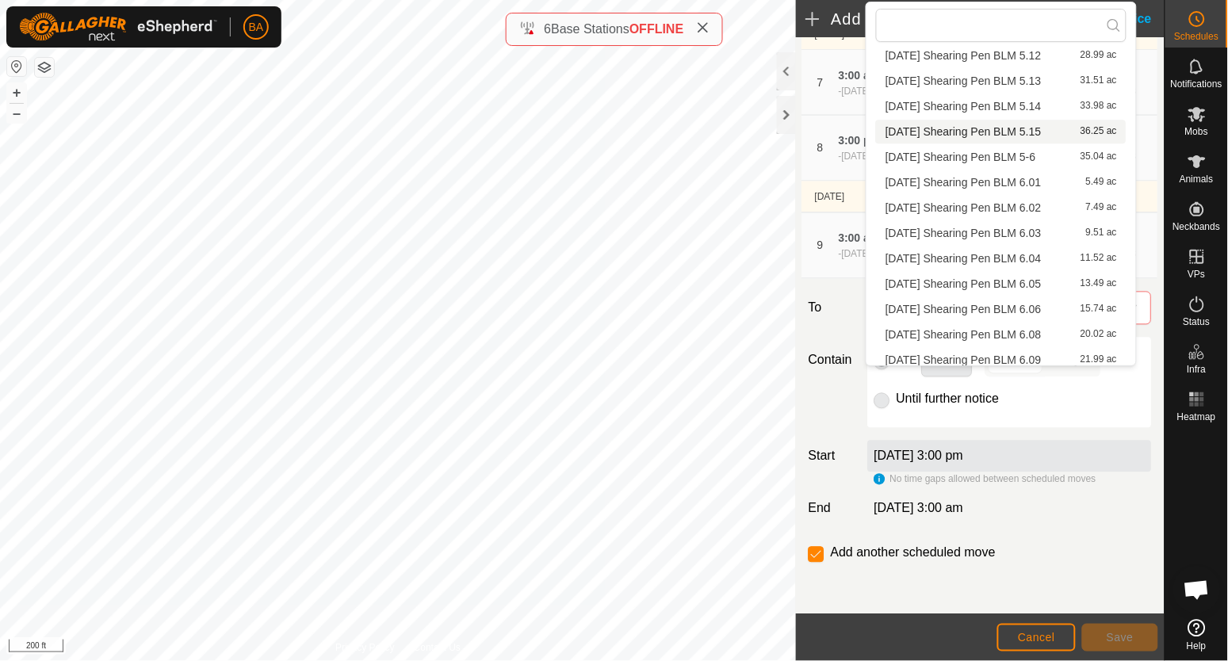
scroll to position [1061, 0]
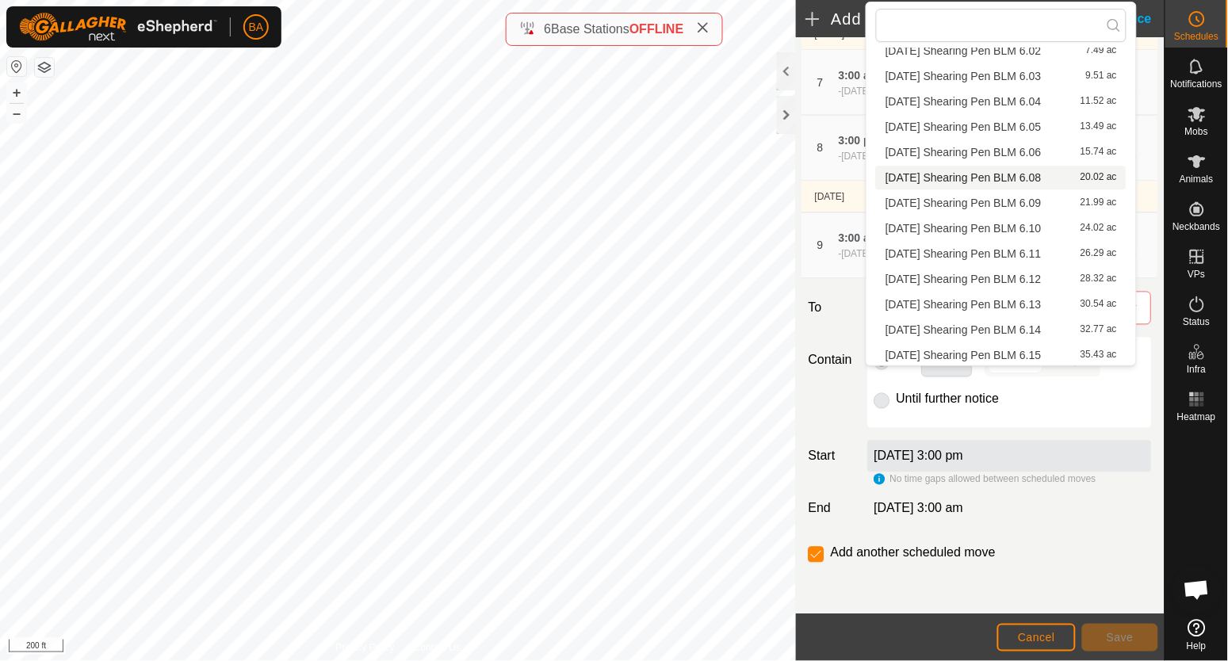
click at [928, 168] on li "[DATE] Shearing Pen BLM 6.08 20.02 ac" at bounding box center [1001, 178] width 251 height 24
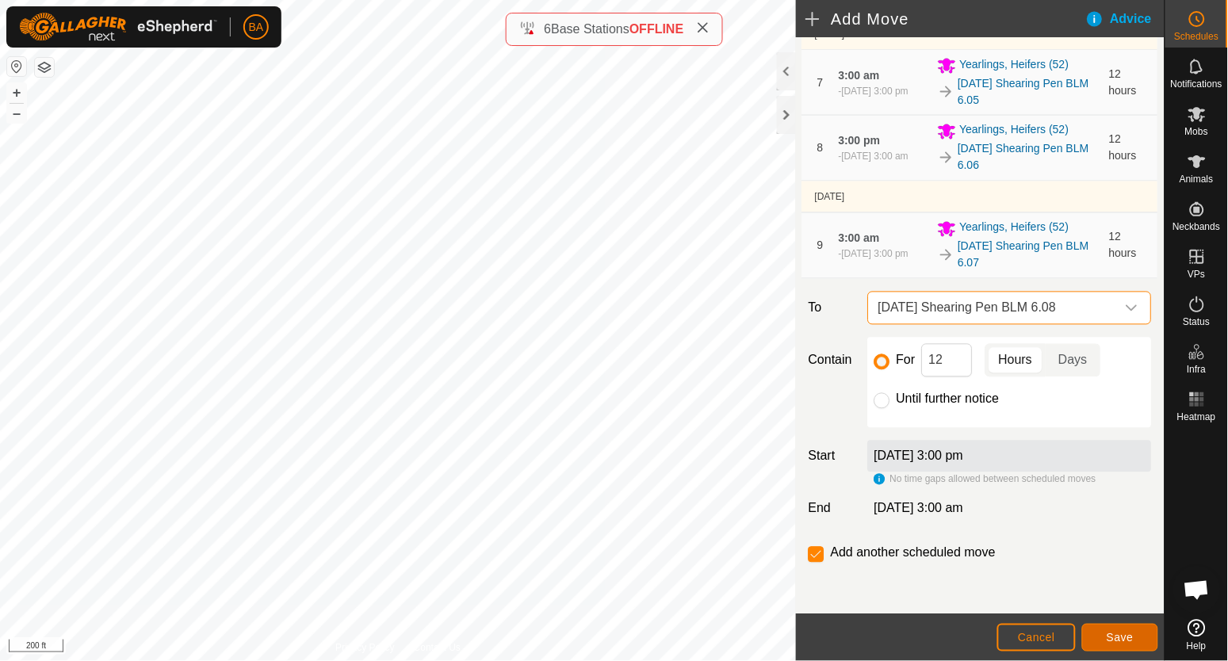
click at [1129, 645] on button "Save" at bounding box center [1120, 638] width 76 height 28
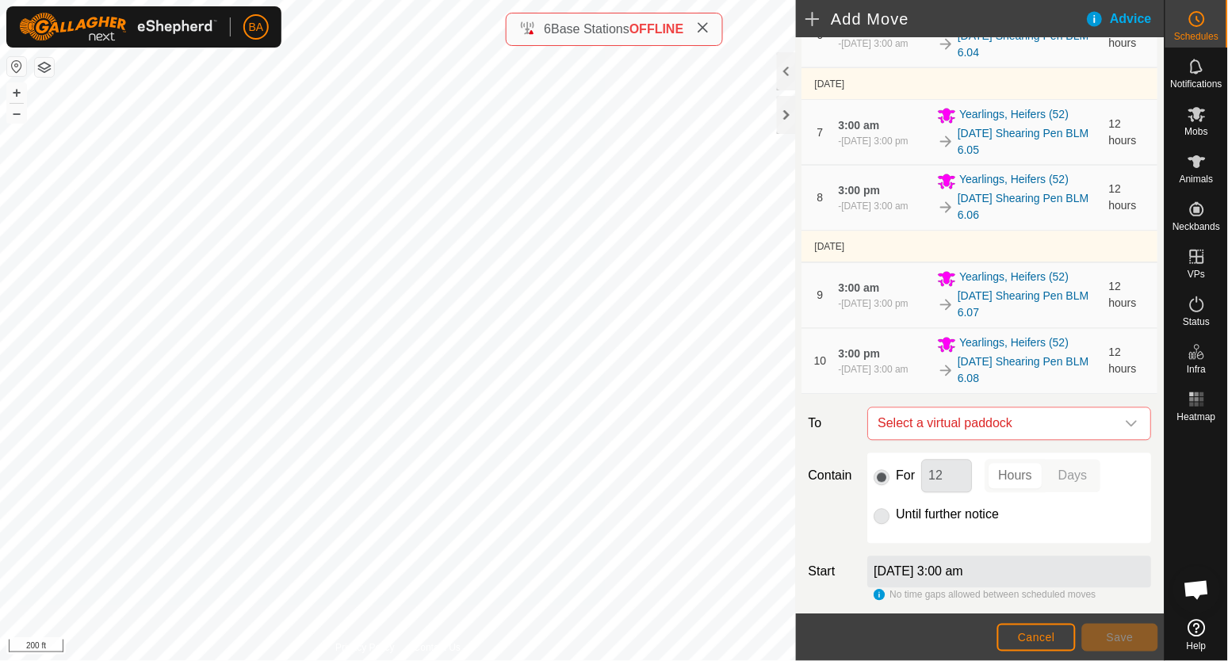
scroll to position [752, 0]
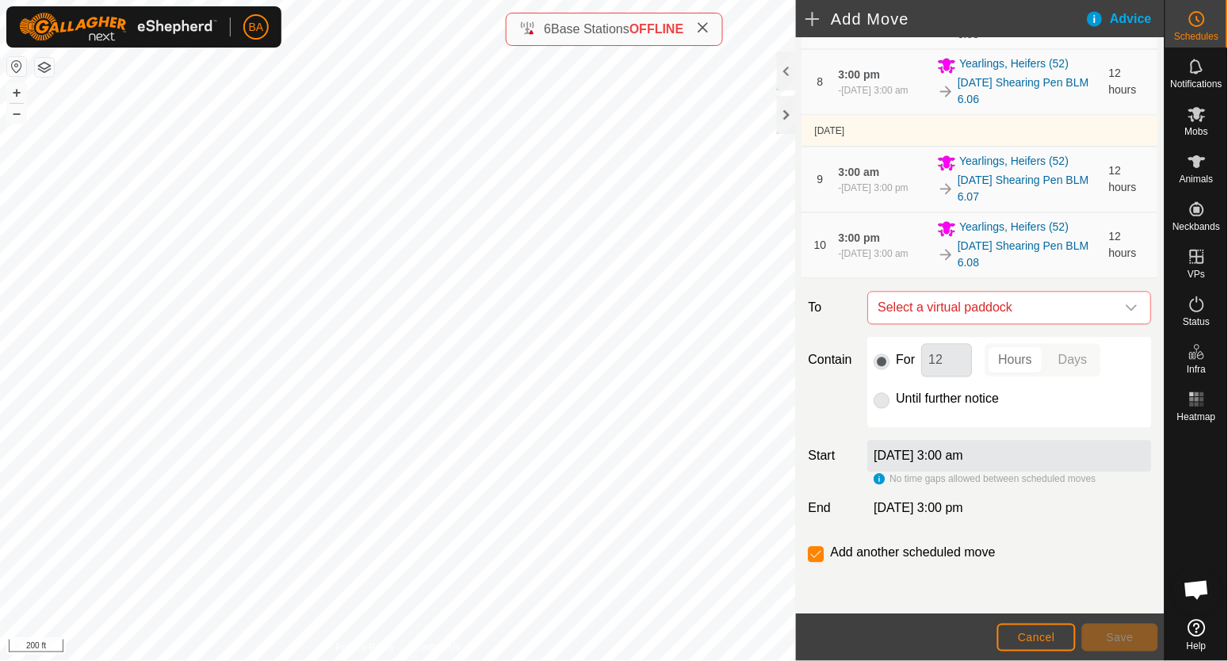
click at [932, 297] on span "Select a virtual paddock" at bounding box center [994, 309] width 244 height 32
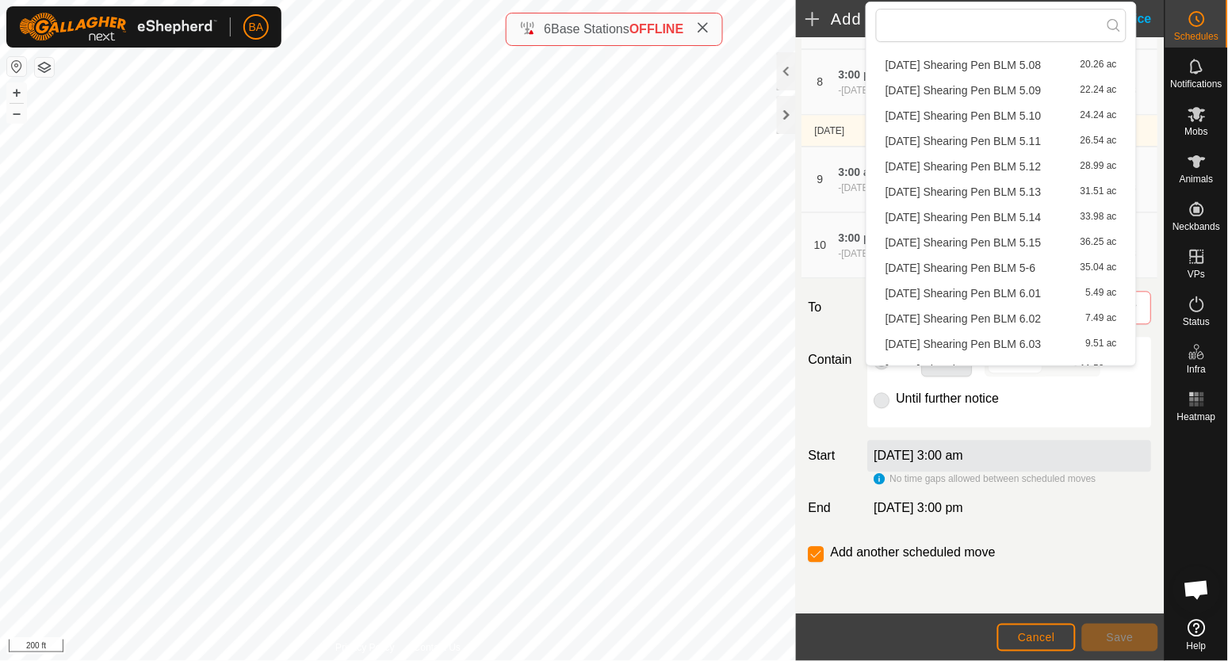
scroll to position [1061, 0]
click at [947, 199] on li "[DATE] Shearing Pen BLM 6.09 21.99 ac" at bounding box center [1001, 203] width 251 height 24
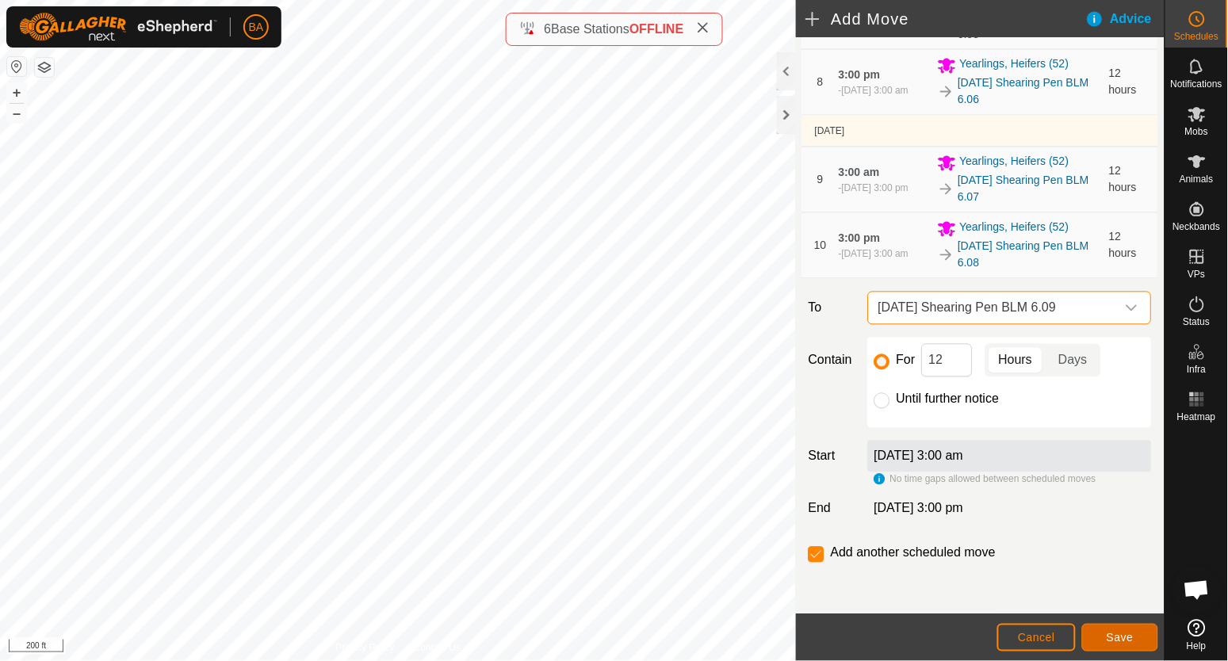
click at [1122, 634] on span "Save" at bounding box center [1120, 637] width 27 height 13
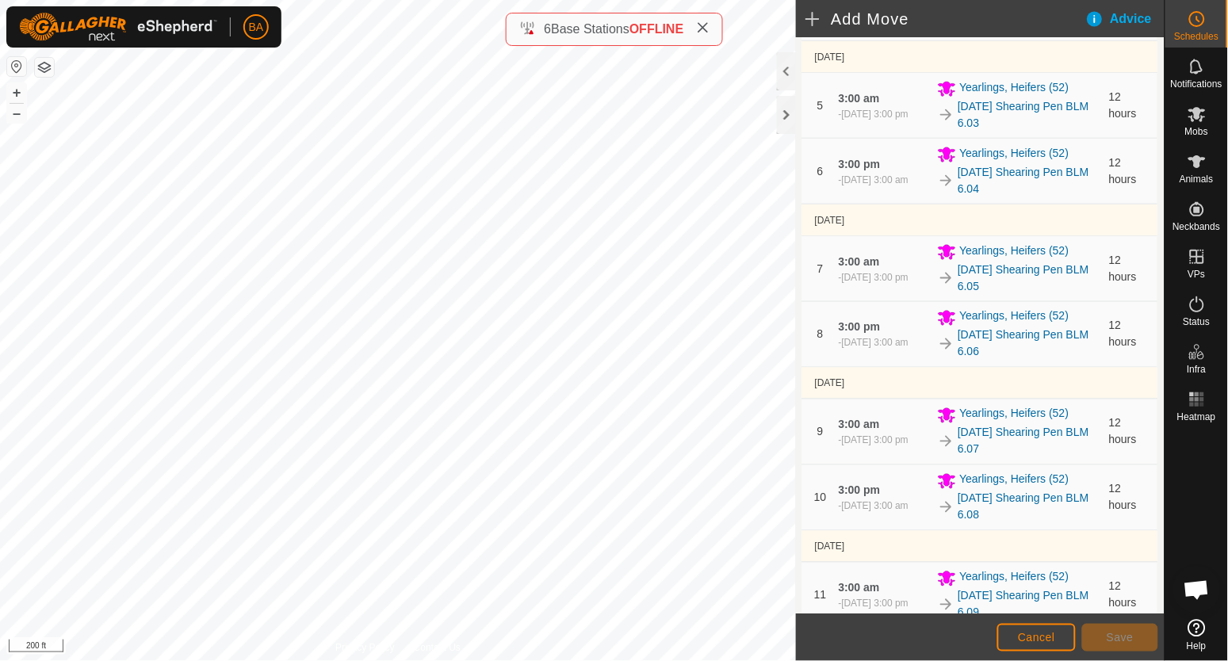
scroll to position [850, 0]
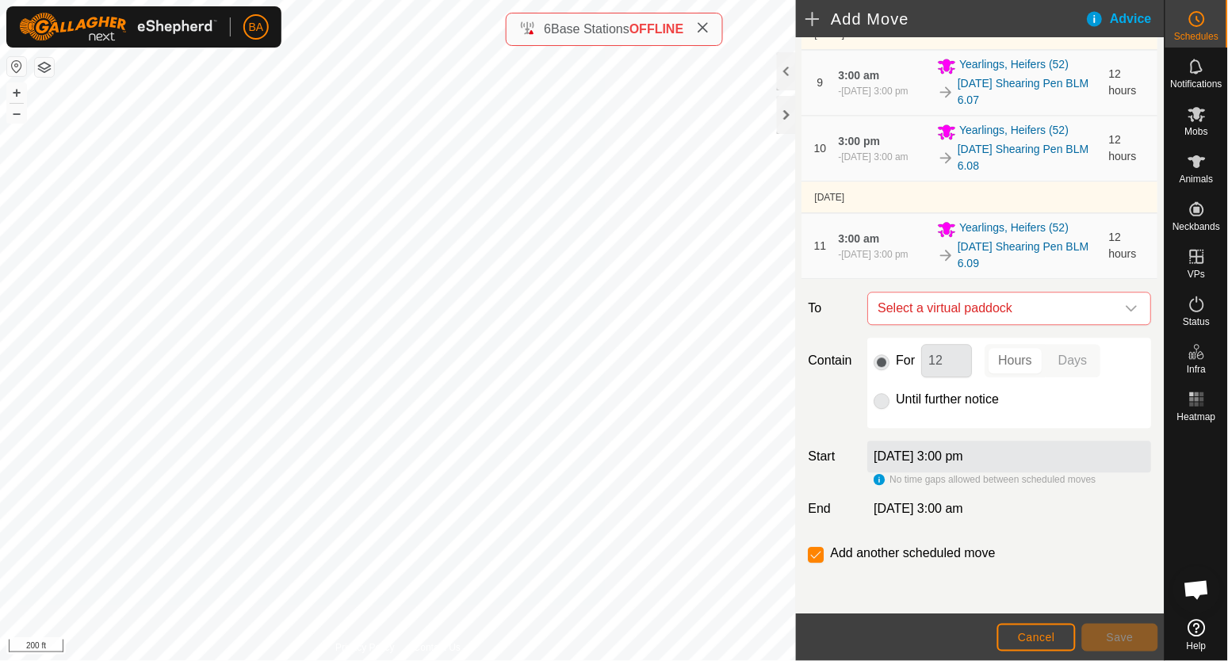
click at [936, 301] on span "Select a virtual paddock" at bounding box center [994, 309] width 244 height 32
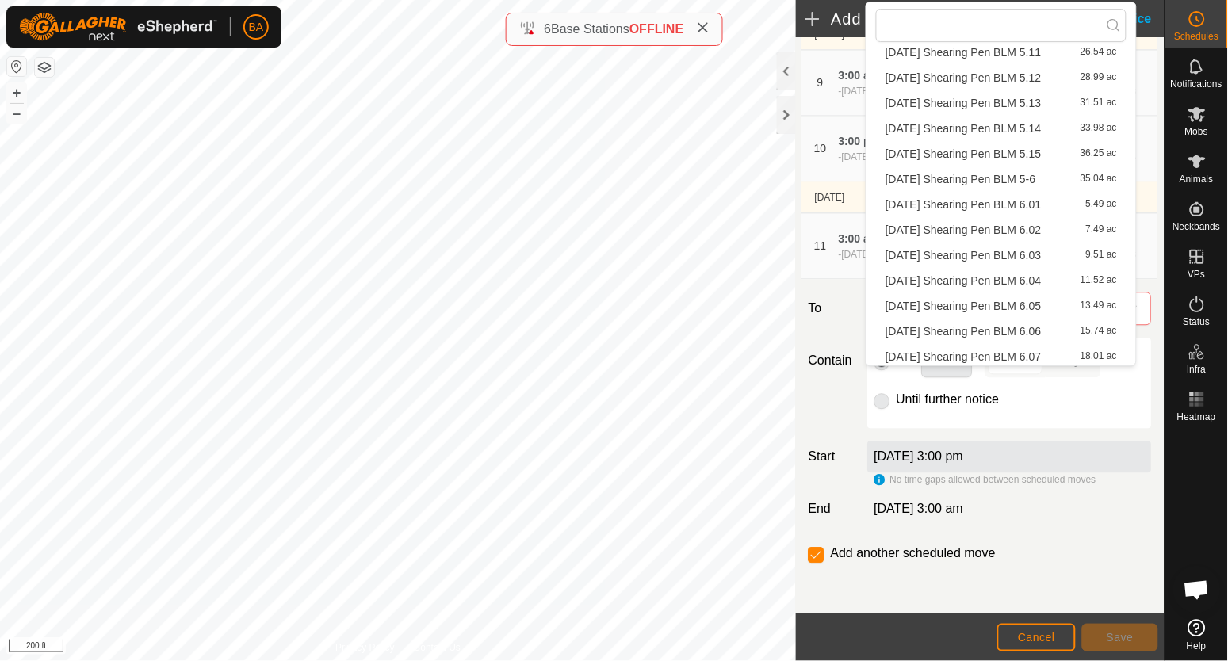
scroll to position [1061, 0]
click at [942, 228] on li "[DATE] Shearing Pen BLM 6.10 24.02 ac" at bounding box center [1001, 228] width 251 height 24
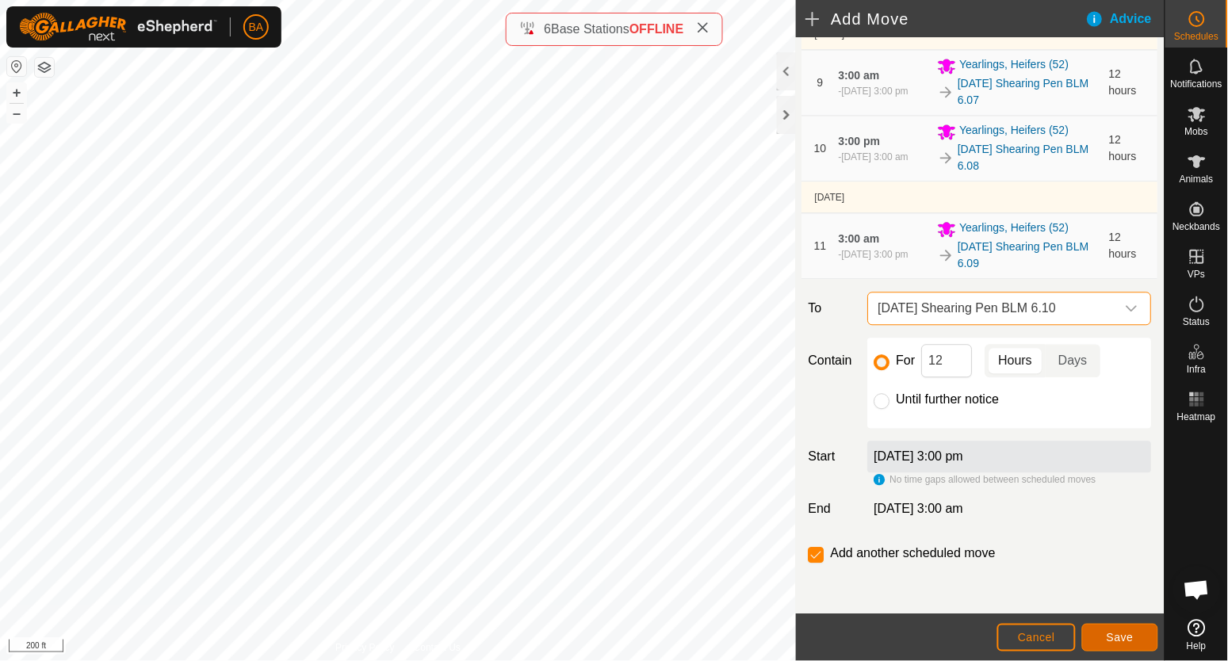
click at [1117, 630] on button "Save" at bounding box center [1120, 638] width 76 height 28
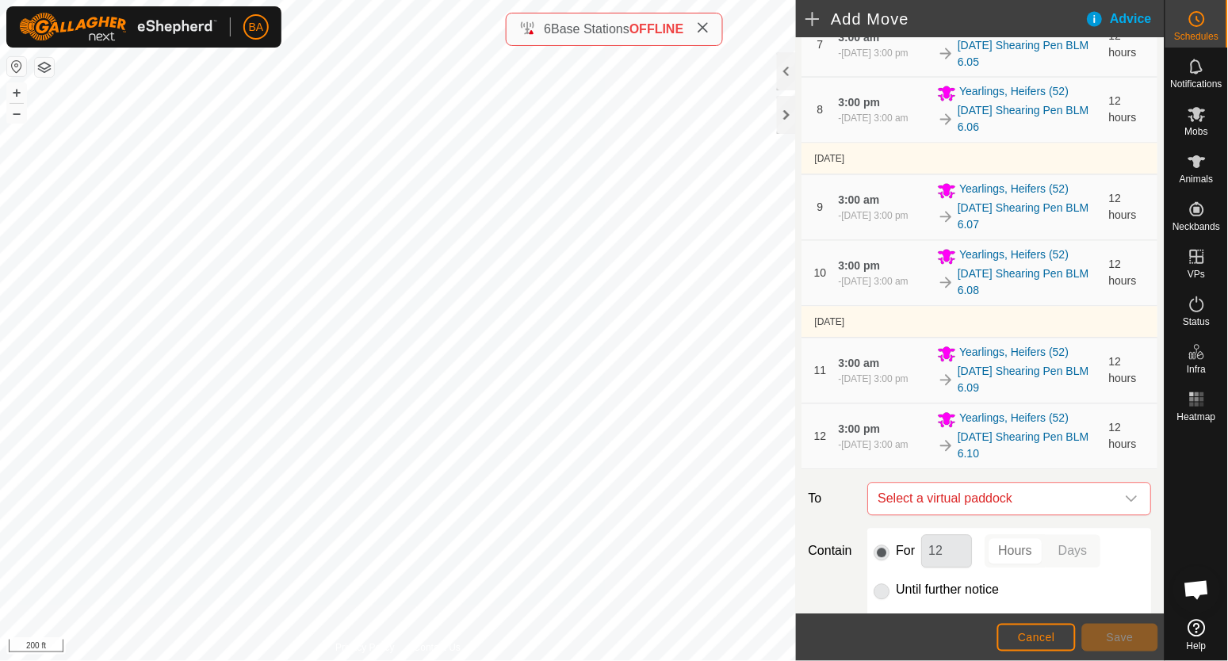
scroll to position [915, 0]
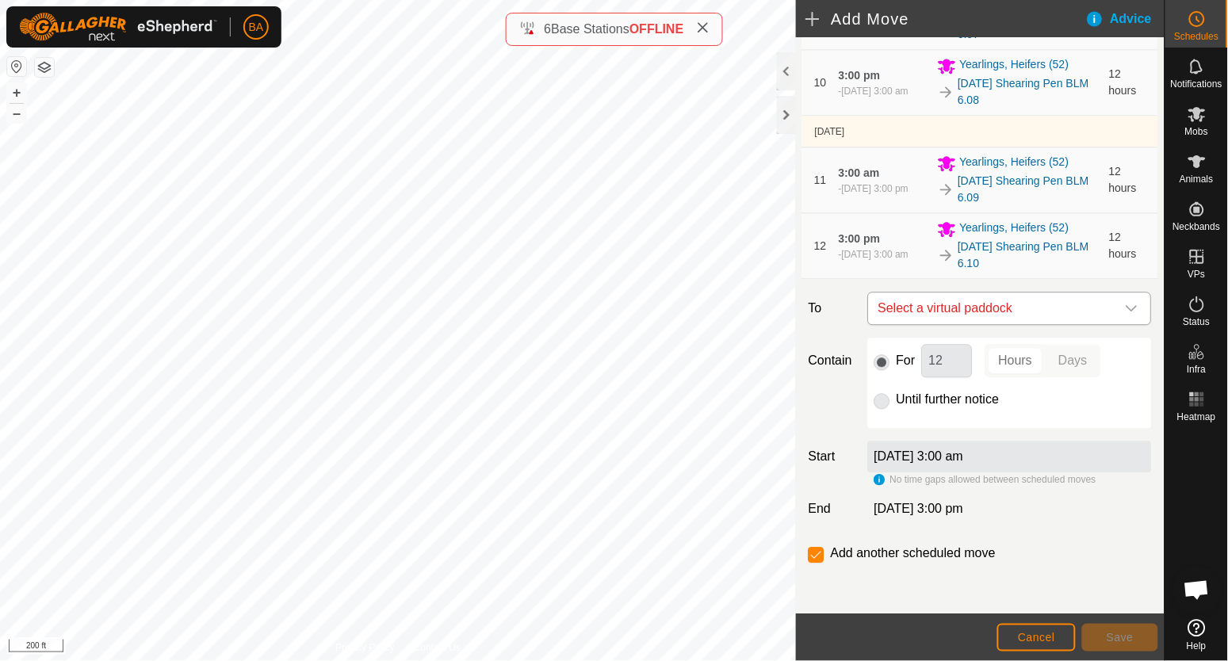
click at [916, 300] on span "Select a virtual paddock" at bounding box center [994, 309] width 244 height 32
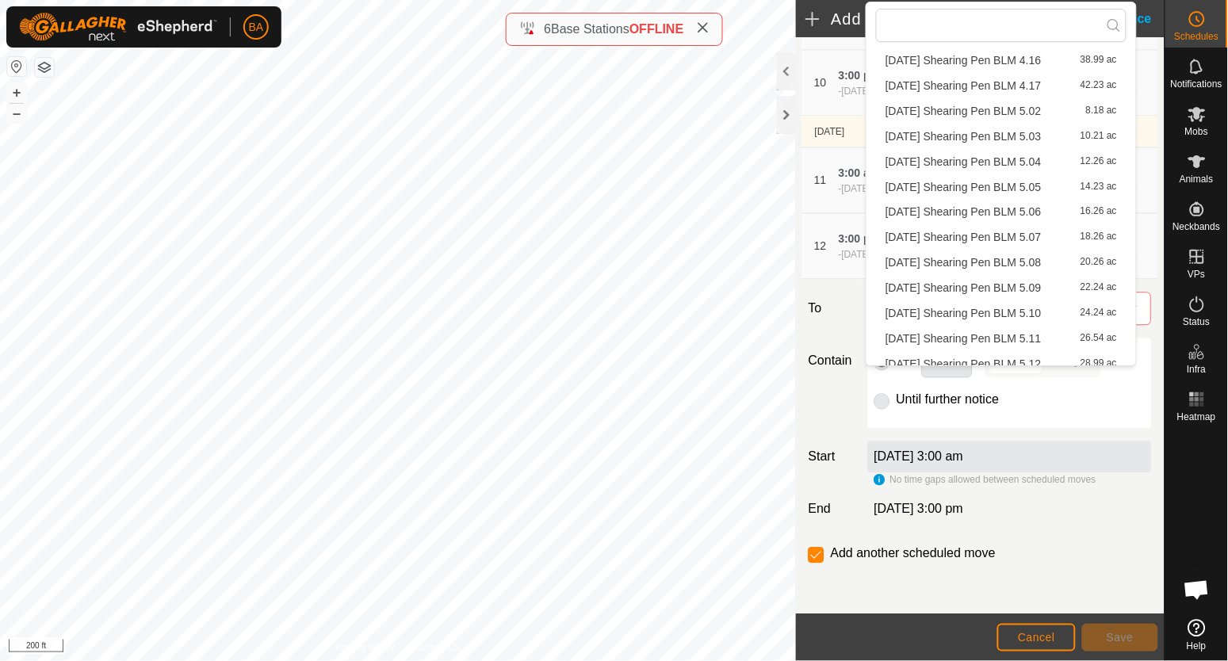
scroll to position [1061, 0]
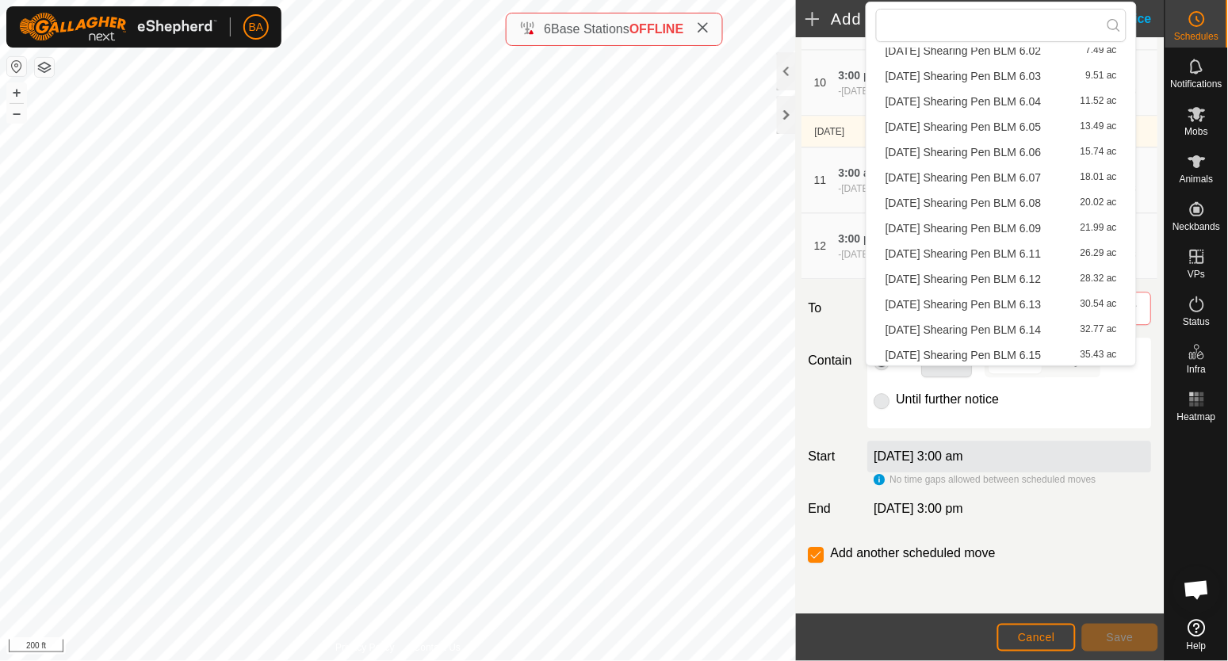
click at [932, 247] on li "[DATE] Shearing Pen BLM 6.11 26.29 ac" at bounding box center [1001, 254] width 251 height 24
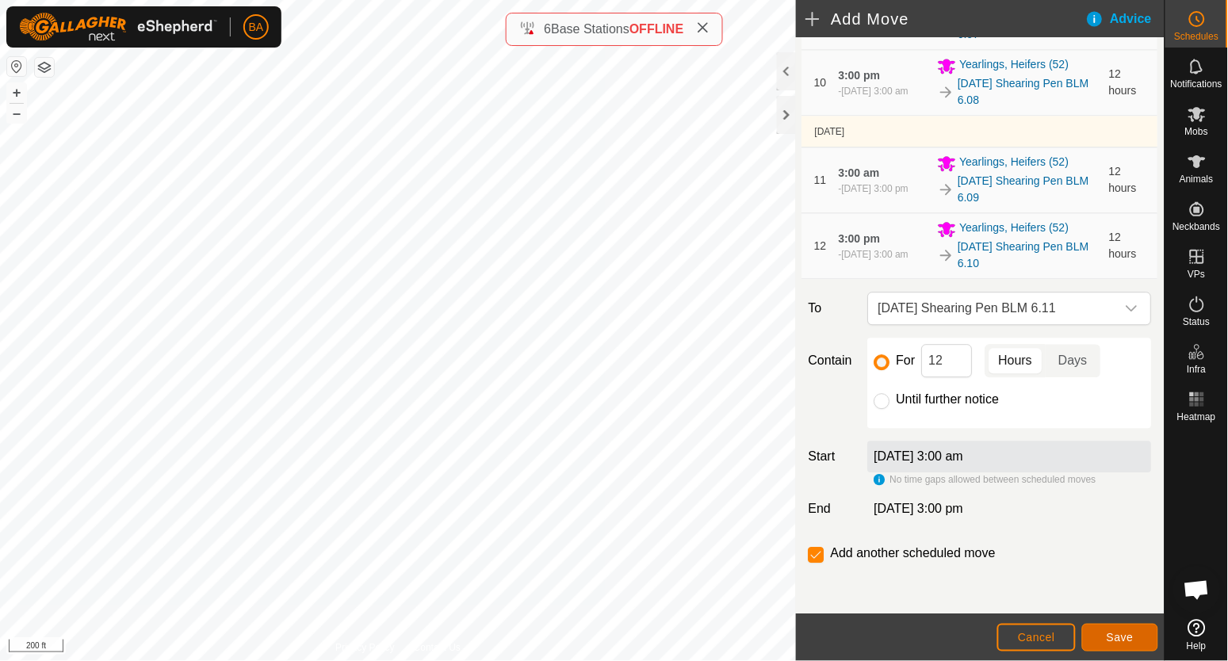
click at [1099, 634] on button "Save" at bounding box center [1120, 638] width 76 height 28
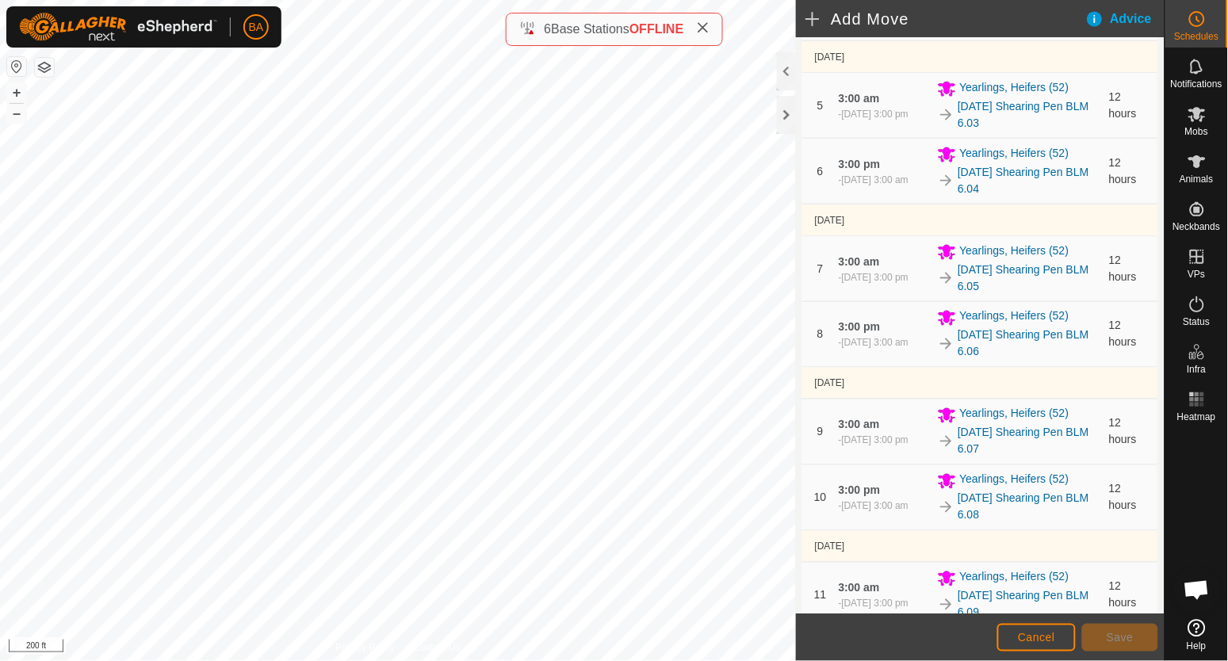
scroll to position [990, 0]
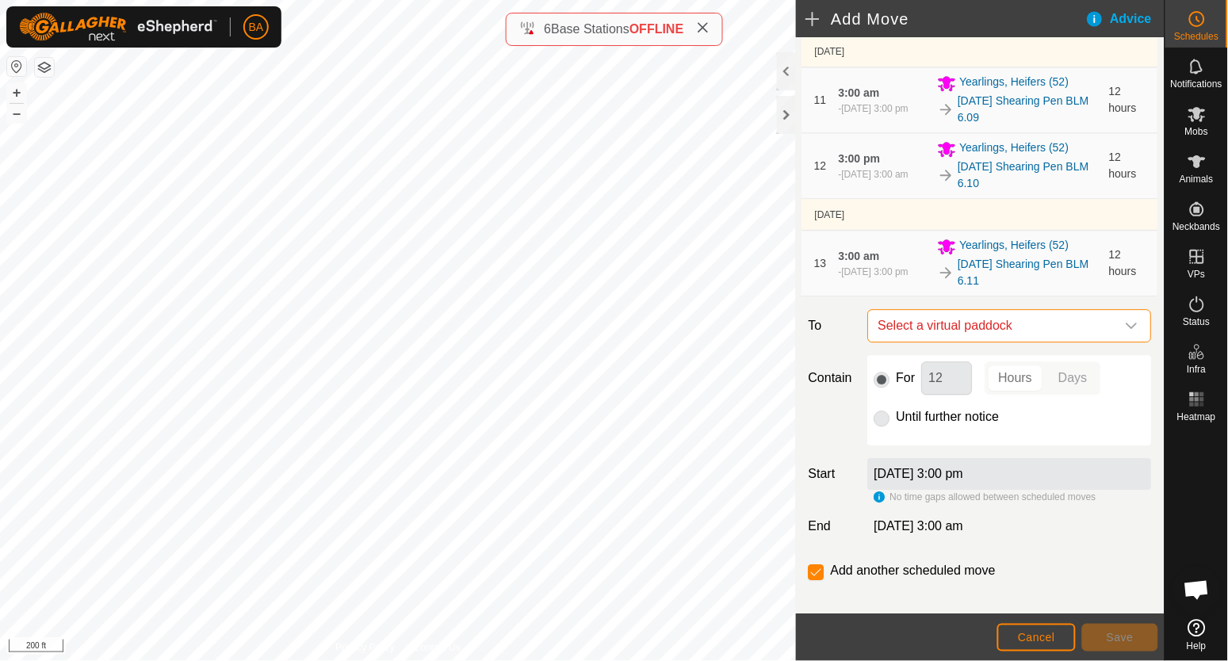
click at [958, 331] on span "Select a virtual paddock" at bounding box center [994, 326] width 244 height 32
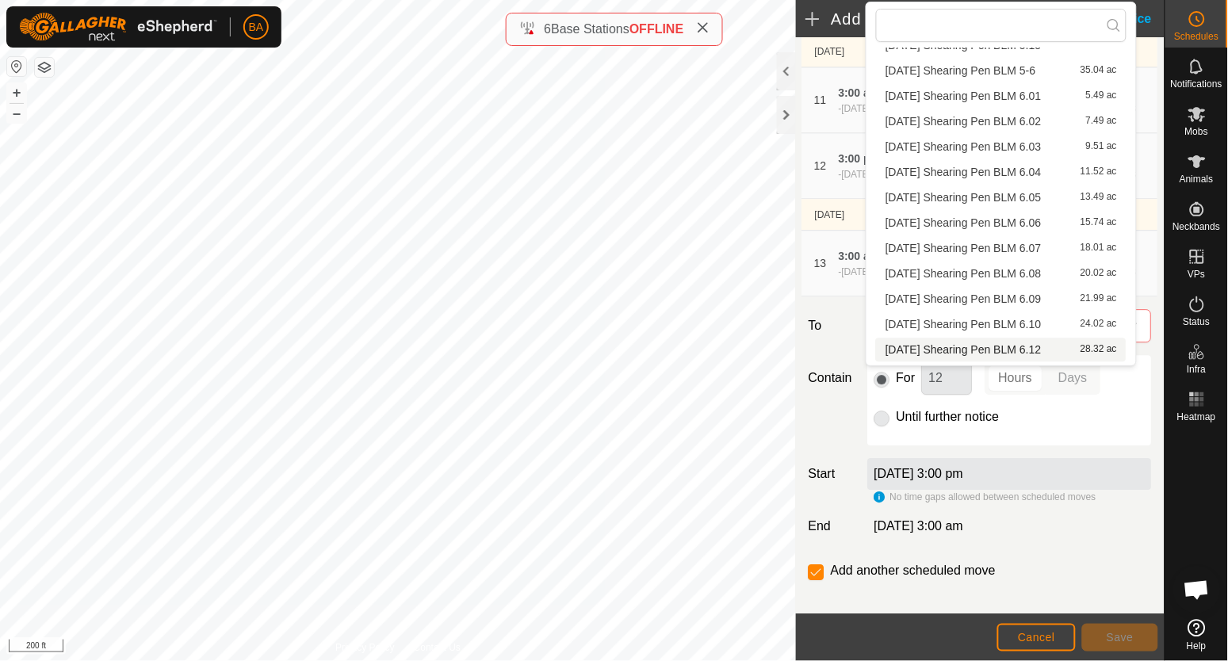
click at [958, 345] on li "[DATE] Shearing Pen BLM 6.12 28.32 ac" at bounding box center [1001, 350] width 251 height 24
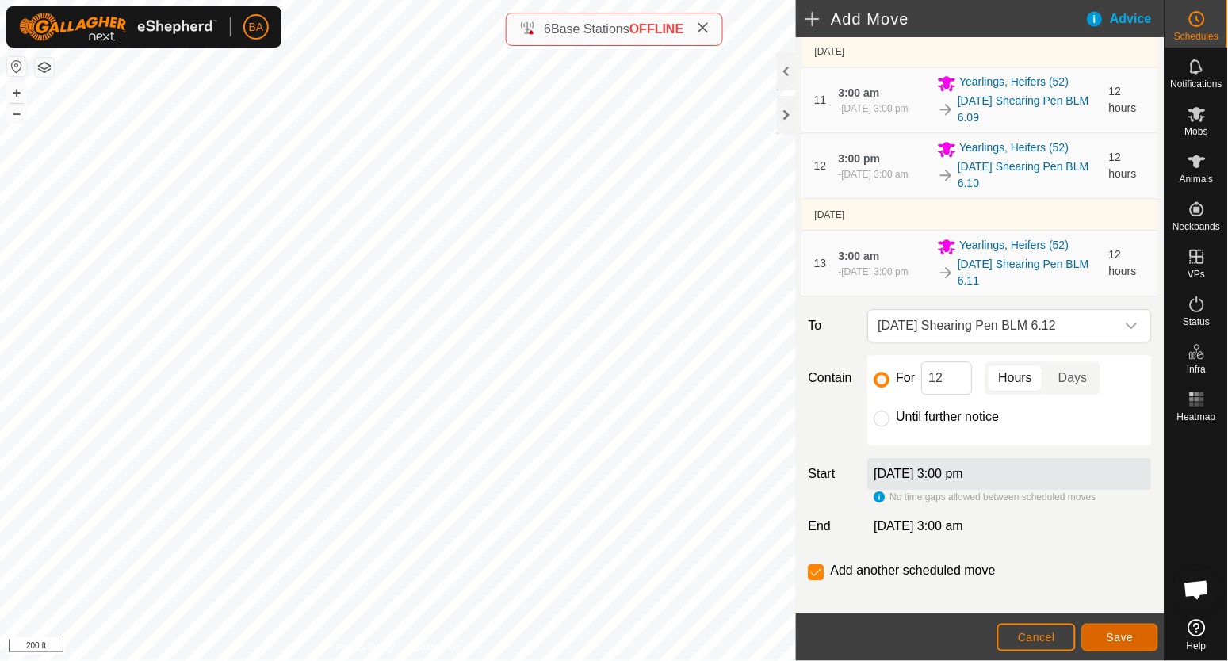
click at [1102, 637] on button "Save" at bounding box center [1120, 638] width 76 height 28
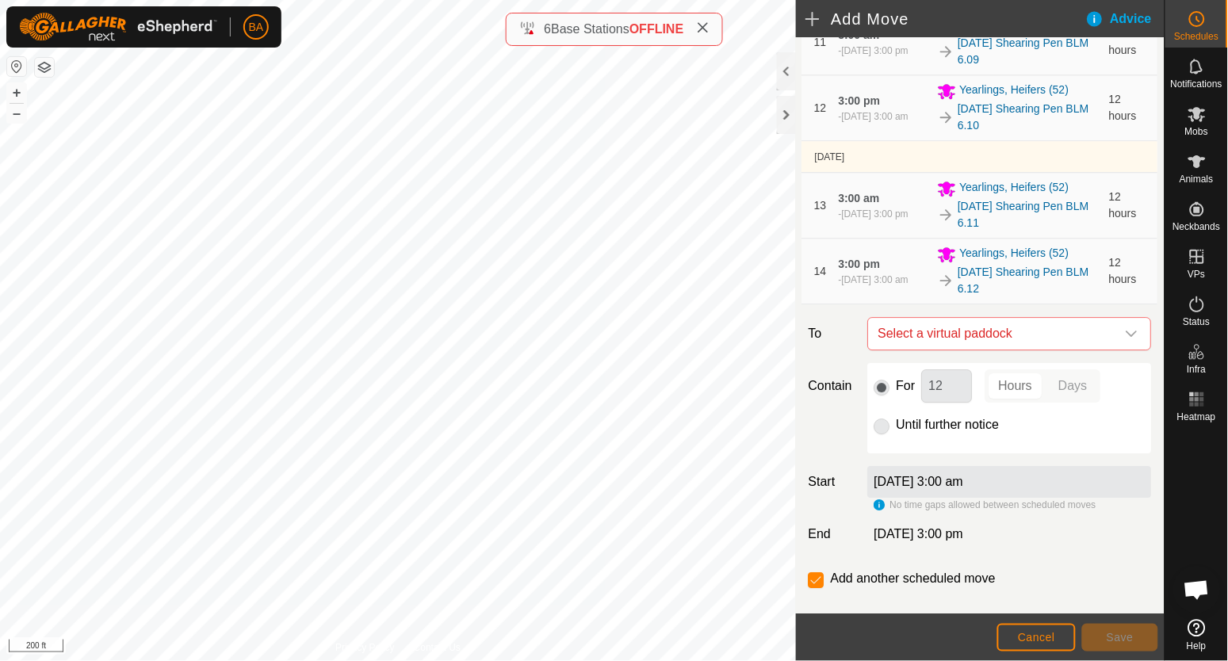
scroll to position [1078, 0]
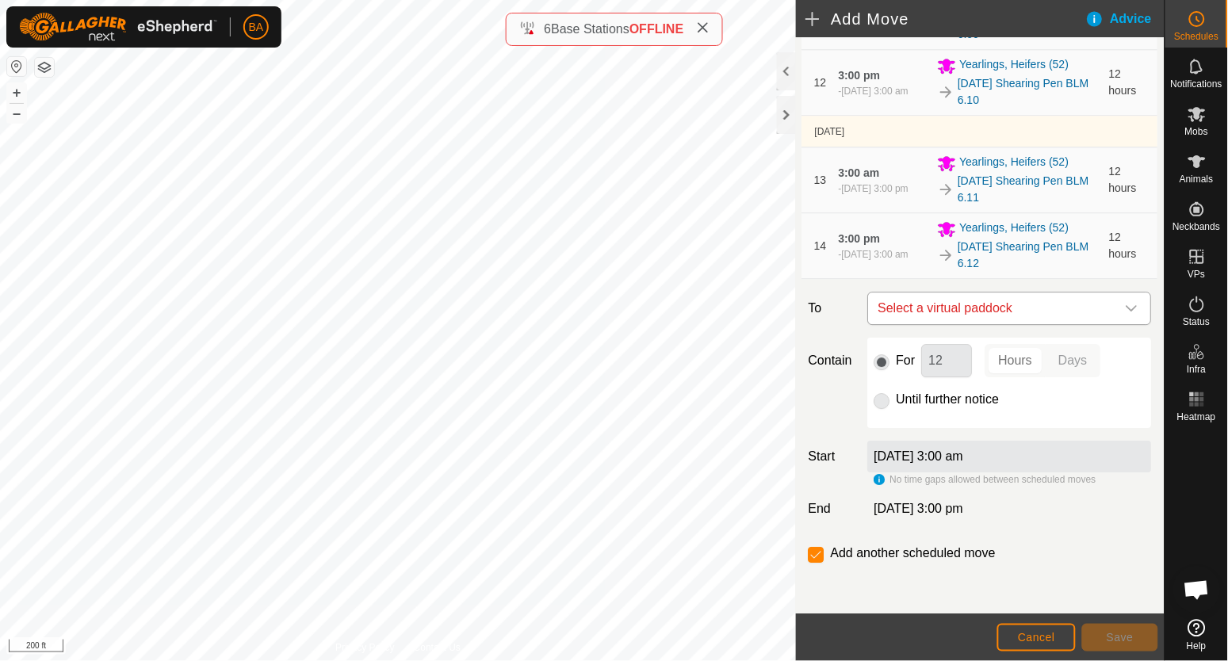
click at [947, 313] on span "Select a virtual paddock" at bounding box center [994, 309] width 244 height 32
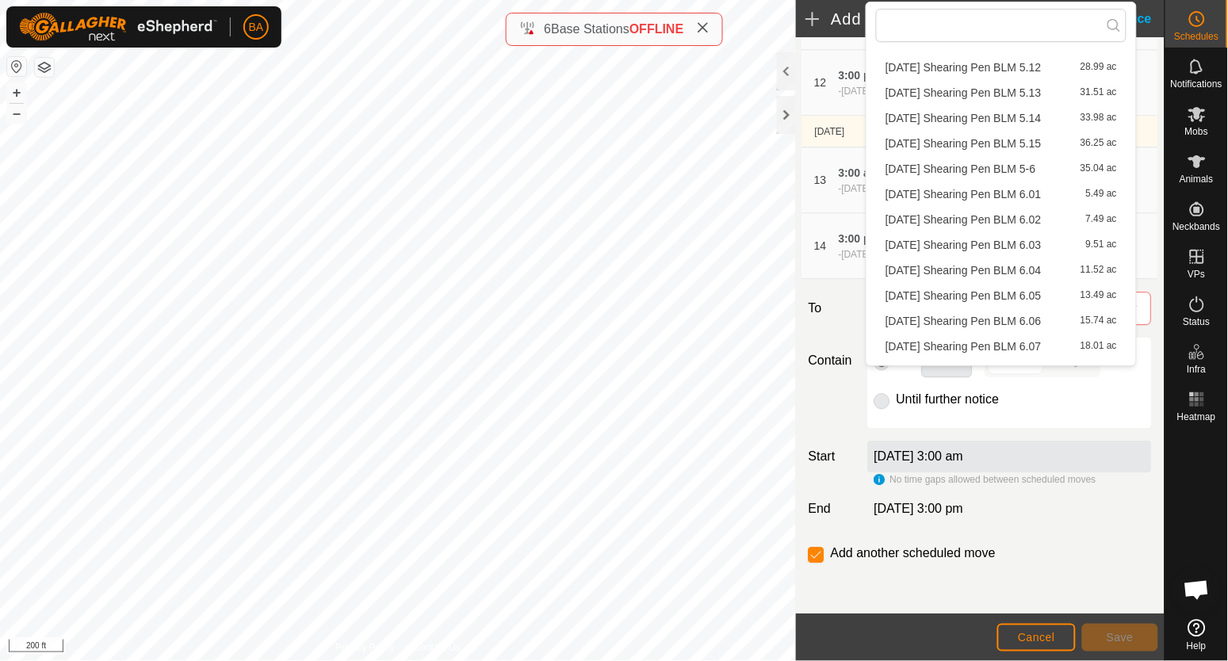
scroll to position [1061, 0]
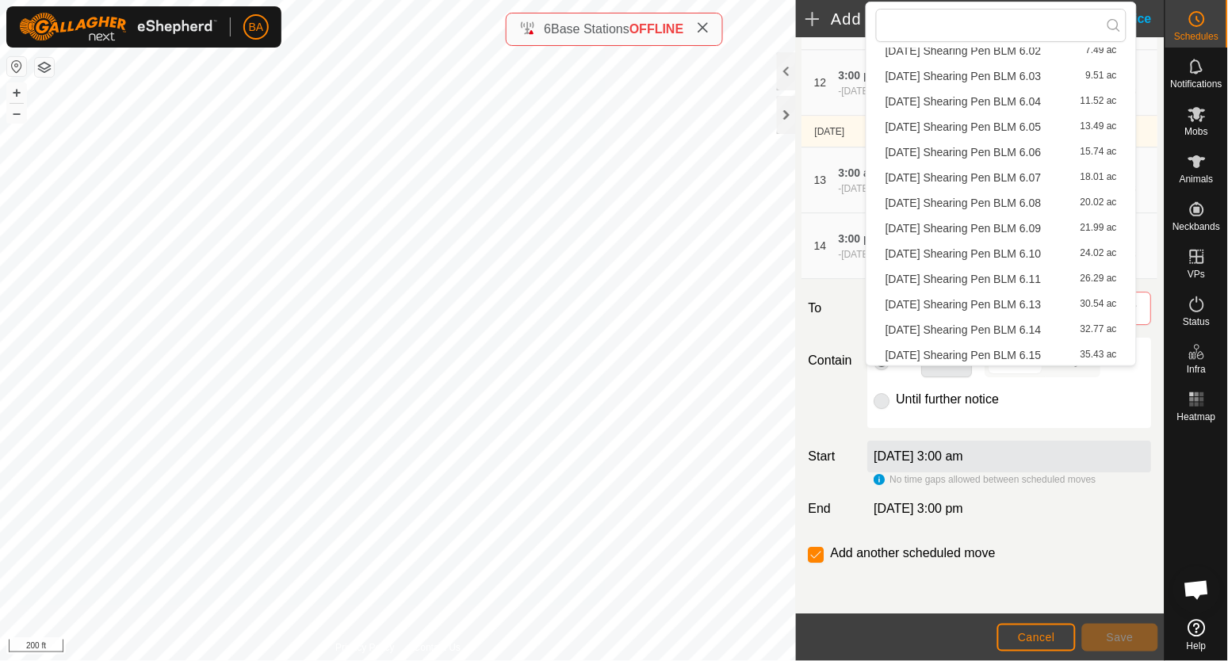
click at [954, 300] on li "[DATE] Shearing Pen BLM 6.13 30.54 ac" at bounding box center [1001, 305] width 251 height 24
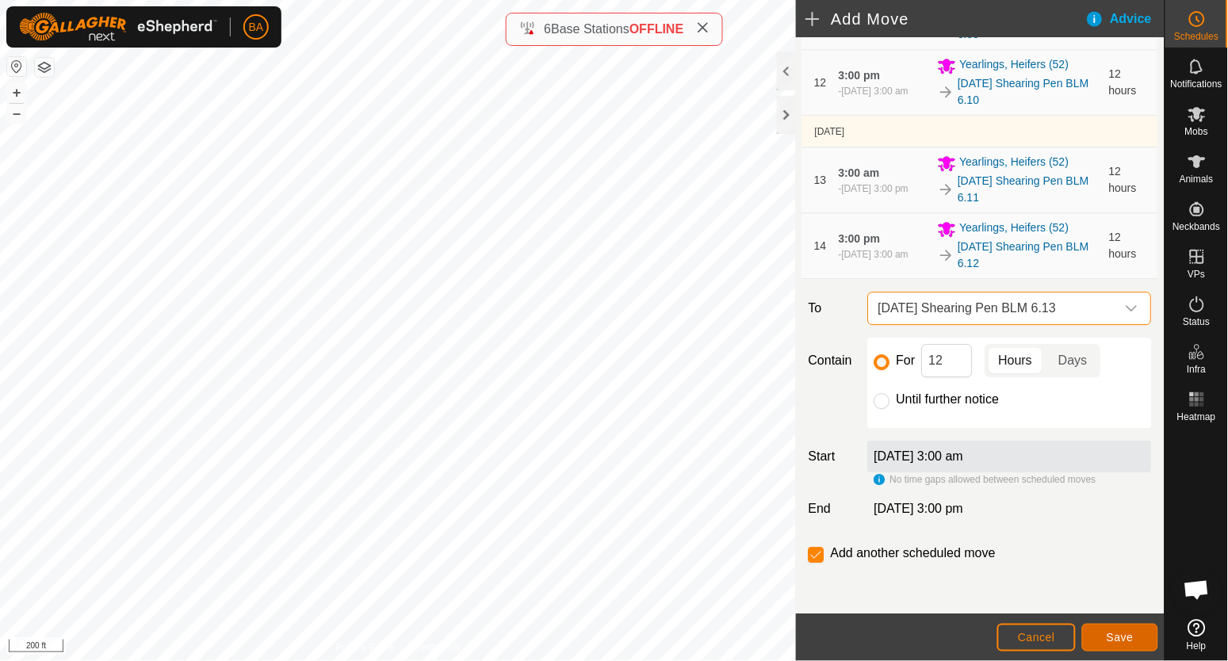
click at [1124, 640] on span "Save" at bounding box center [1120, 637] width 27 height 13
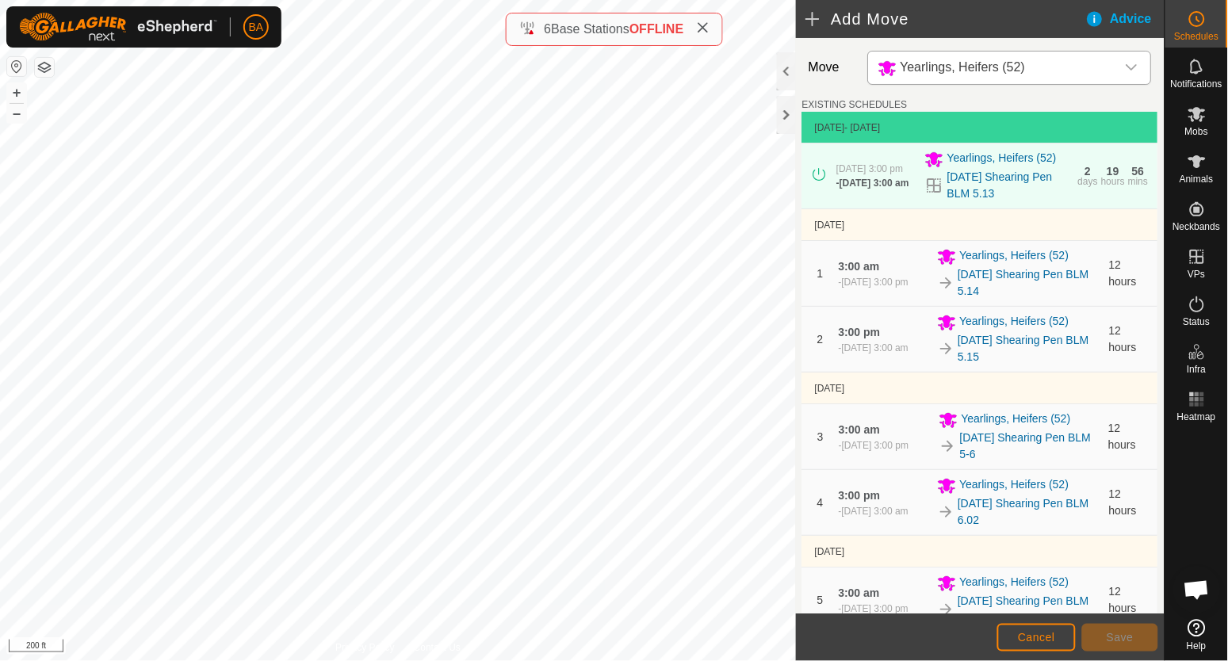
scroll to position [1176, 0]
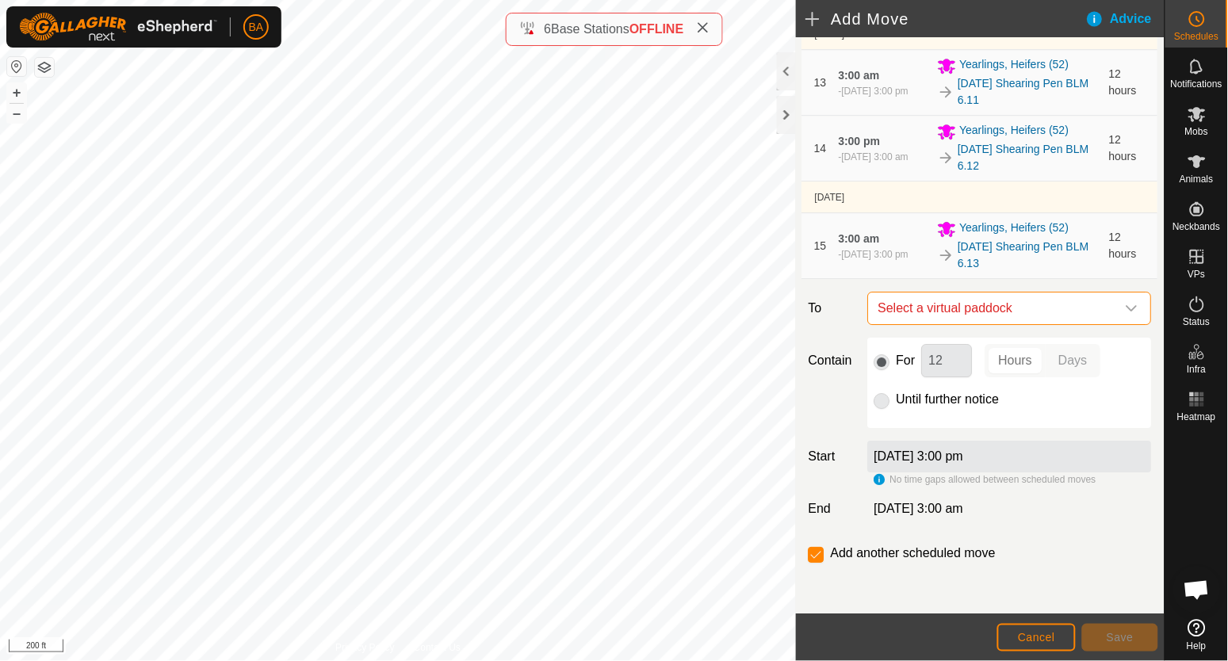
click at [954, 307] on span "Select a virtual paddock" at bounding box center [994, 309] width 244 height 32
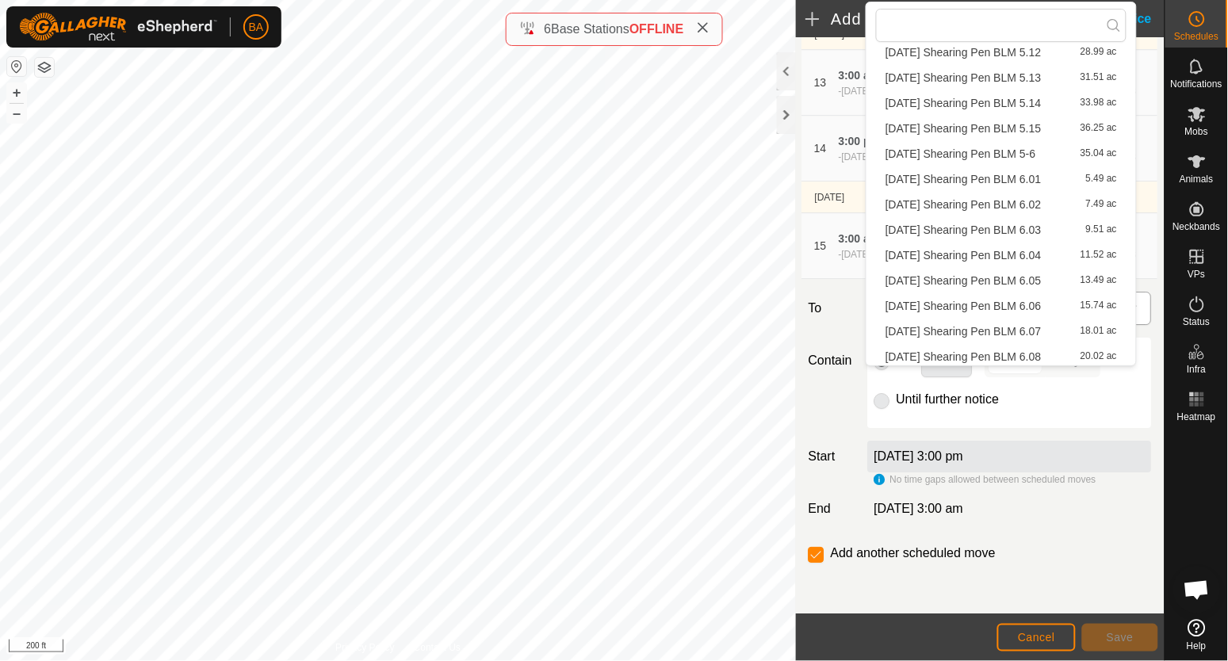
scroll to position [1061, 0]
click at [954, 322] on li "[DATE] Shearing Pen BLM 6.14 32.77 ac" at bounding box center [1001, 330] width 251 height 24
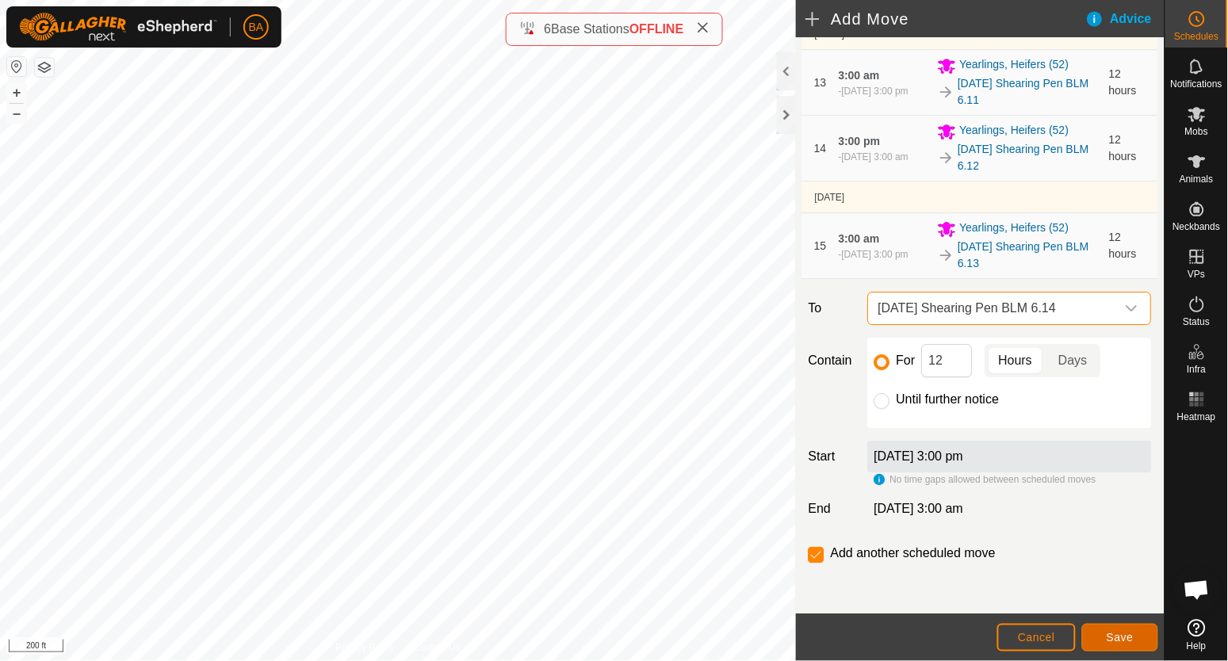
click at [1102, 629] on button "Save" at bounding box center [1120, 638] width 76 height 28
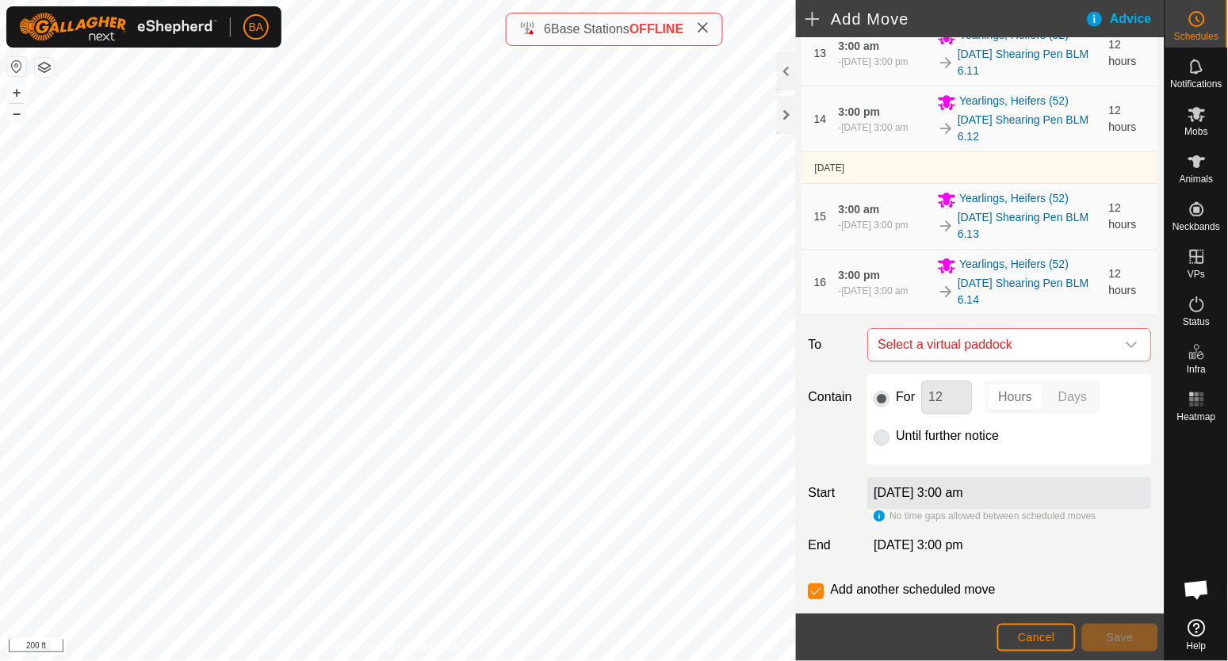
scroll to position [1241, 0]
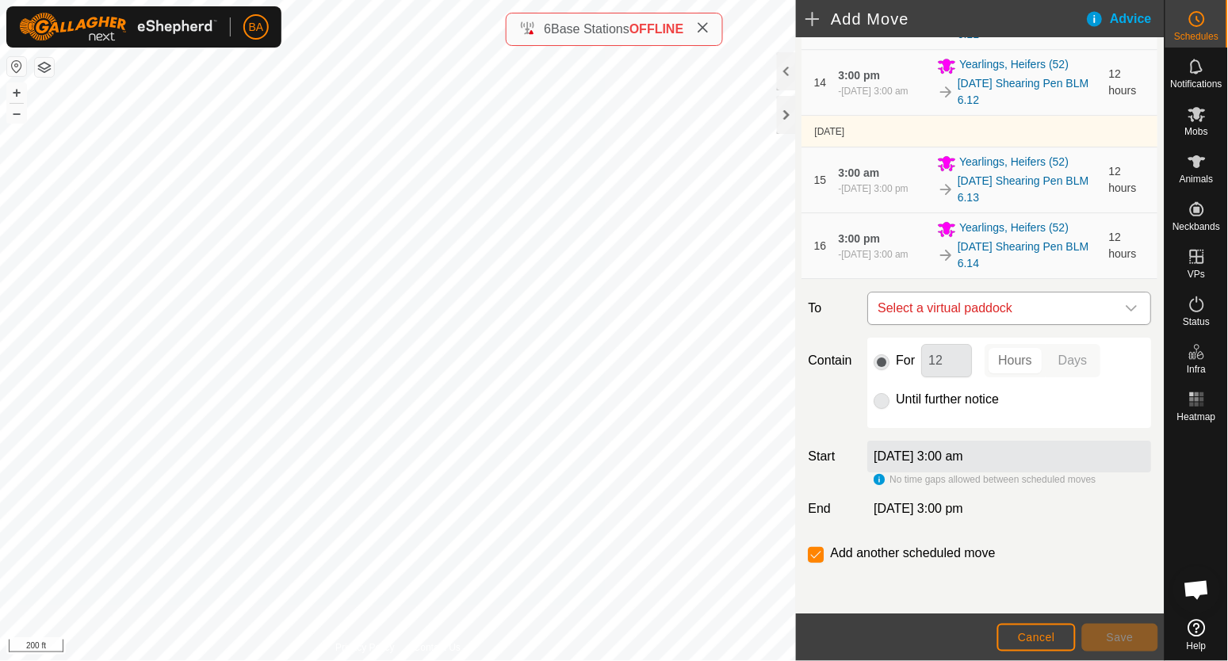
click at [940, 304] on span "Select a virtual paddock" at bounding box center [994, 309] width 244 height 32
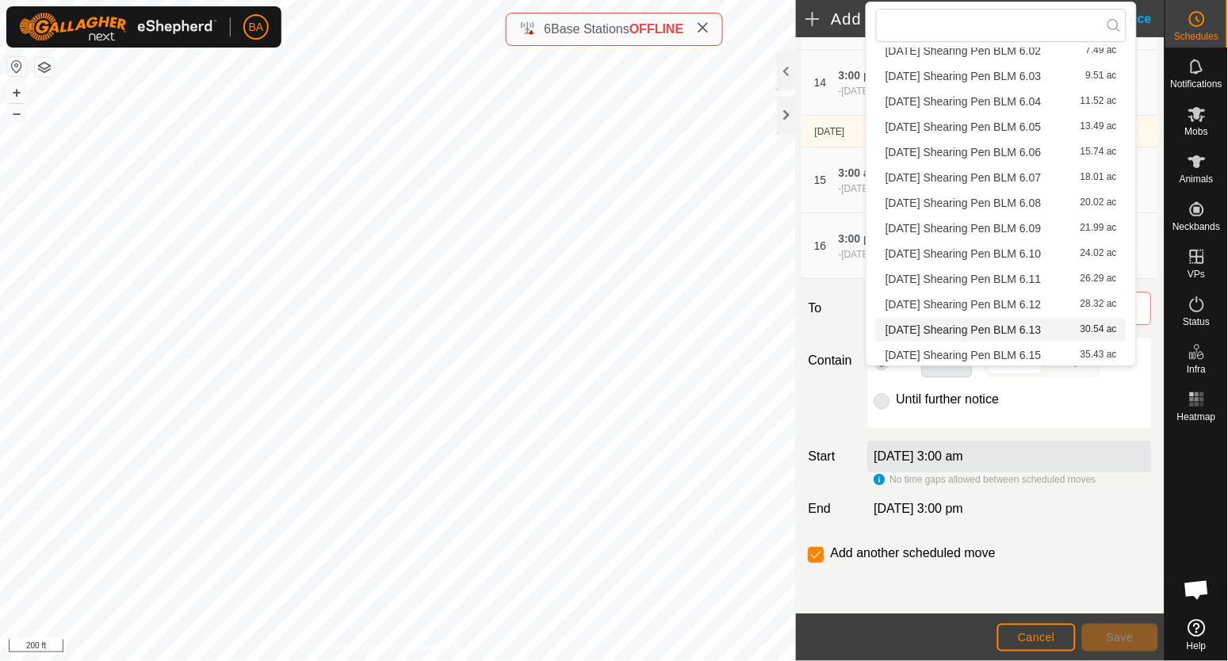
scroll to position [1062, 0]
click at [935, 351] on li "[DATE] Shearing Pen BLM 6.15 35.43 ac" at bounding box center [1001, 354] width 251 height 24
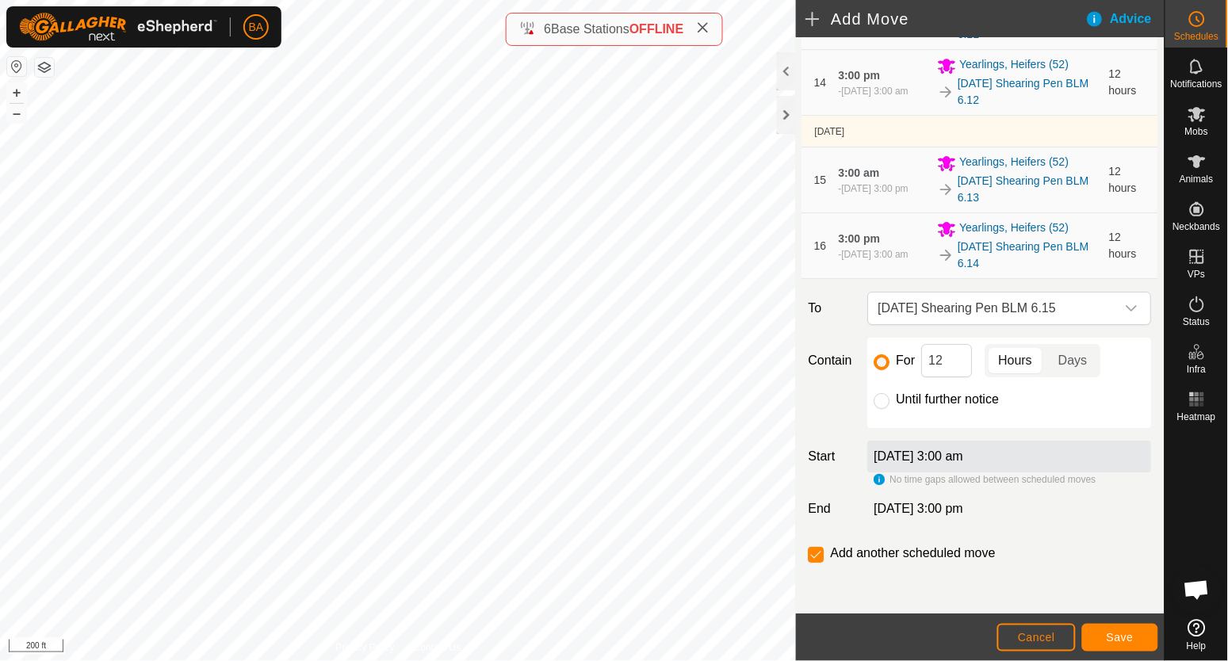
click at [893, 400] on div "Until further notice" at bounding box center [1009, 399] width 271 height 19
click at [885, 402] on input "Until further notice" at bounding box center [882, 401] width 16 height 16
radio input "true"
checkbox input "false"
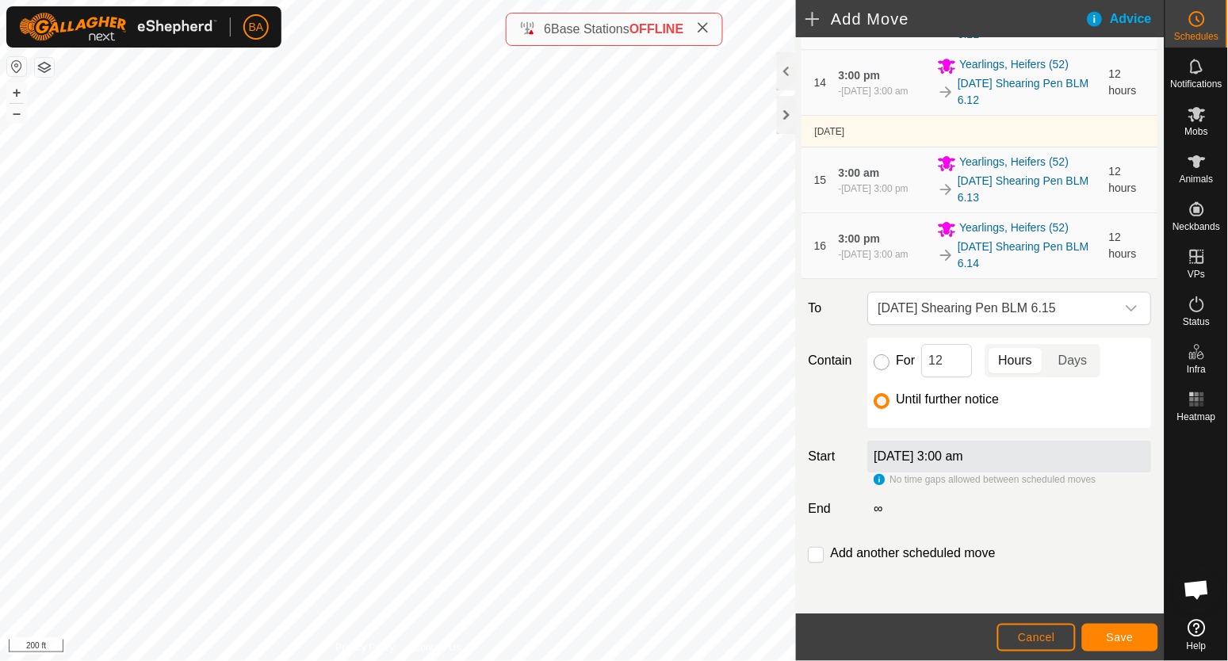
click at [878, 359] on input "For" at bounding box center [882, 362] width 16 height 16
radio input "true"
click at [987, 555] on label "Add another scheduled move" at bounding box center [913, 553] width 165 height 13
click at [809, 553] on input "checkbox" at bounding box center [817, 555] width 16 height 16
checkbox input "false"
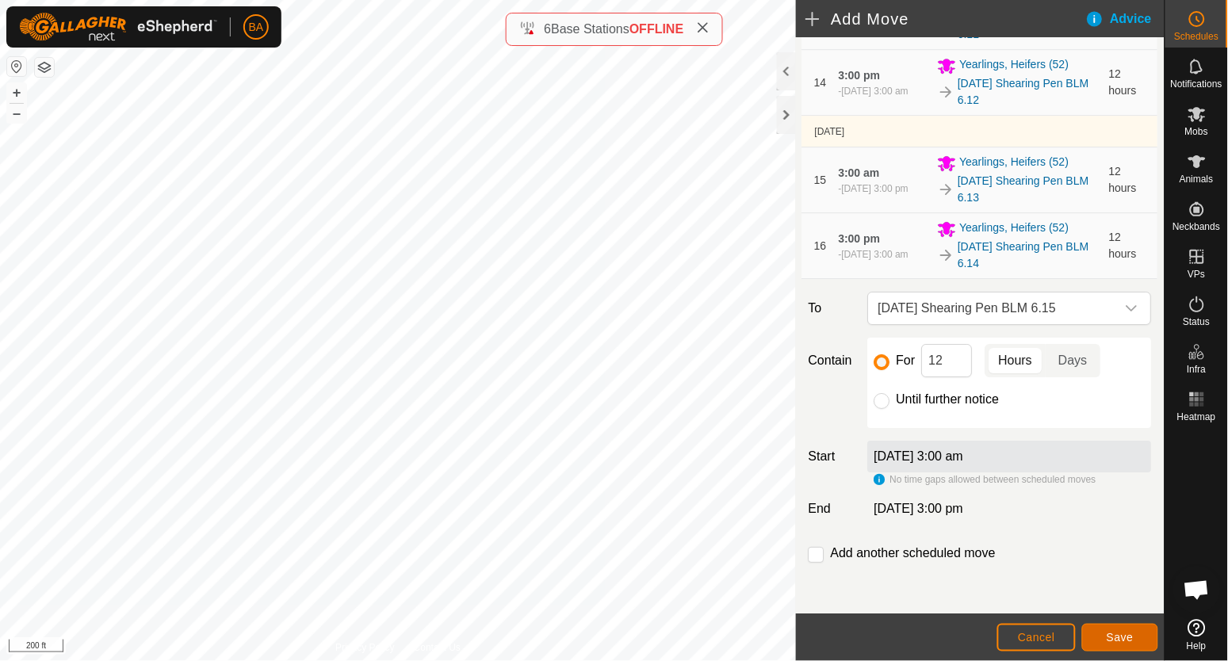
click at [1140, 633] on button "Save" at bounding box center [1120, 638] width 76 height 28
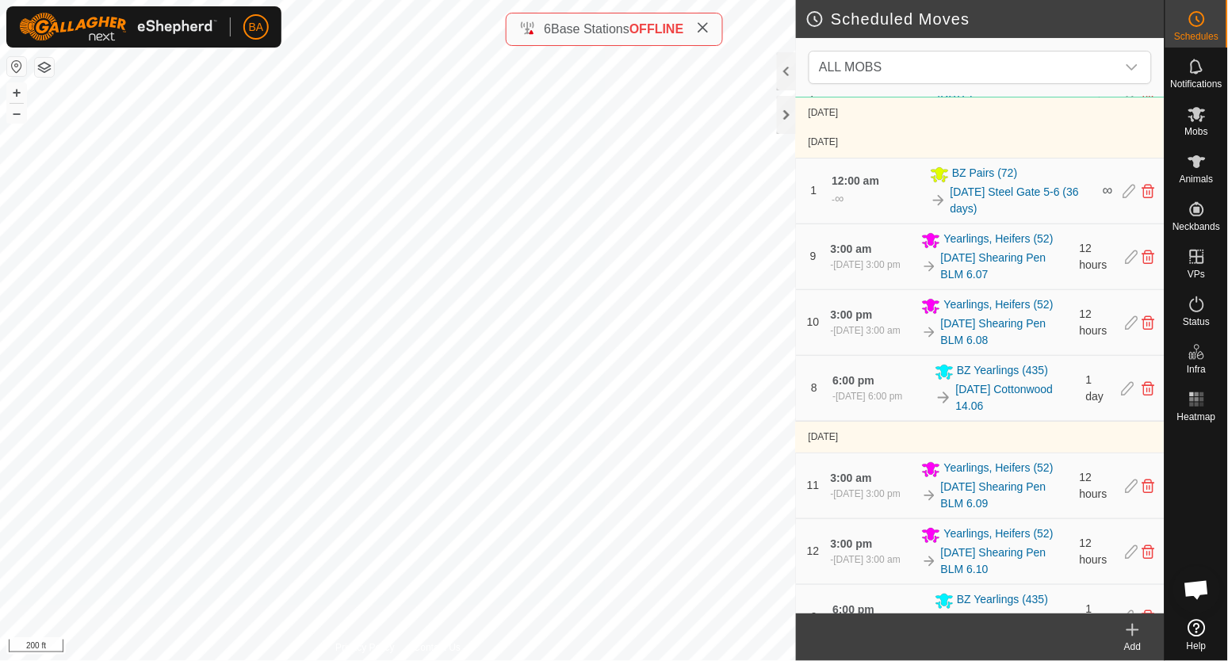
scroll to position [1288, 0]
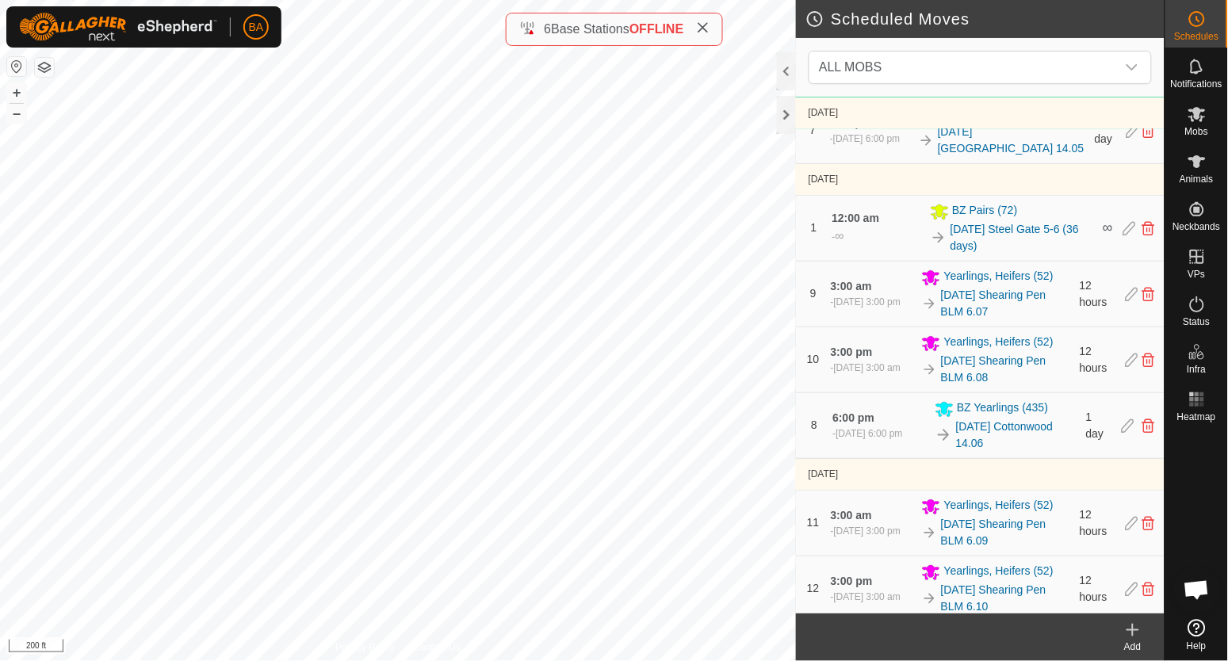
click at [840, 635] on footer "Add" at bounding box center [980, 638] width 369 height 48
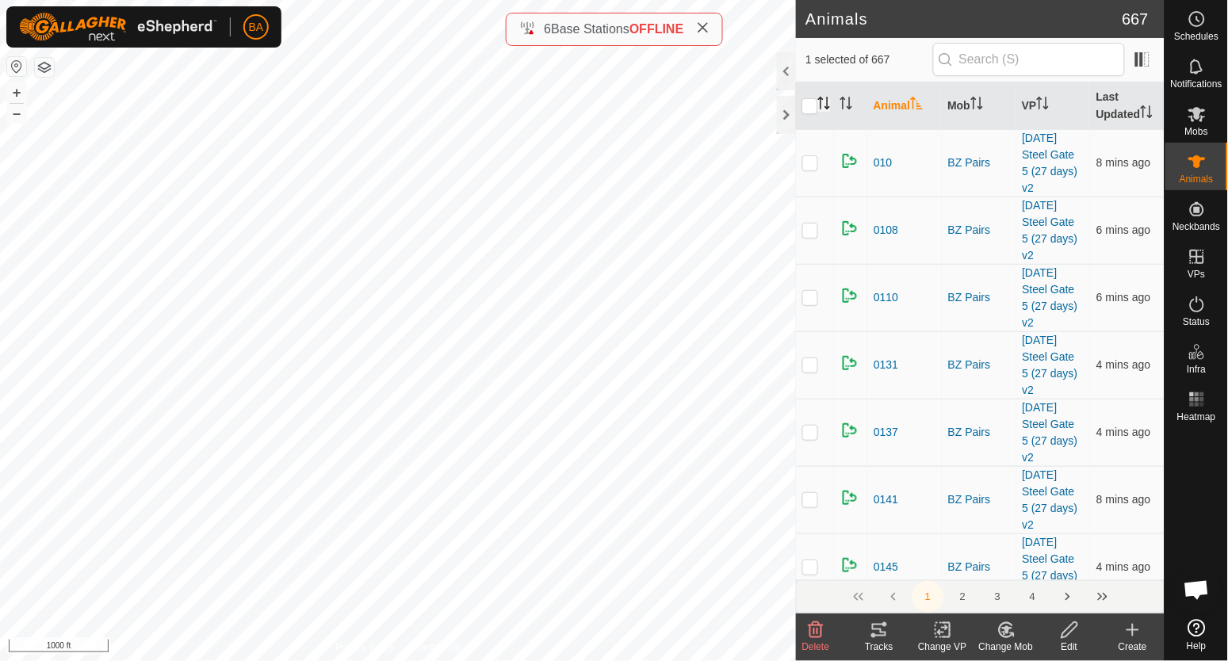
click at [825, 109] on icon "Activate to sort" at bounding box center [824, 103] width 13 height 13
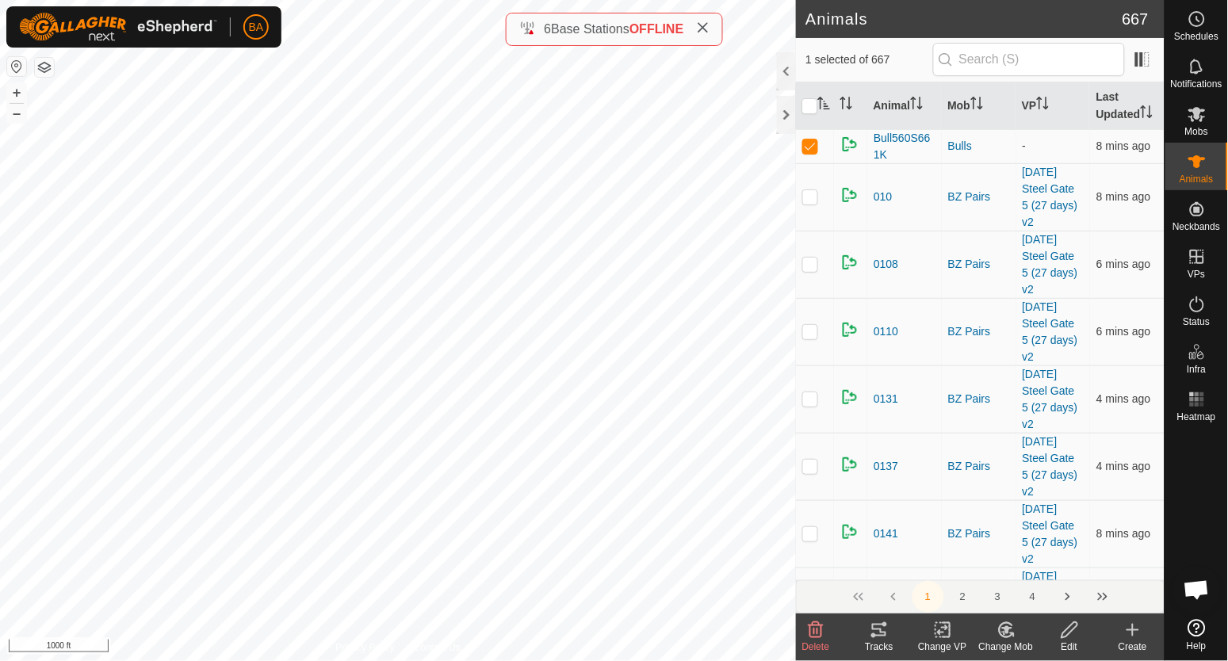
click at [867, 633] on tracks-svg-icon at bounding box center [878, 630] width 63 height 19
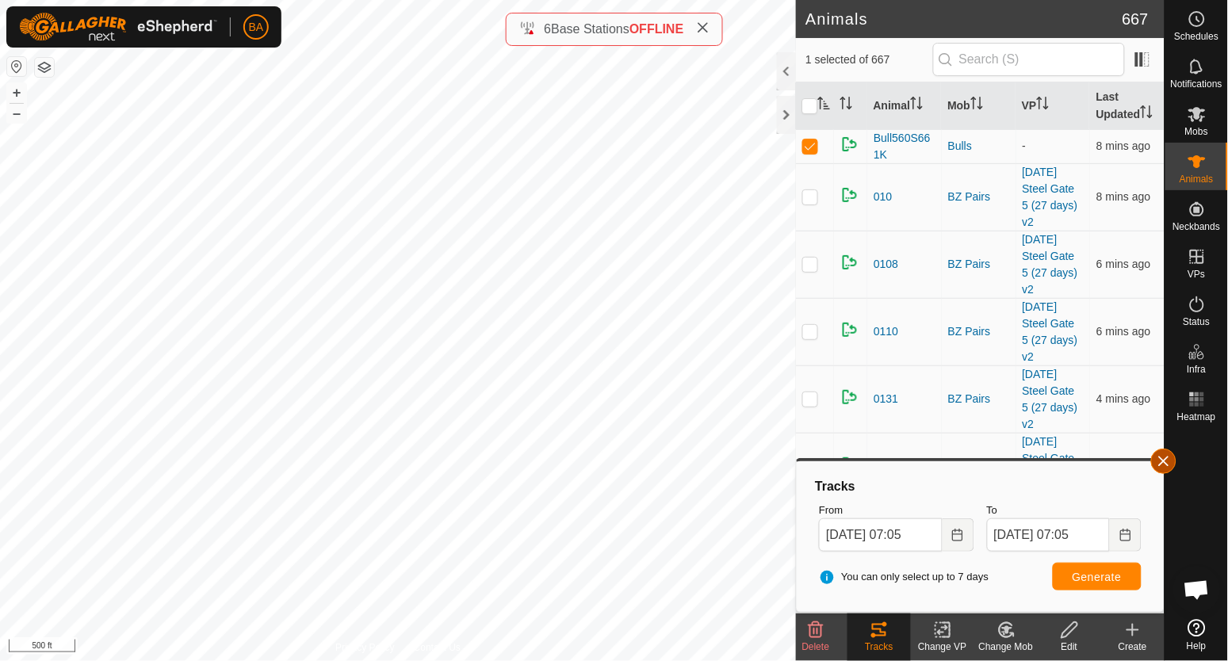
click at [1162, 461] on button "button" at bounding box center [1163, 461] width 25 height 25
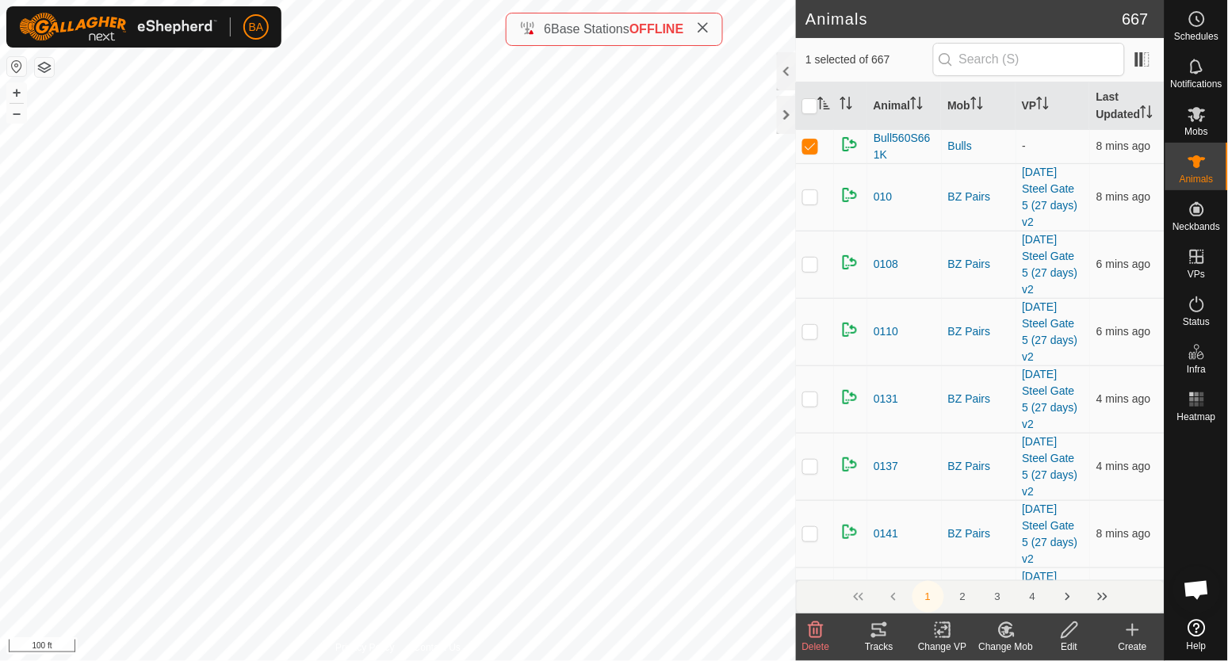
click at [884, 635] on icon at bounding box center [879, 630] width 14 height 13
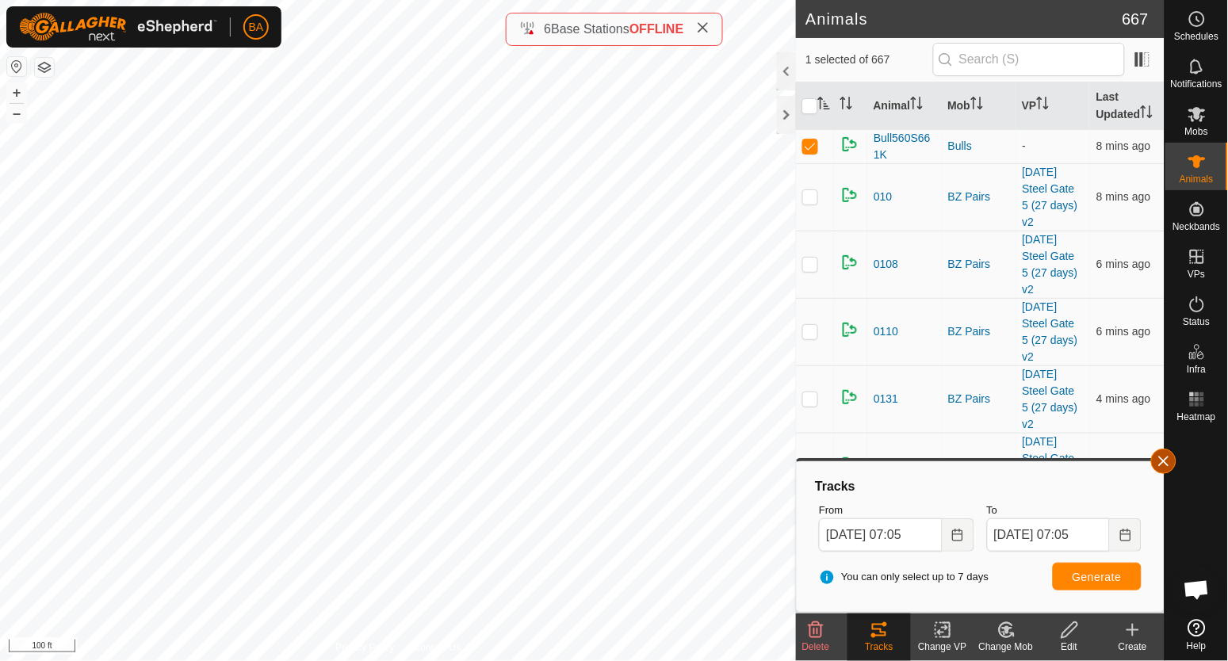
click at [1161, 468] on button "button" at bounding box center [1163, 461] width 25 height 25
